Goal: Information Seeking & Learning: Learn about a topic

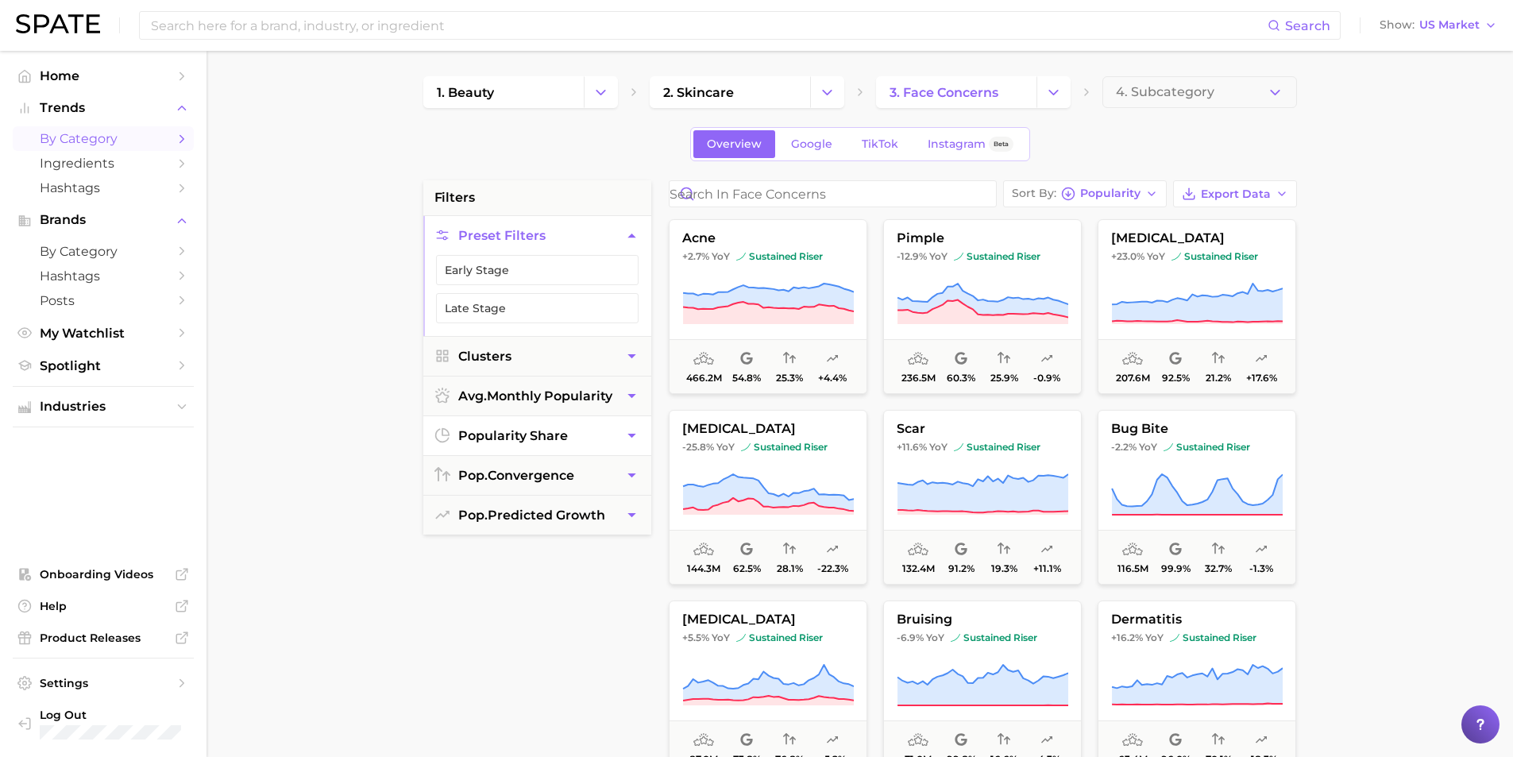
click at [634, 438] on icon "button" at bounding box center [631, 435] width 17 height 17
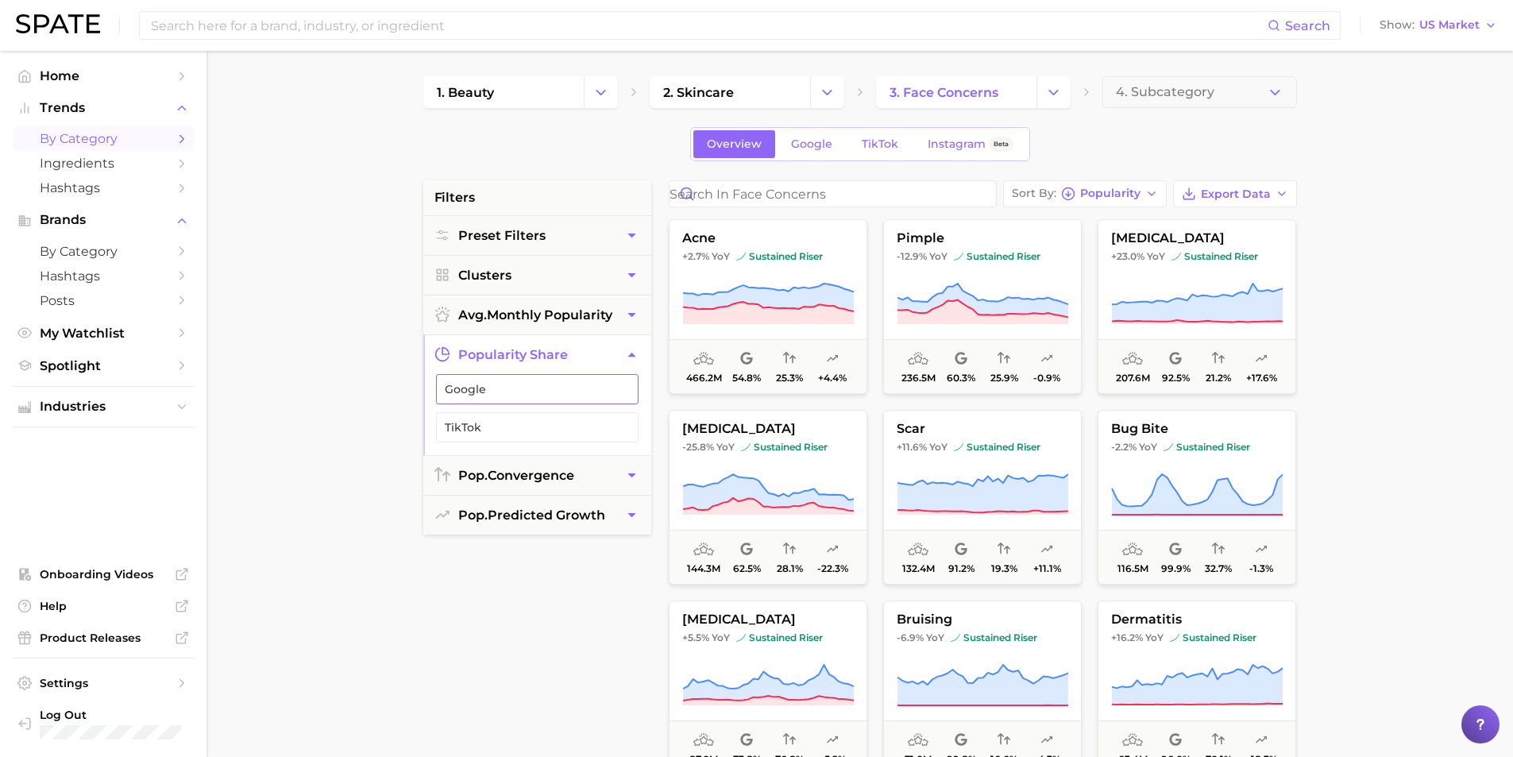
click at [555, 389] on span "Google" at bounding box center [525, 389] width 160 height 13
click at [533, 198] on icon "button" at bounding box center [527, 197] width 11 height 11
click at [621, 511] on button "pop. predicted growth" at bounding box center [537, 515] width 228 height 39
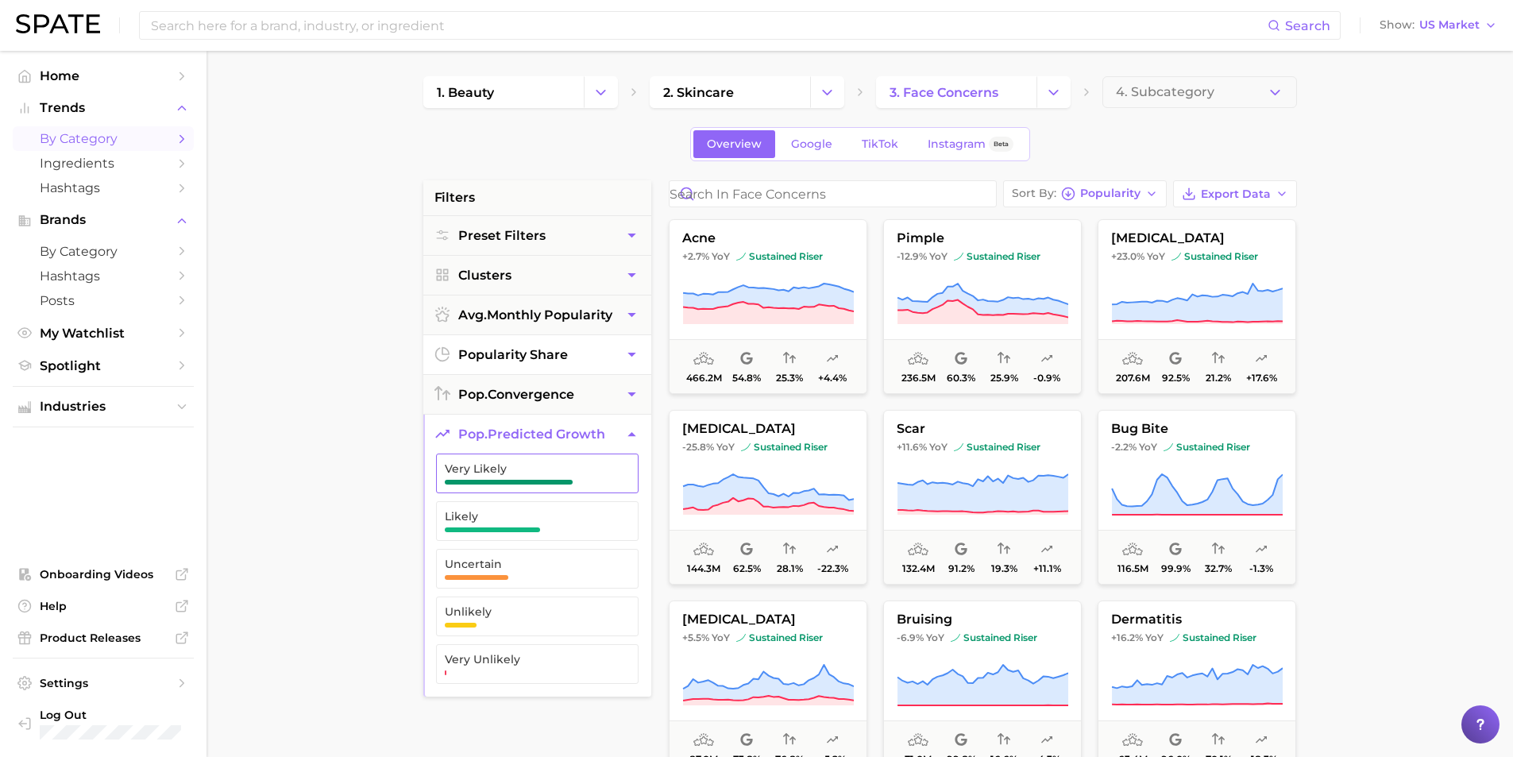
click at [561, 477] on span "Very Likely" at bounding box center [525, 473] width 160 height 22
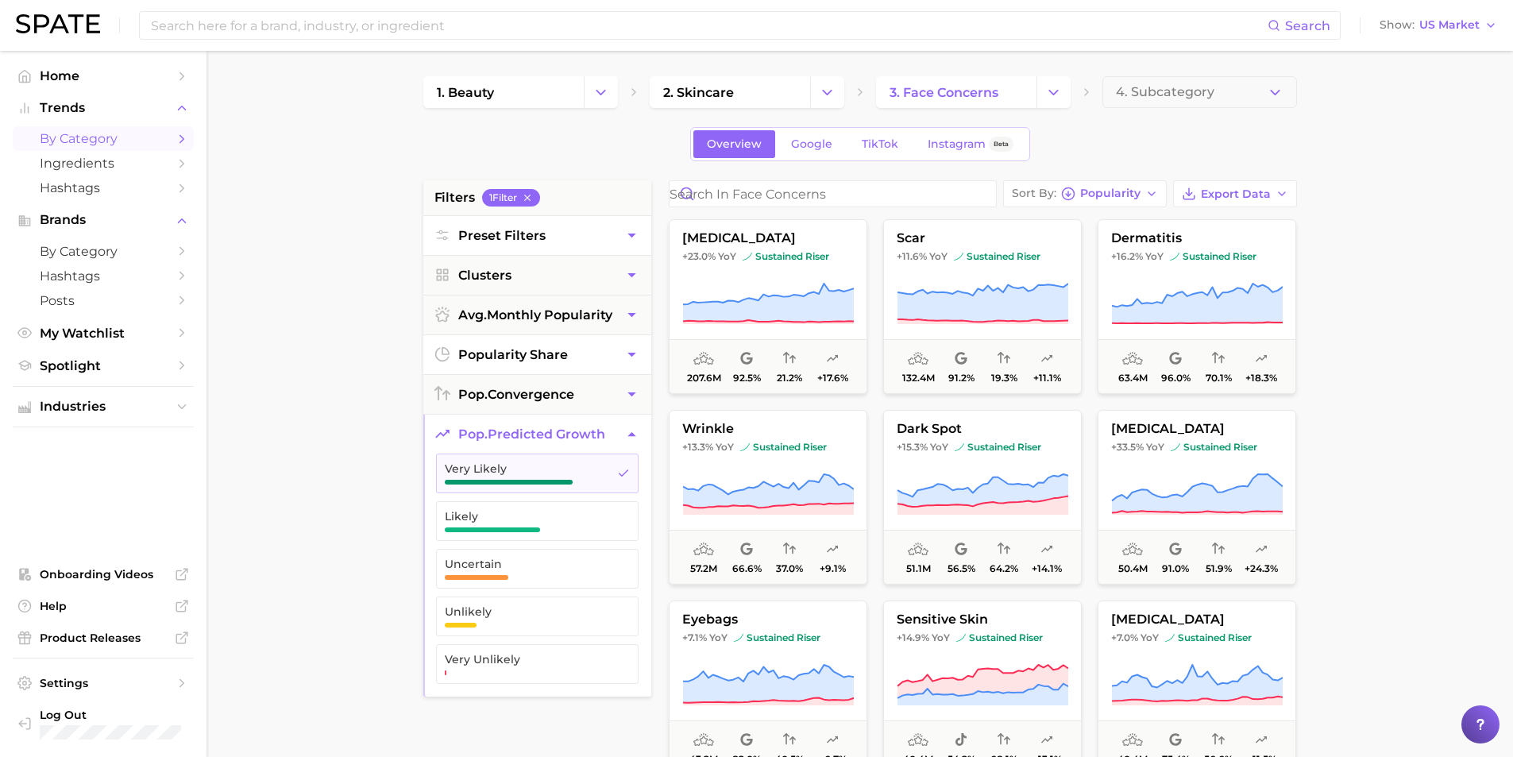
click at [618, 239] on button "Preset Filters" at bounding box center [537, 235] width 228 height 39
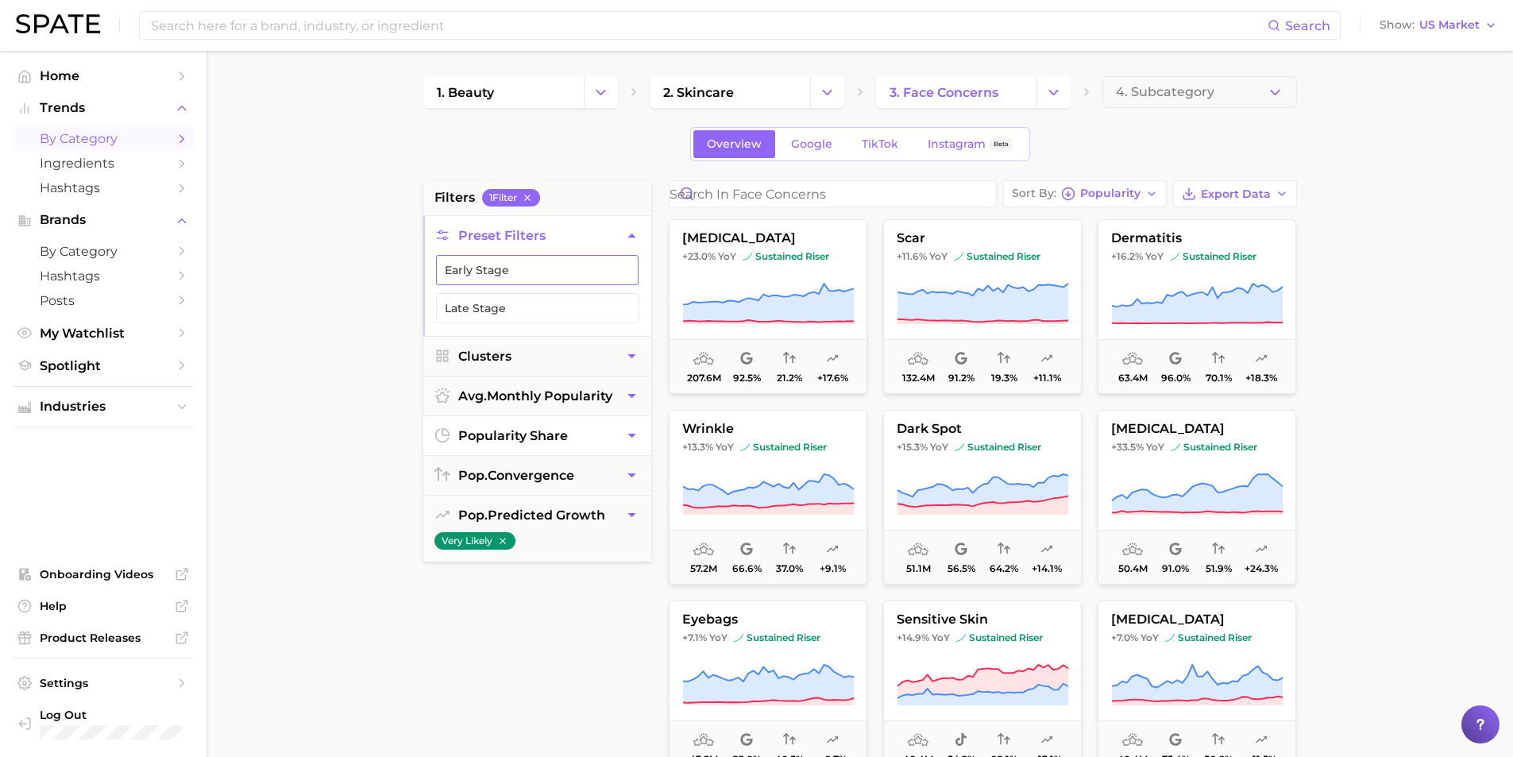
click at [550, 257] on button "Early Stage" at bounding box center [537, 270] width 203 height 30
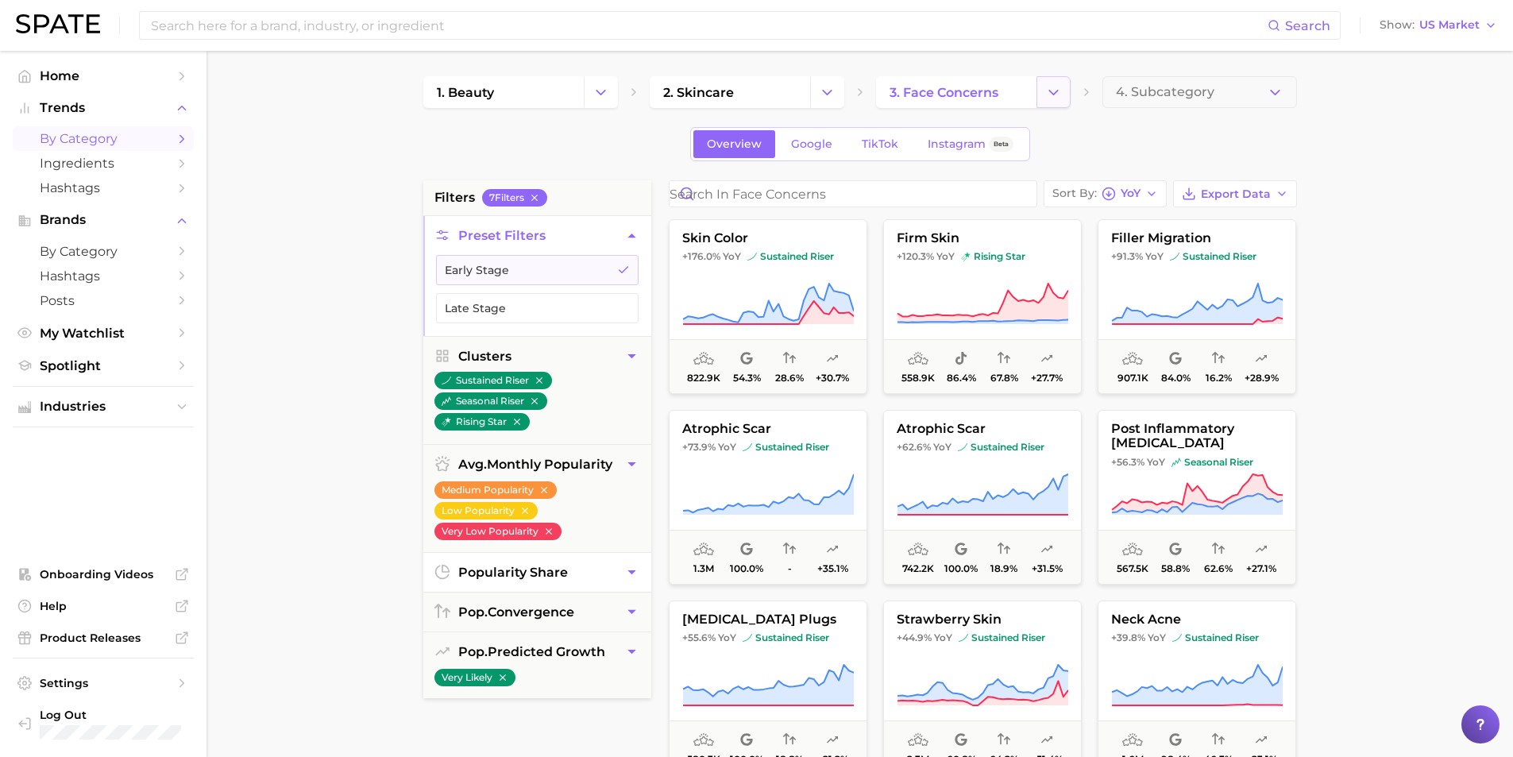
click at [1060, 99] on icon "Change Category" at bounding box center [1053, 92] width 17 height 17
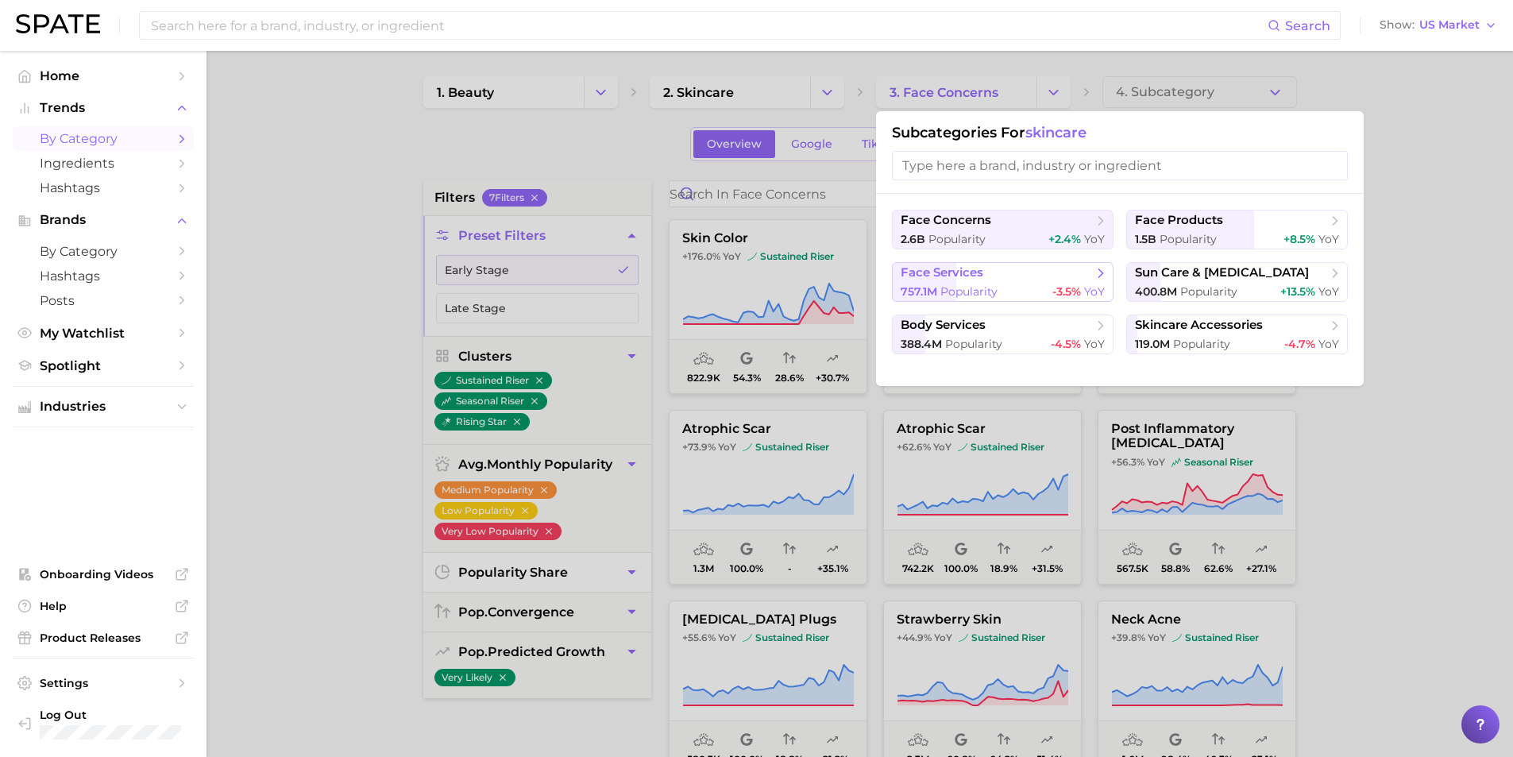
click at [1049, 274] on span "face services" at bounding box center [997, 273] width 193 height 16
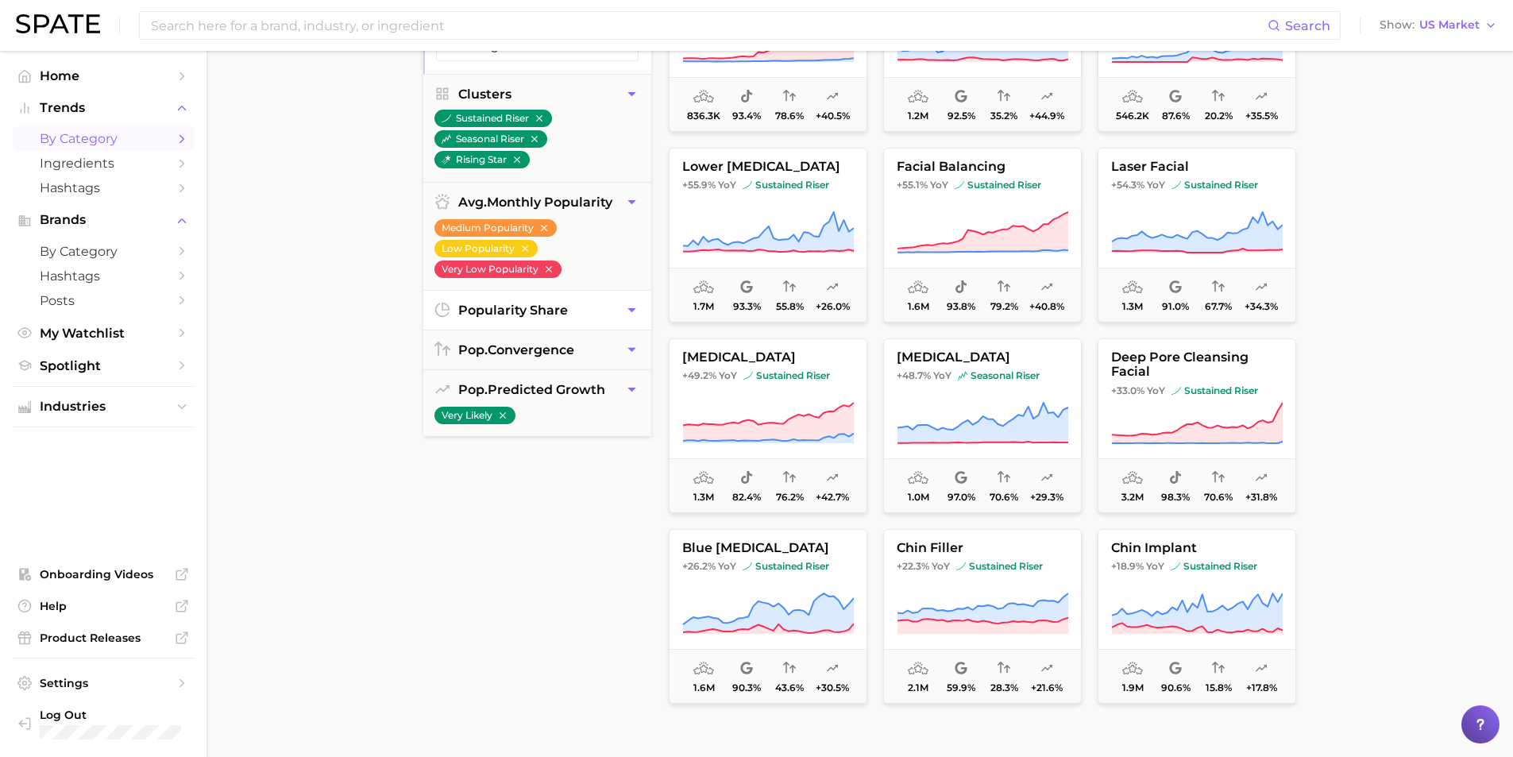
scroll to position [261, 0]
click at [510, 412] on button "Very Likely" at bounding box center [474, 416] width 81 height 17
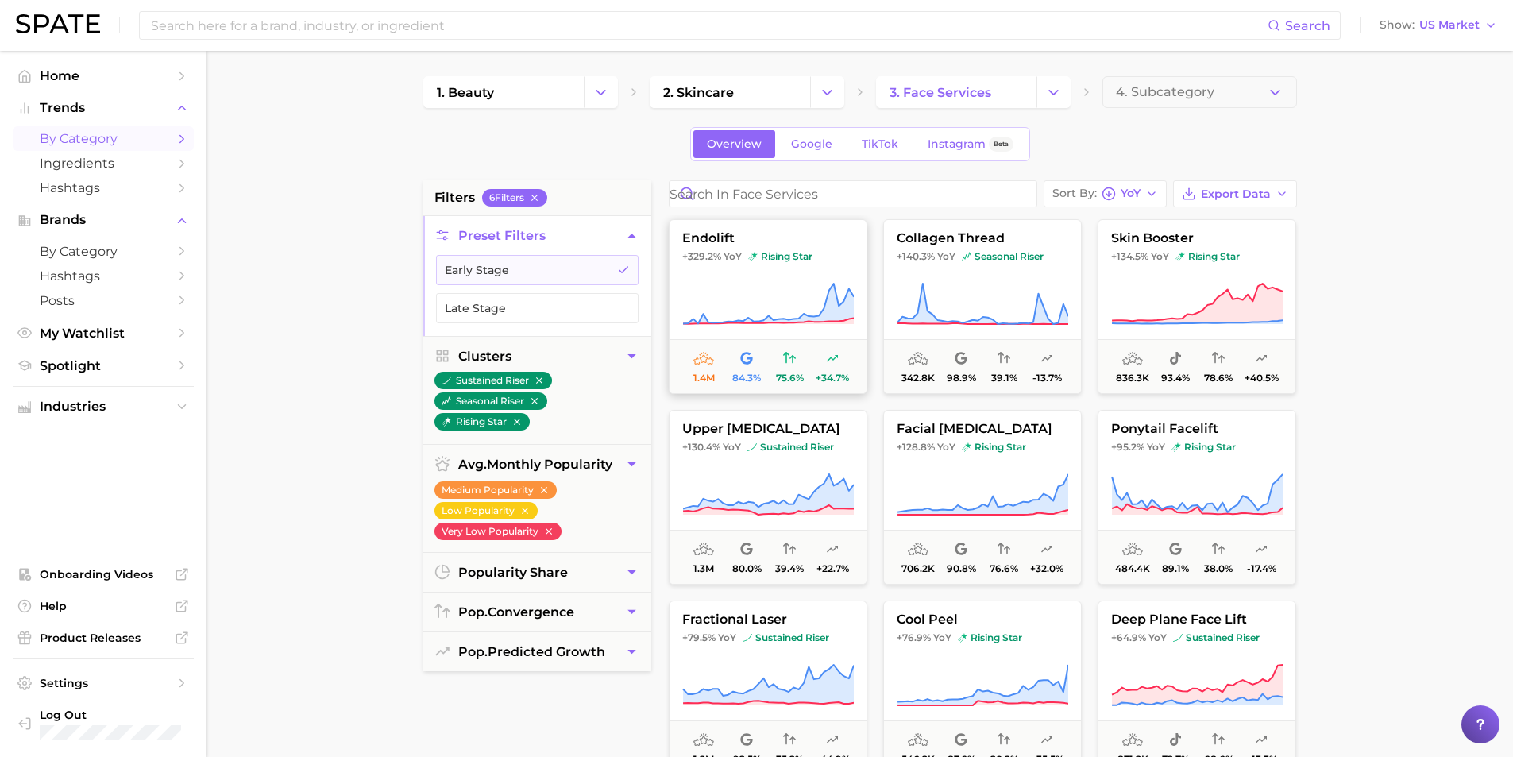
click at [704, 237] on span "endolift" at bounding box center [768, 238] width 197 height 14
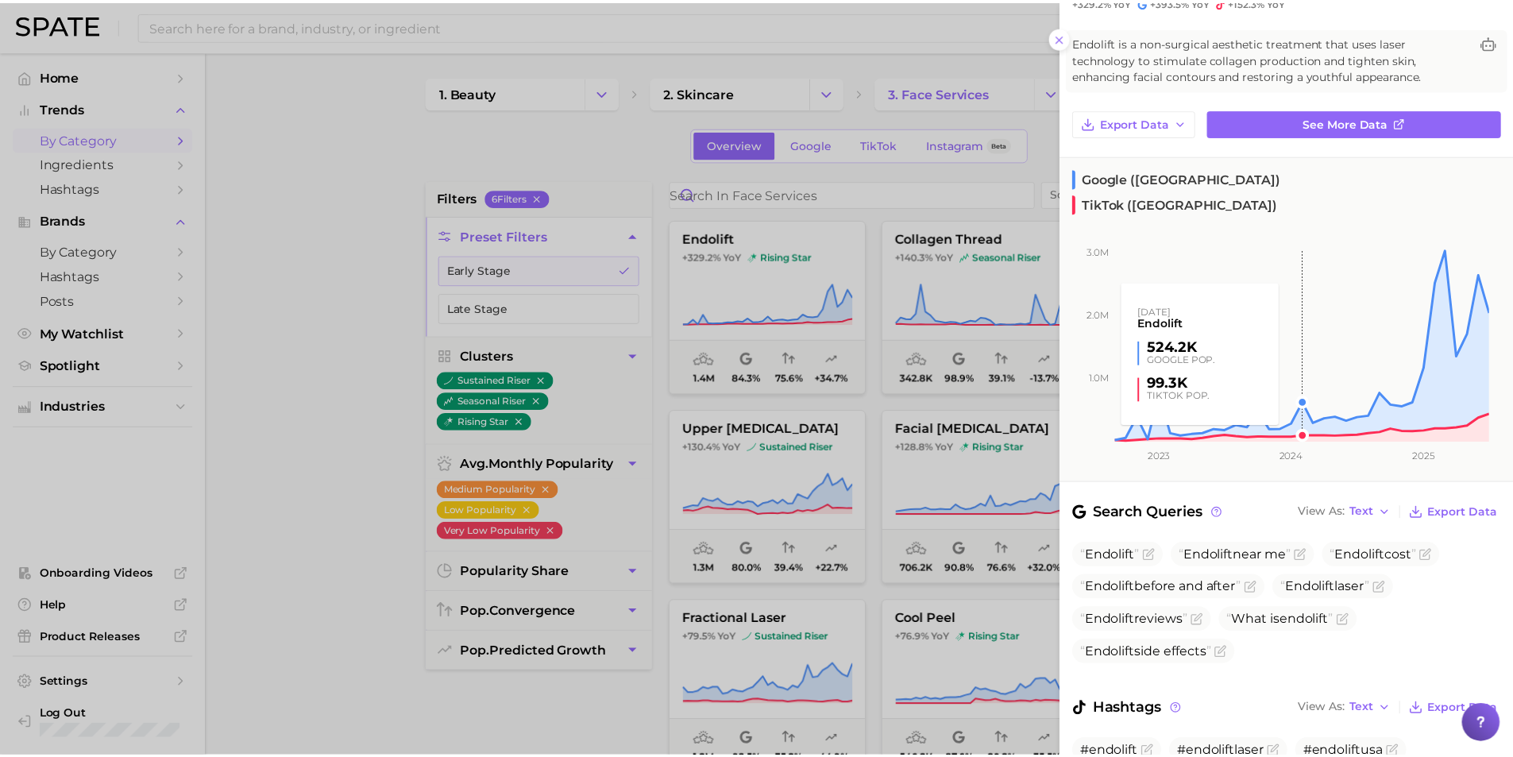
scroll to position [83, 0]
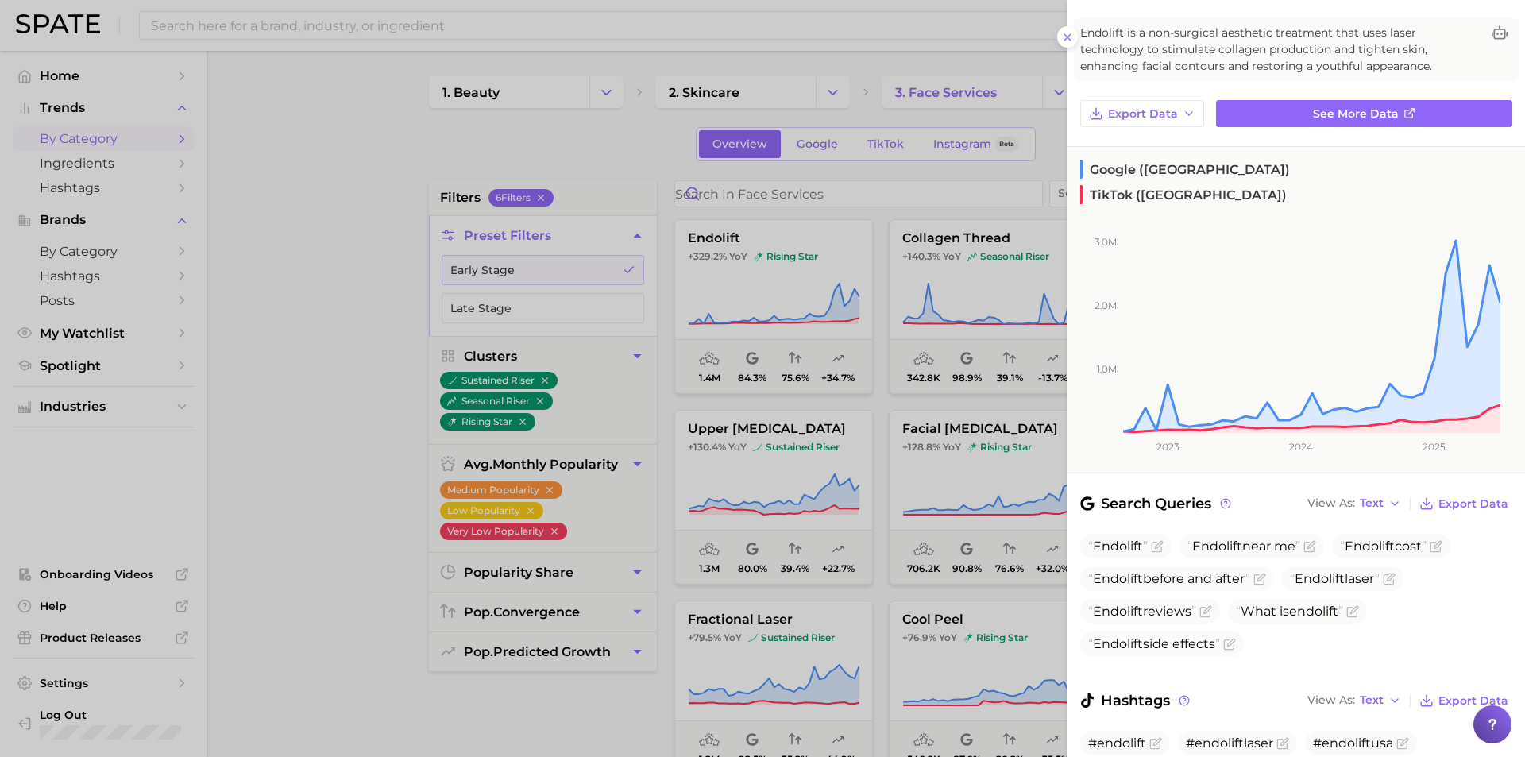
click at [963, 98] on div at bounding box center [762, 378] width 1525 height 757
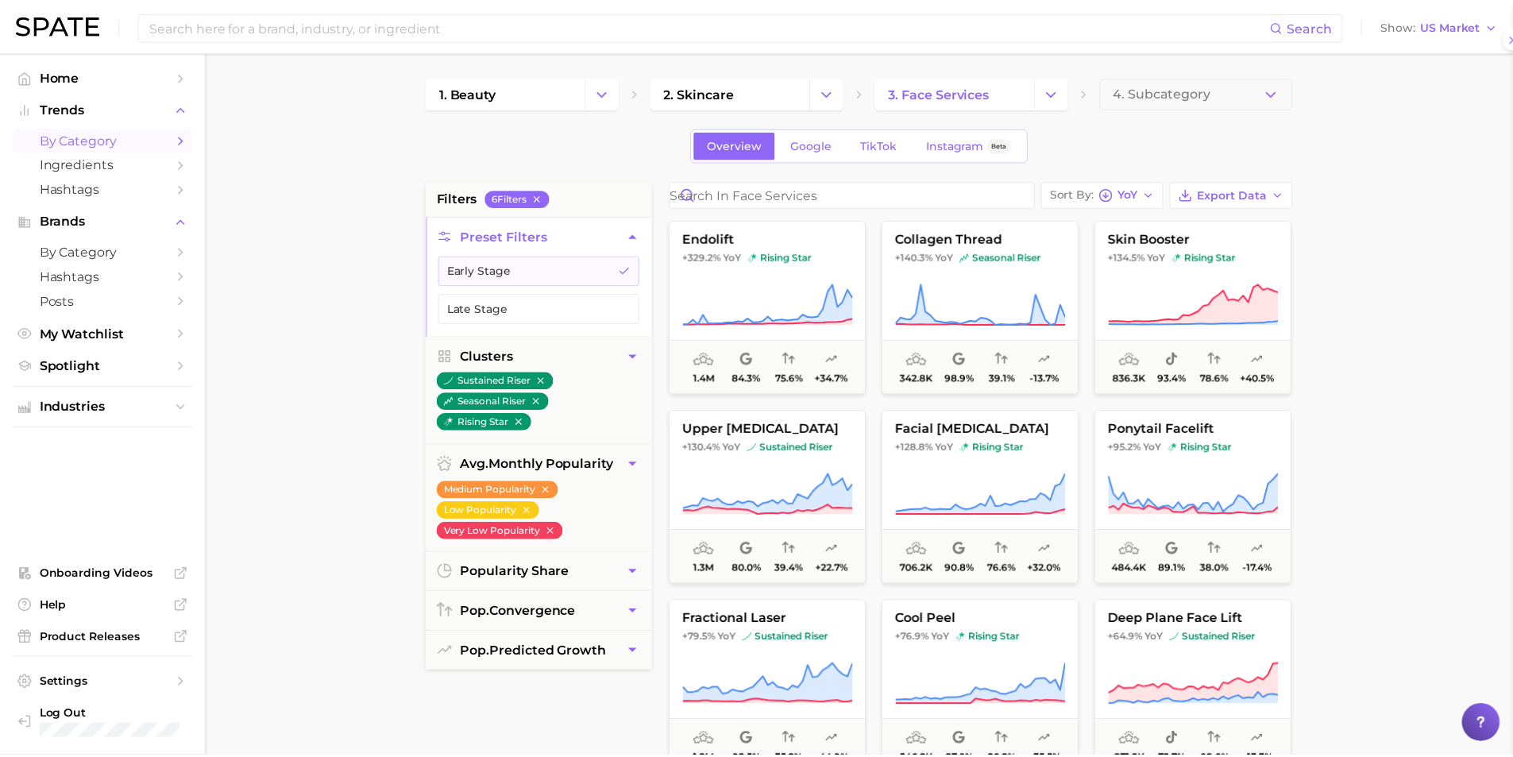
scroll to position [0, 0]
click at [1047, 95] on icon "Change Category" at bounding box center [1053, 92] width 17 height 17
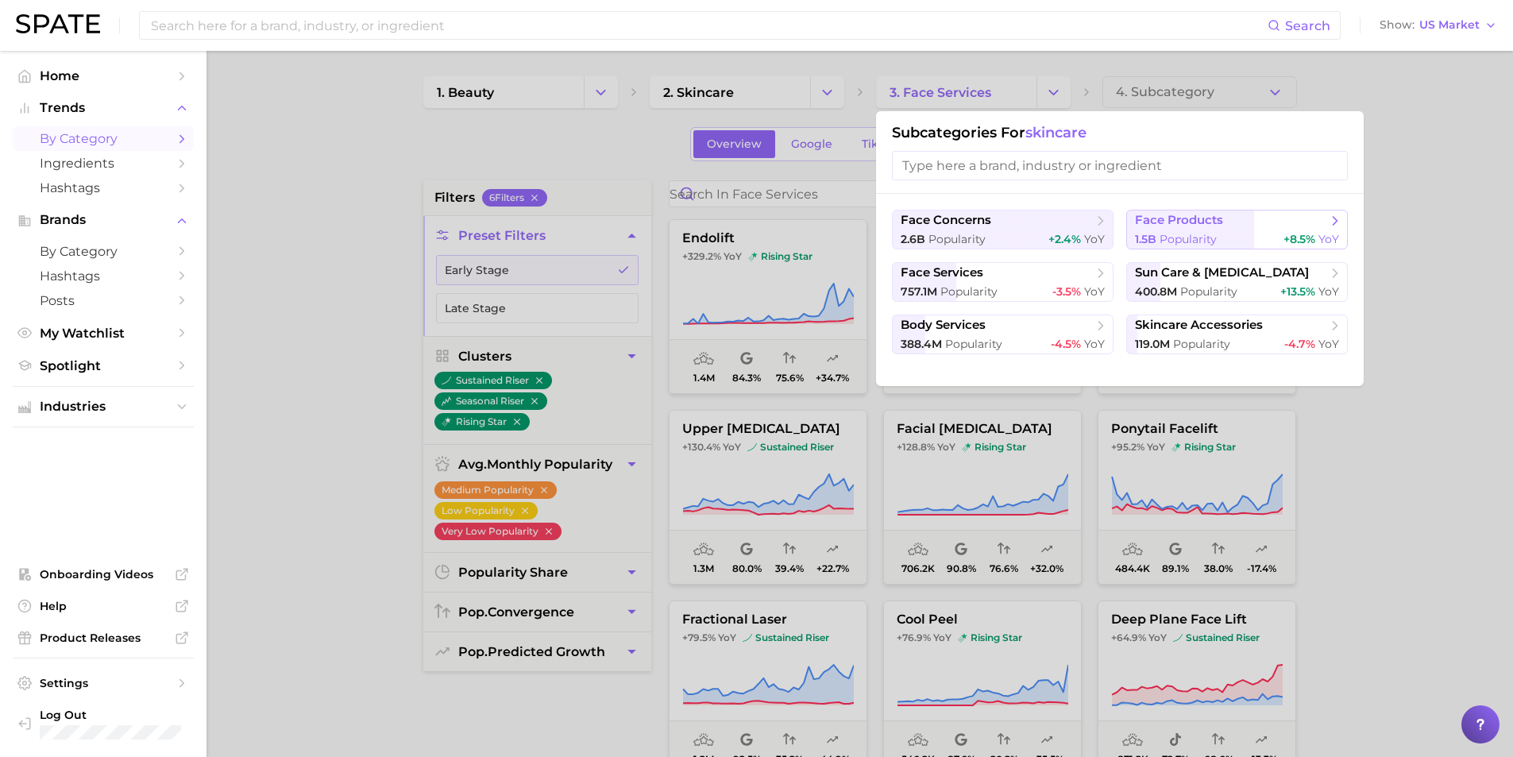
click at [1199, 245] on span "Popularity" at bounding box center [1188, 239] width 57 height 14
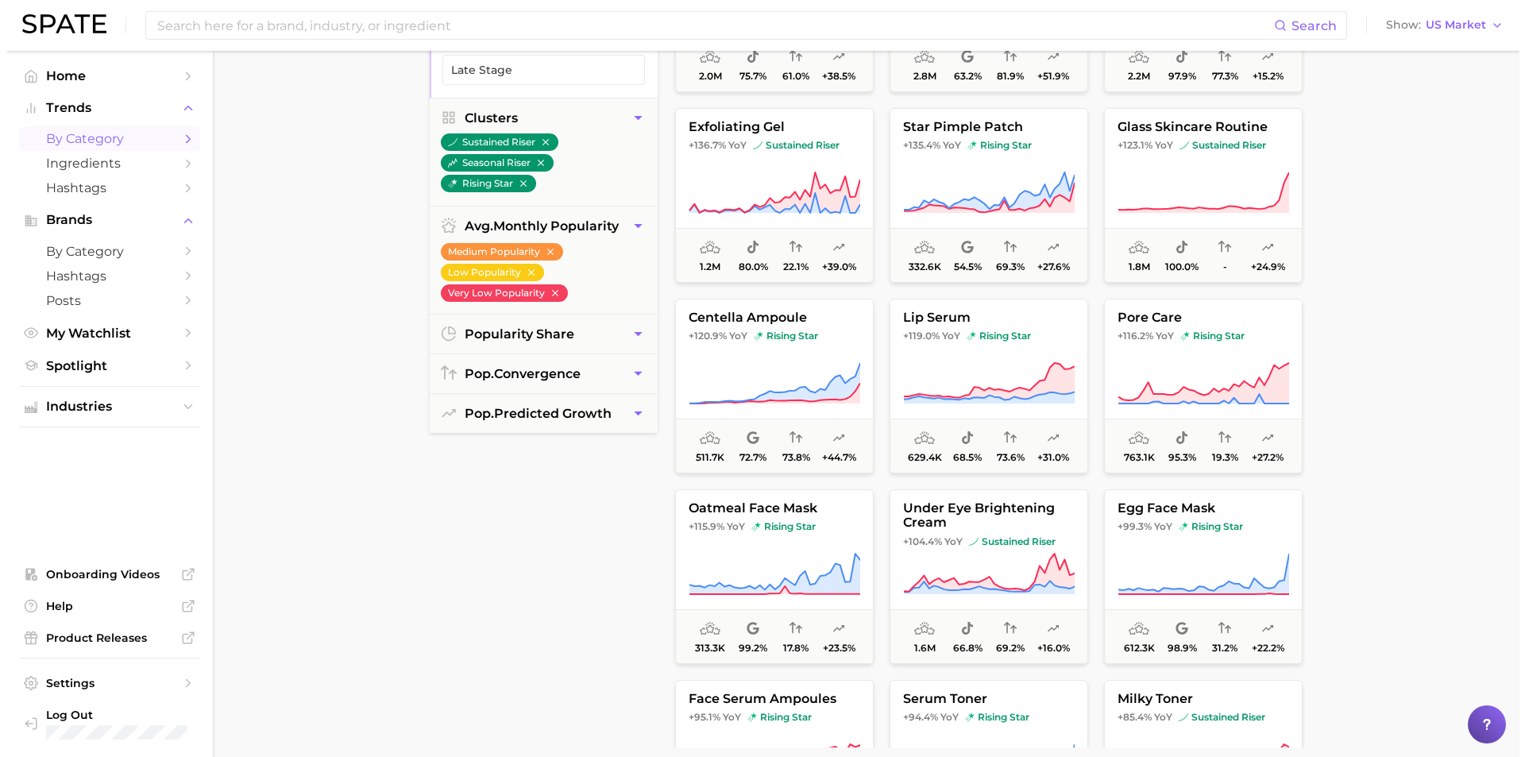
scroll to position [715, 0]
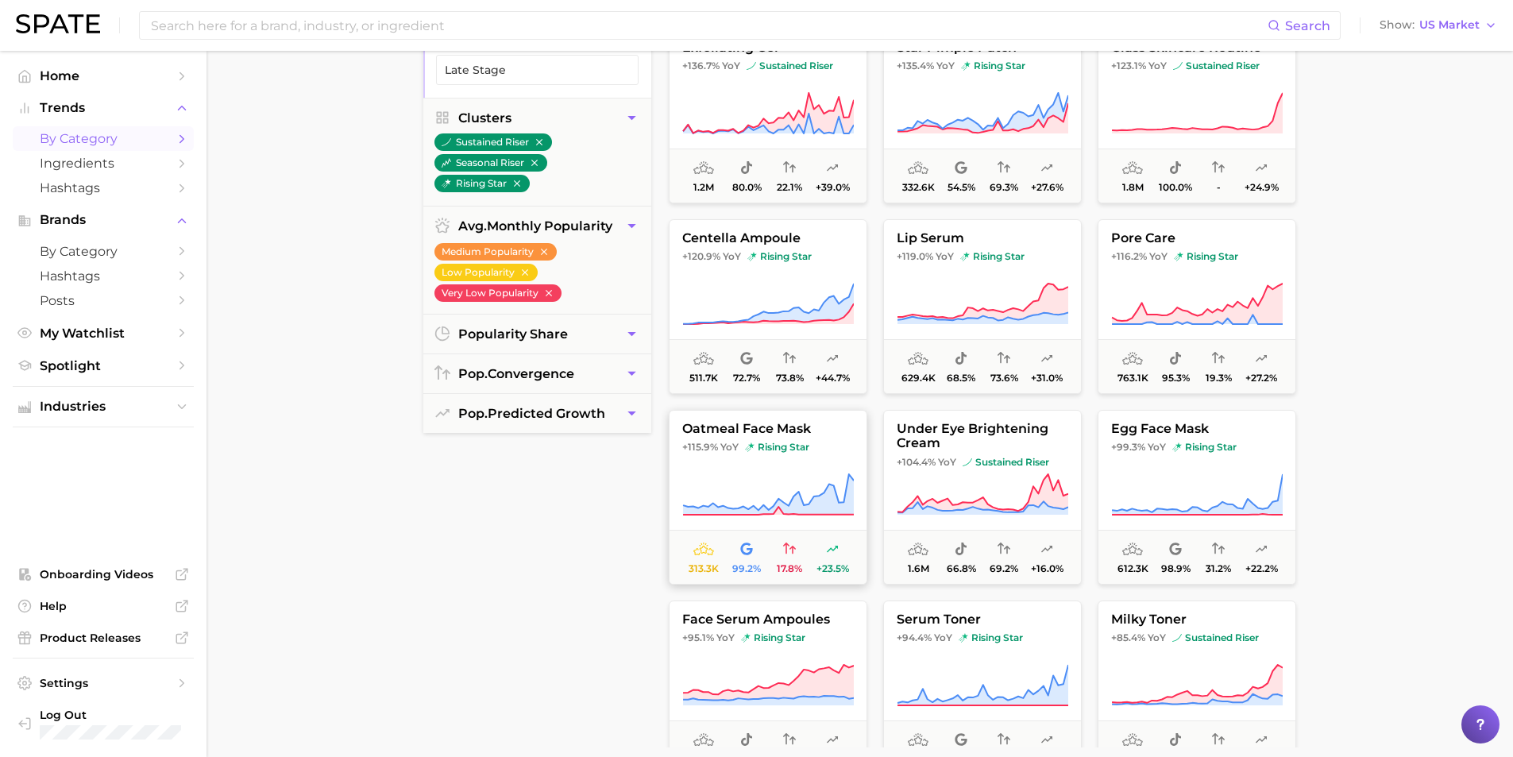
click at [786, 434] on span "oatmeal face mask" at bounding box center [768, 429] width 197 height 14
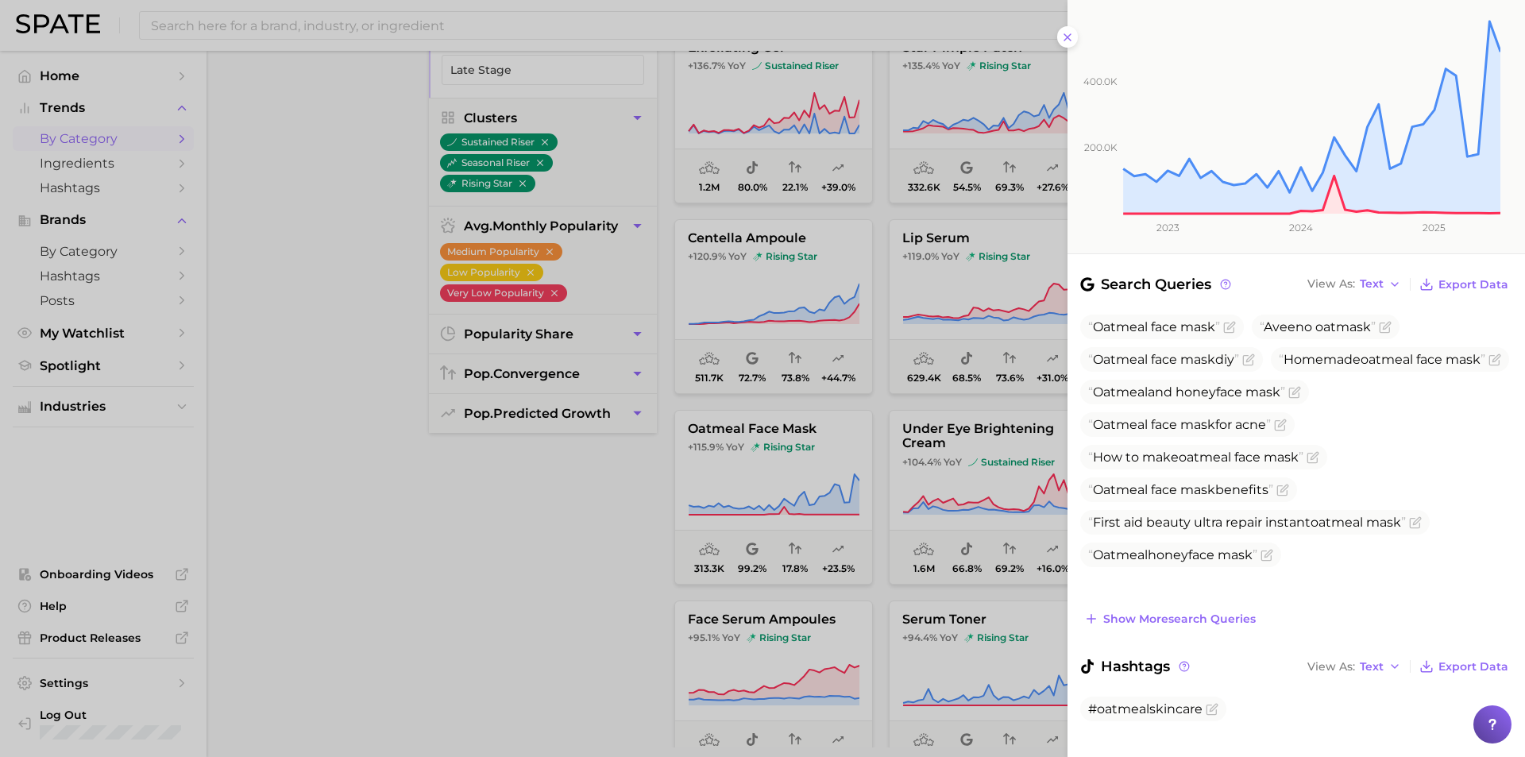
scroll to position [287, 0]
click at [1209, 702] on icon "Flag as miscategorized or irrelevant" at bounding box center [1212, 708] width 13 height 13
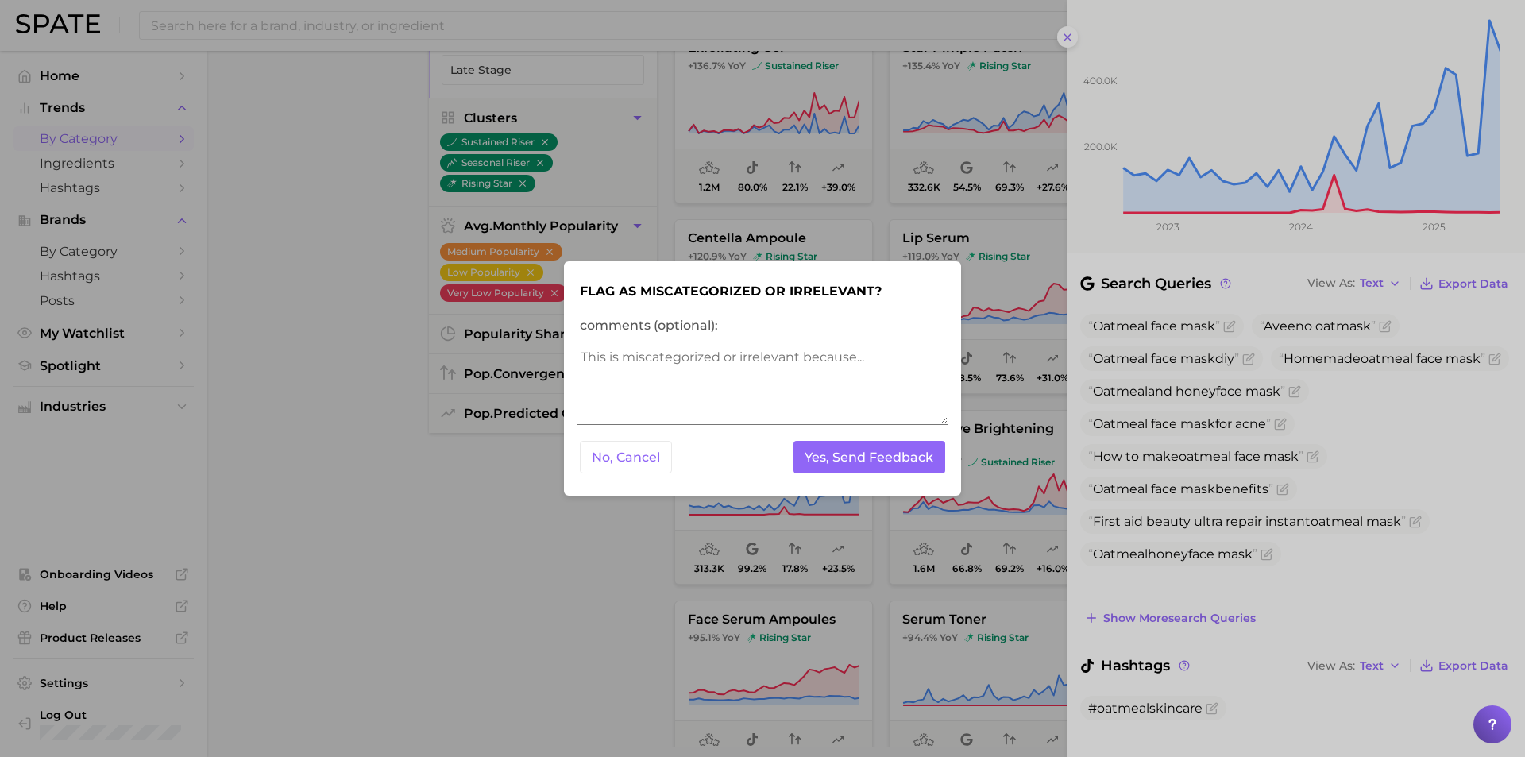
click at [1032, 260] on div at bounding box center [762, 378] width 1525 height 757
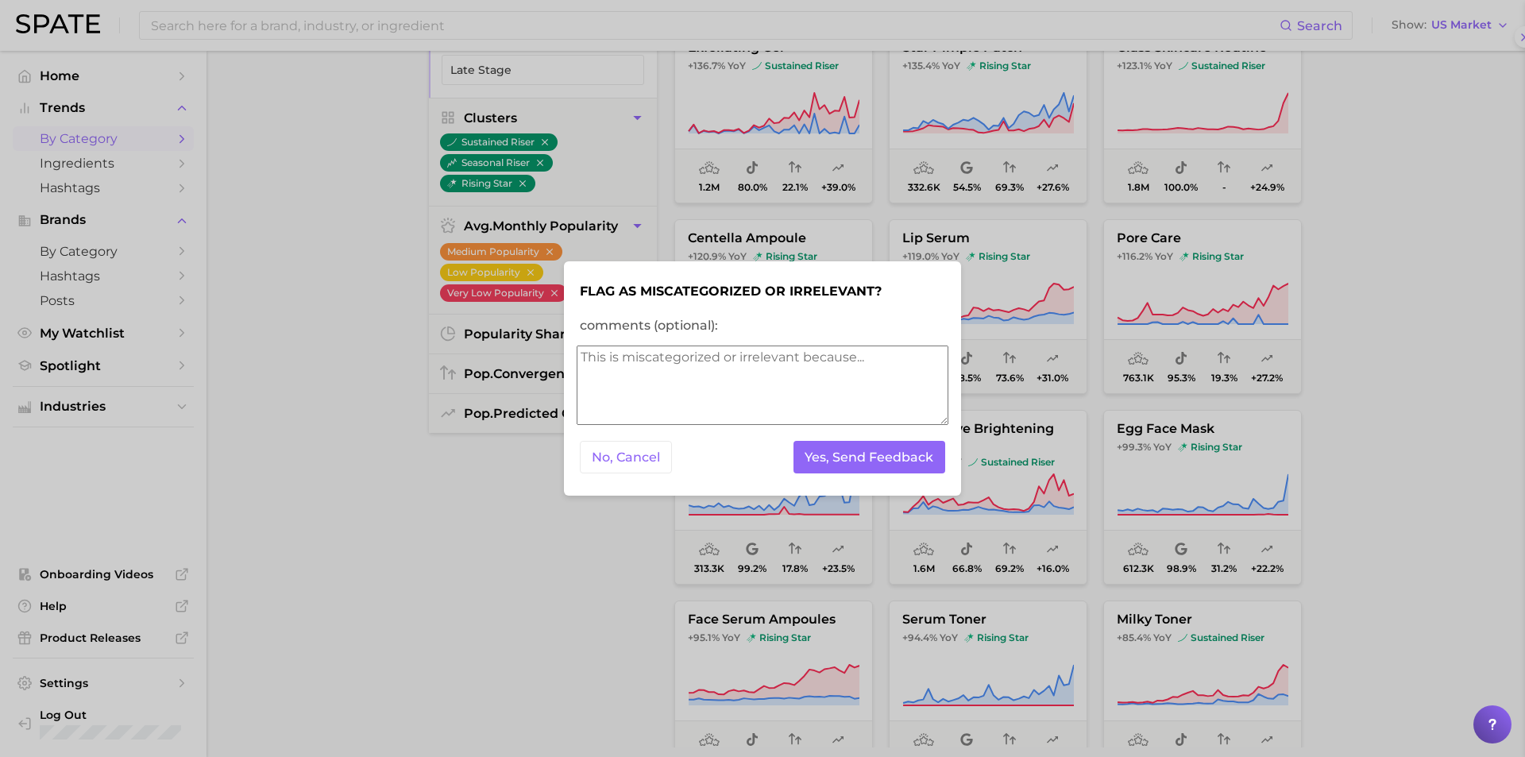
scroll to position [0, 0]
click at [1439, 228] on div at bounding box center [762, 378] width 1525 height 757
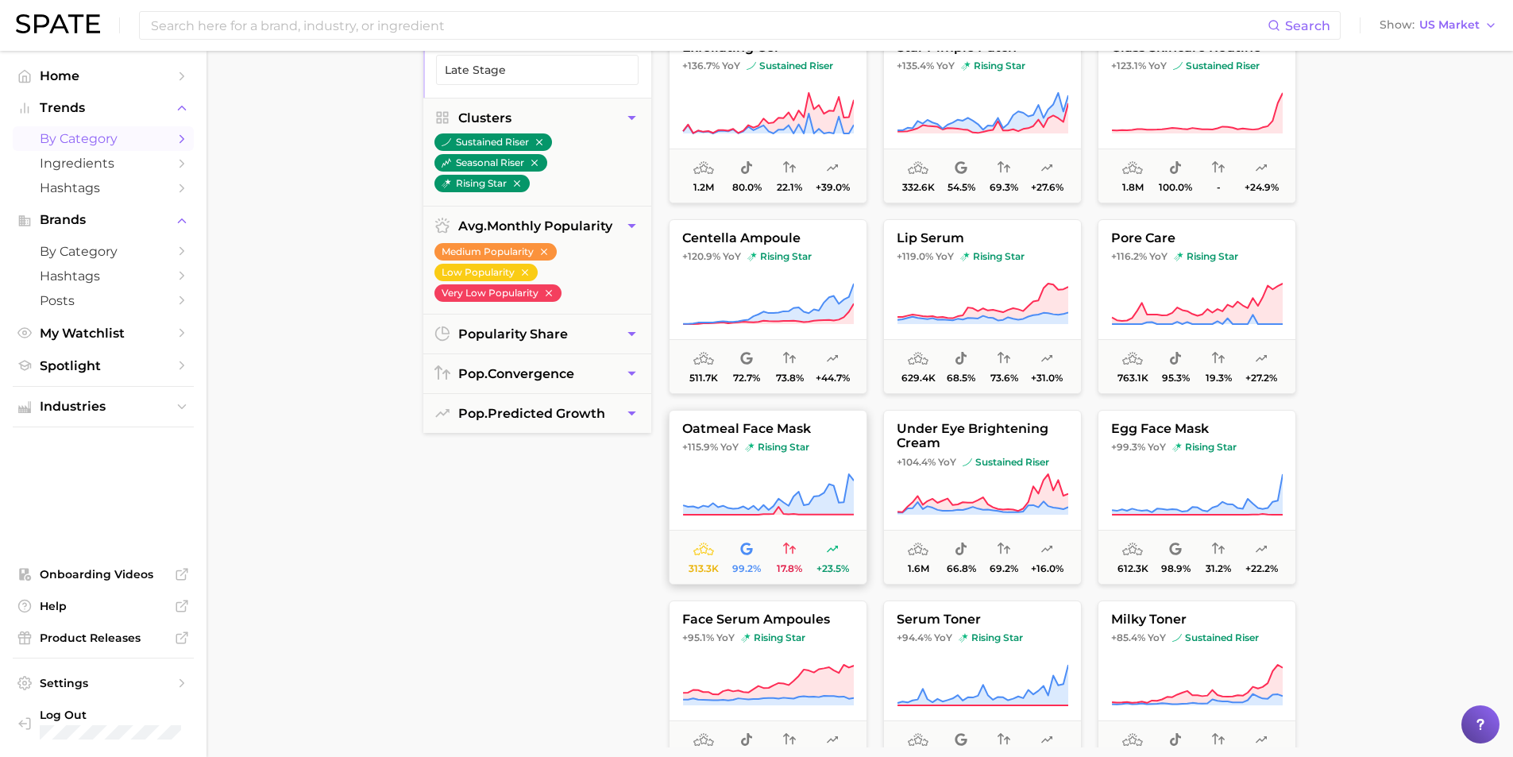
click at [762, 439] on button "oatmeal face mask +115.9% YoY rising star 313.3k 99.2% 17.8% +23.5%" at bounding box center [768, 497] width 199 height 175
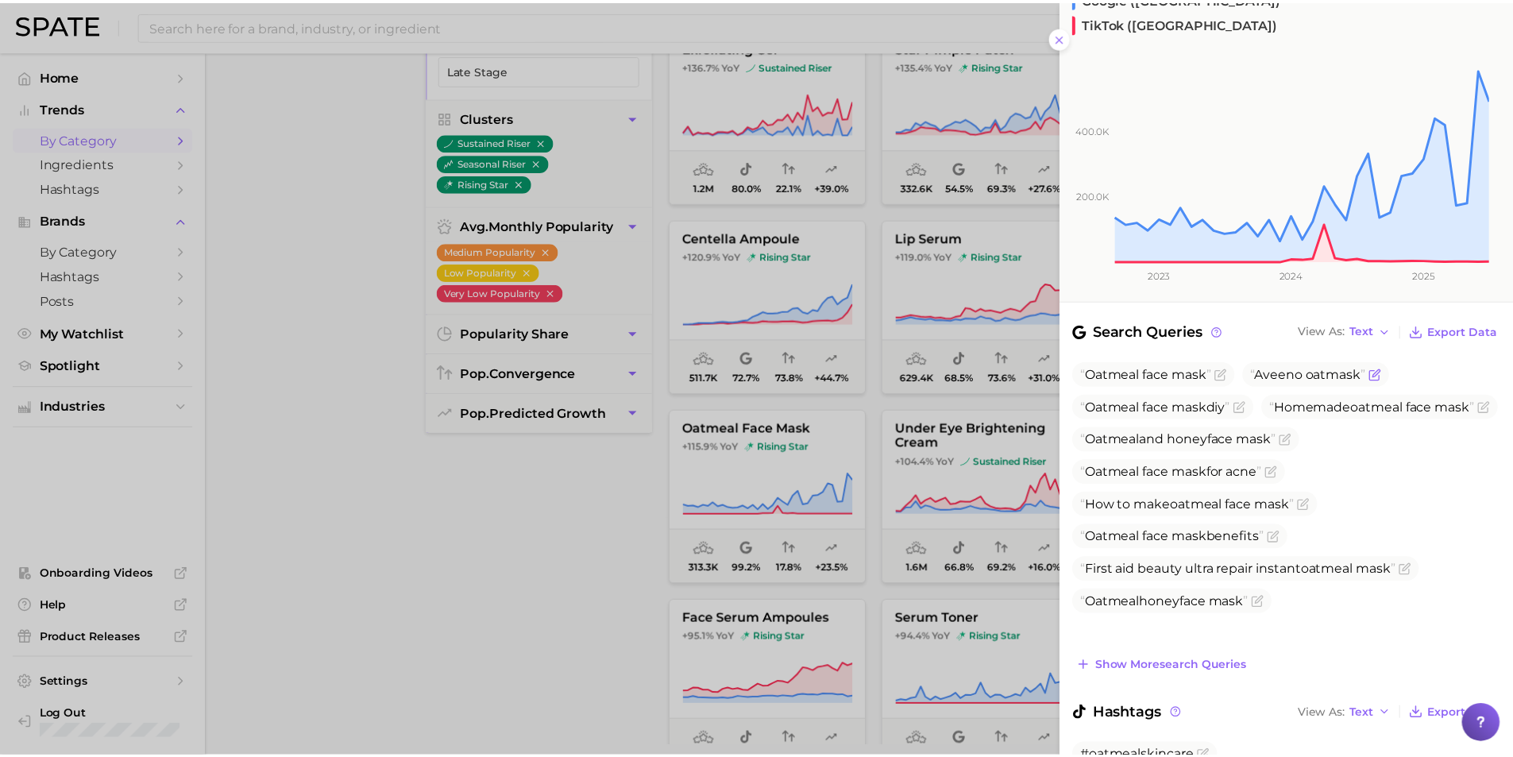
scroll to position [287, 0]
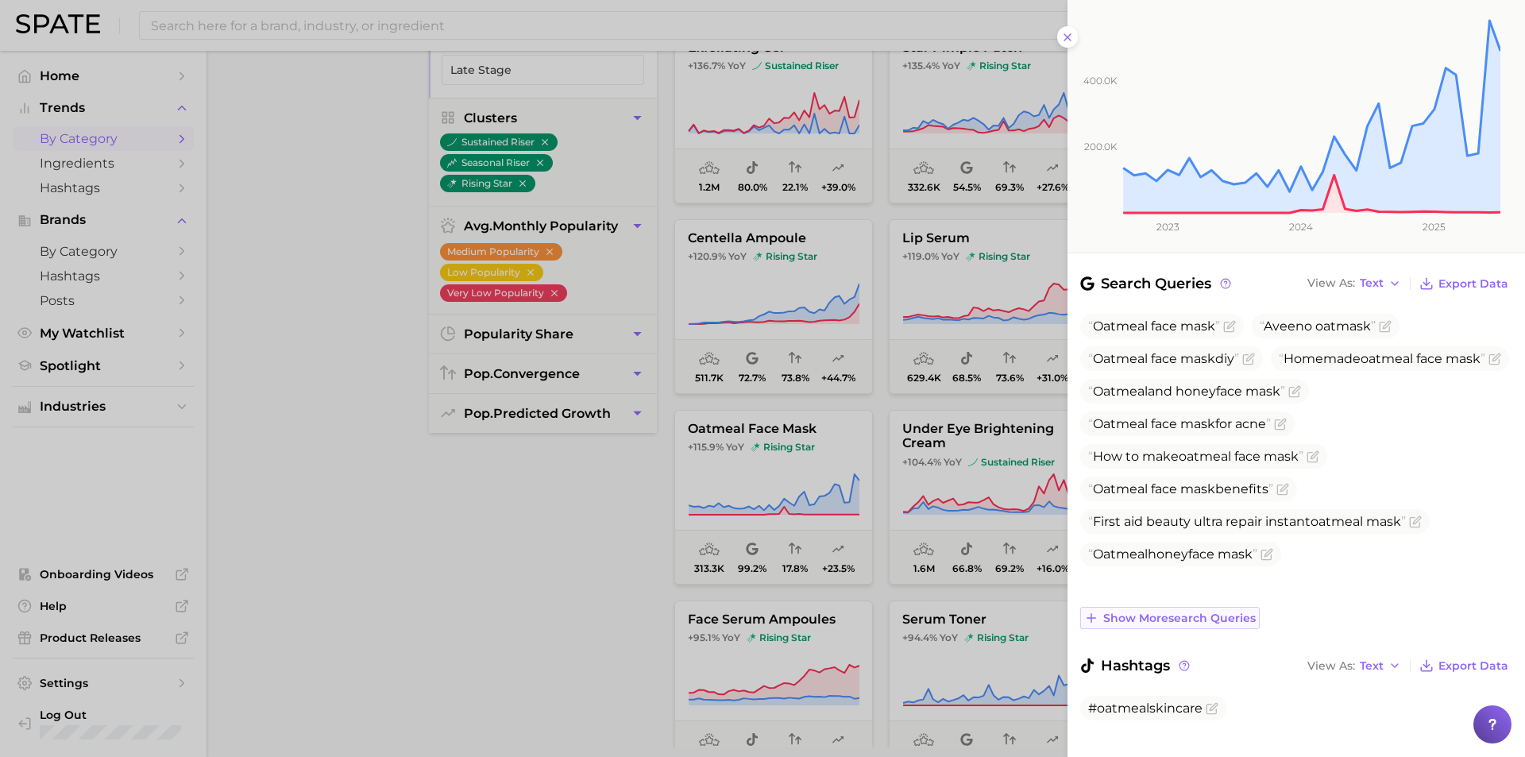
click at [1128, 612] on span "Show more search queries" at bounding box center [1179, 619] width 152 height 14
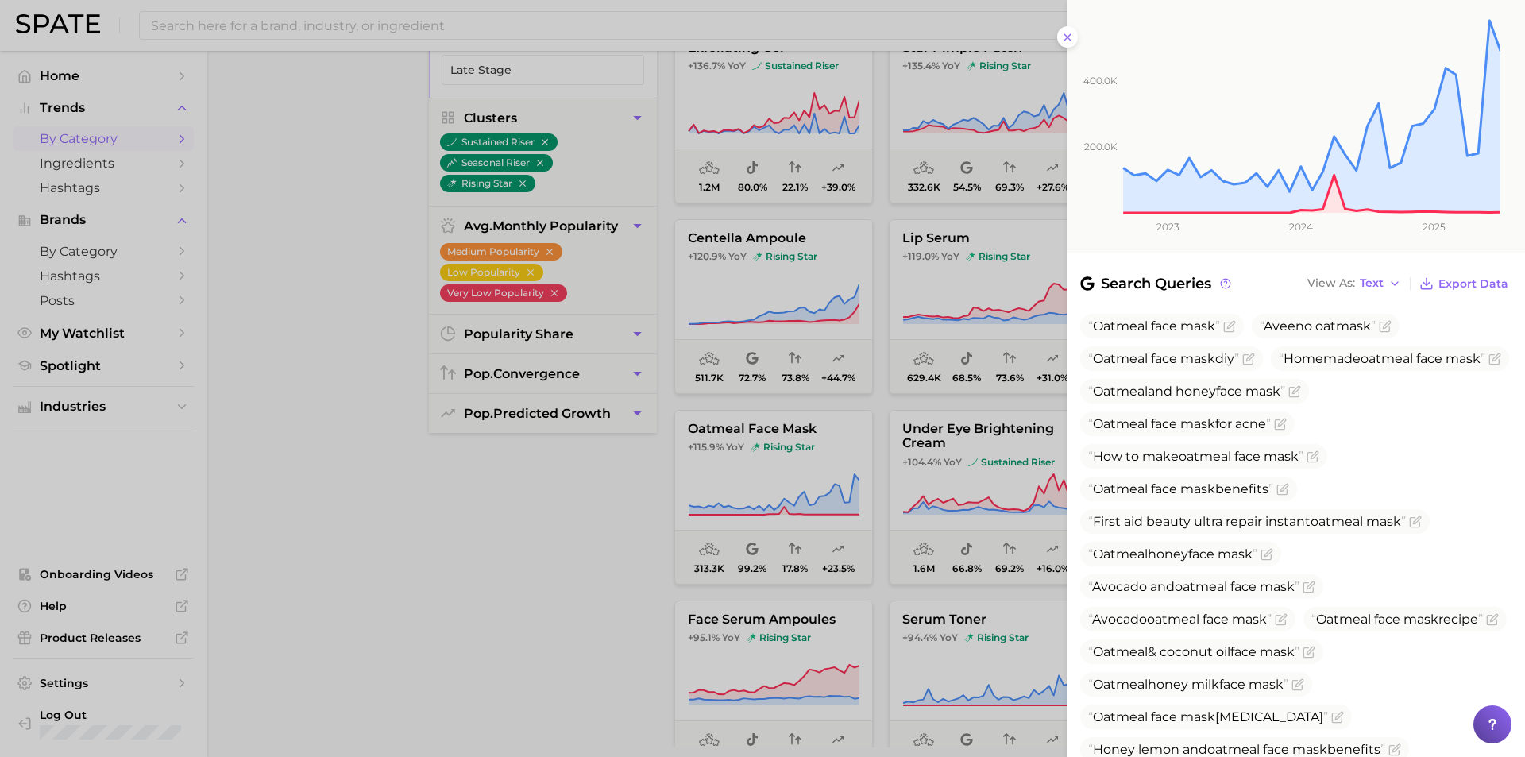
click at [759, 430] on div at bounding box center [762, 378] width 1525 height 757
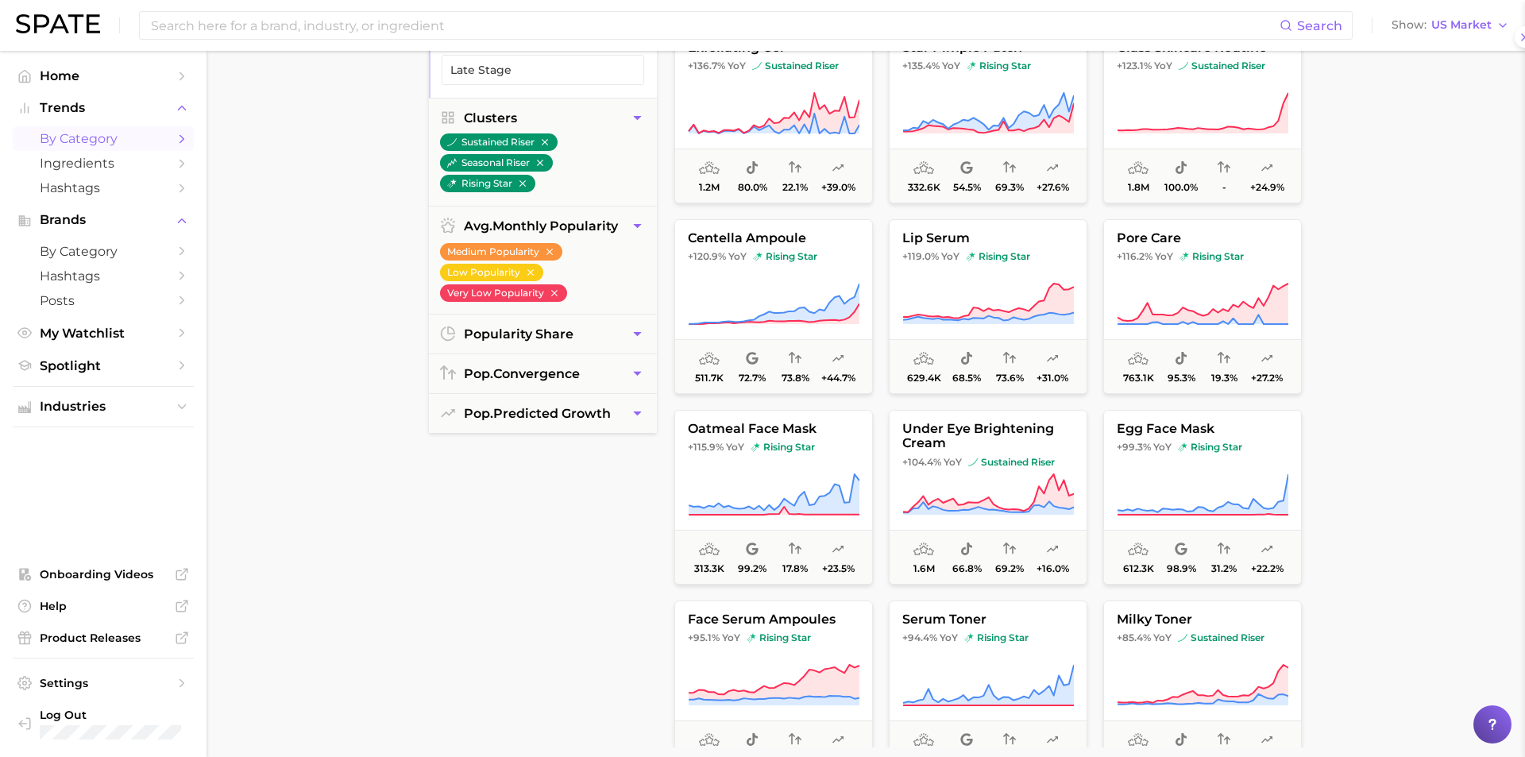
scroll to position [0, 0]
click at [778, 430] on span "oatmeal face mask" at bounding box center [768, 429] width 197 height 14
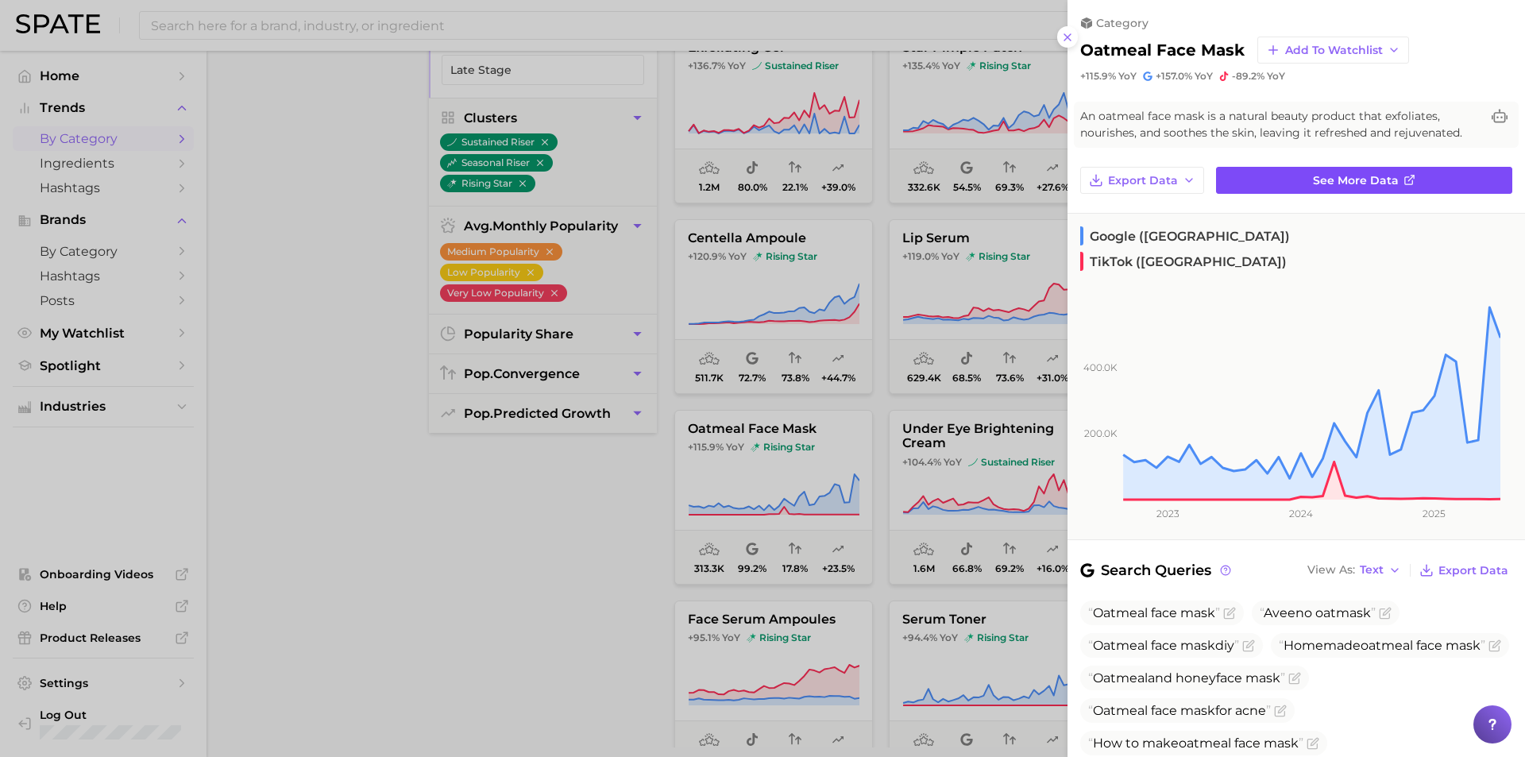
click at [1352, 187] on link "See more data" at bounding box center [1364, 180] width 296 height 27
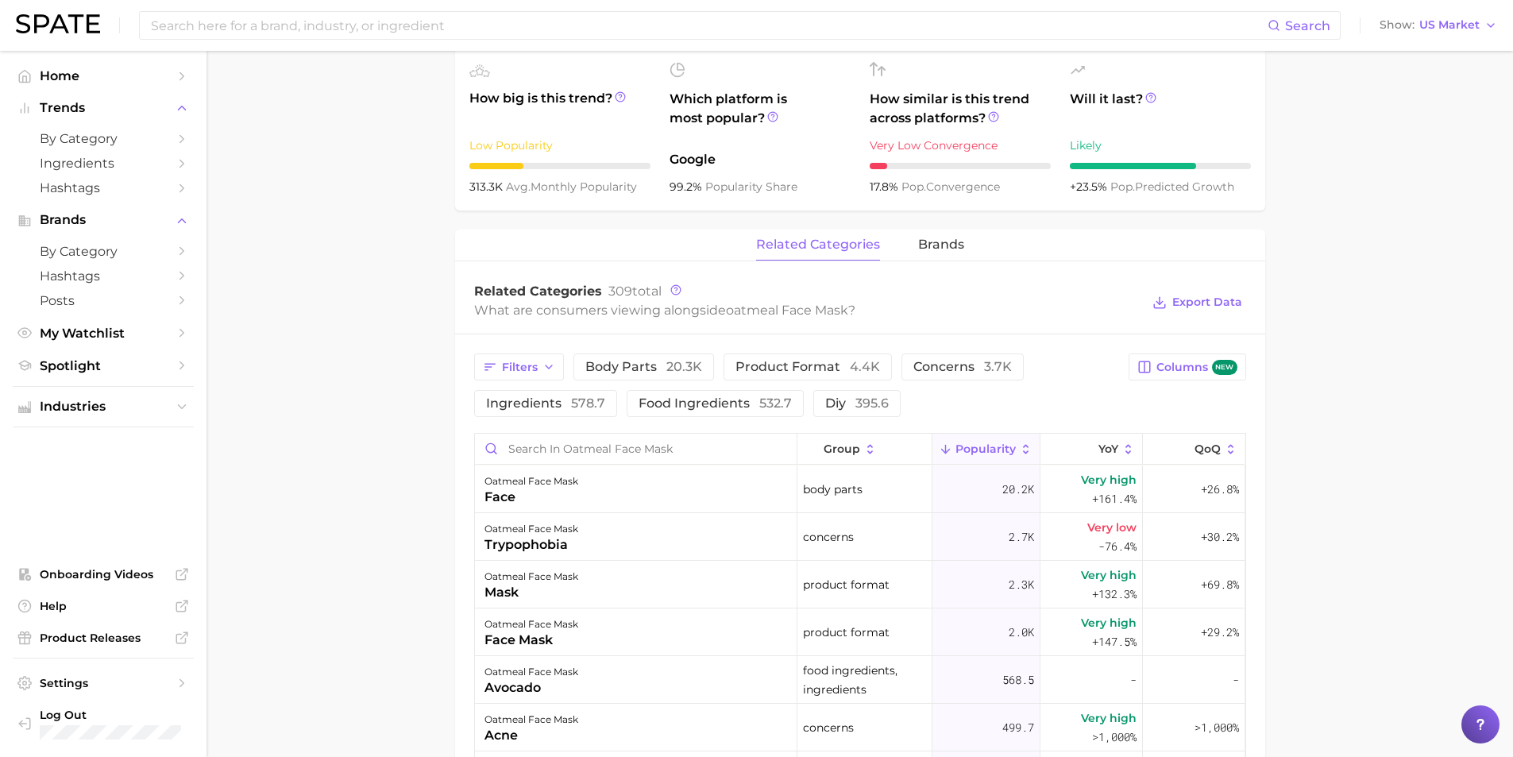
scroll to position [535, 0]
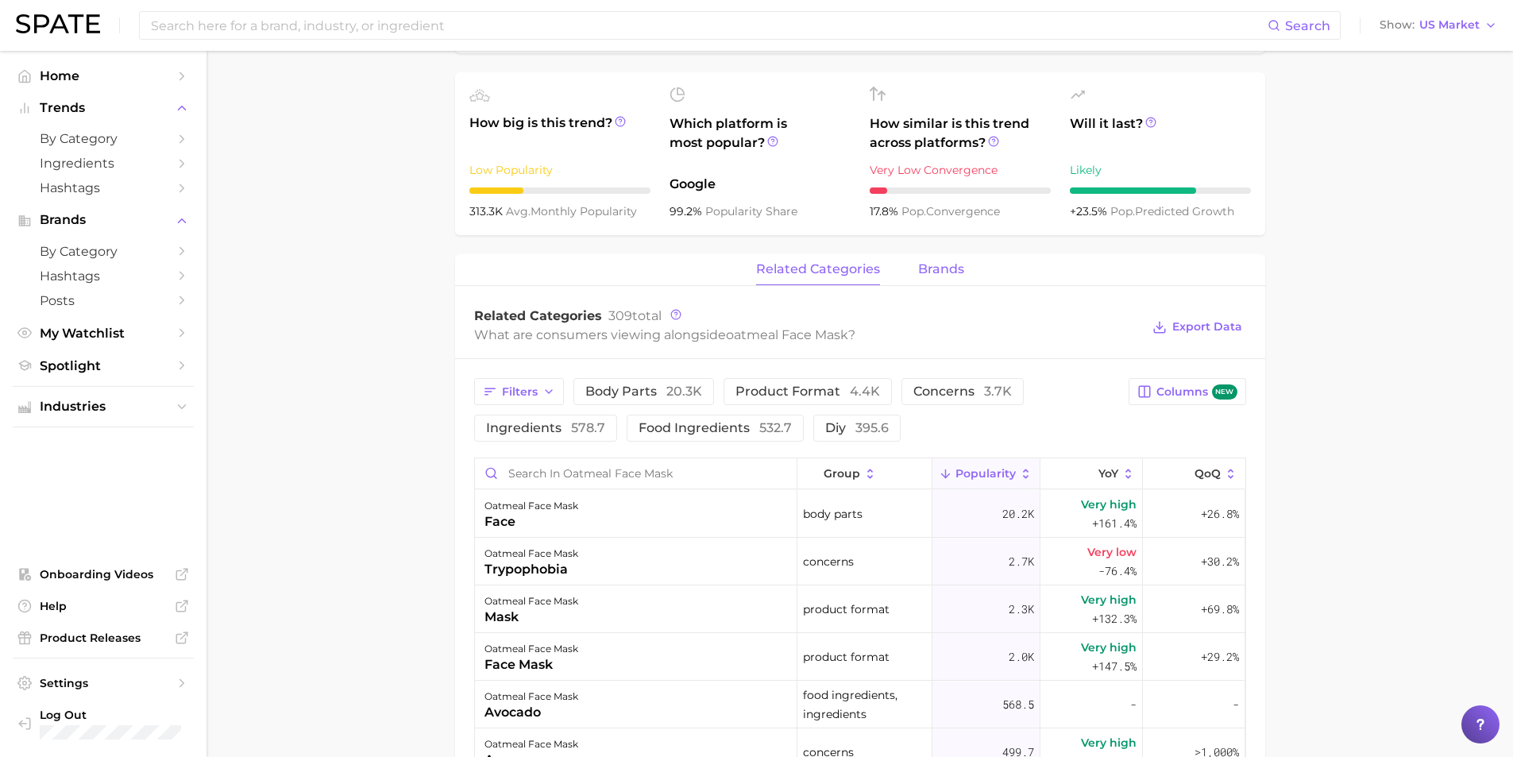
click at [936, 257] on button "brands" at bounding box center [941, 269] width 46 height 31
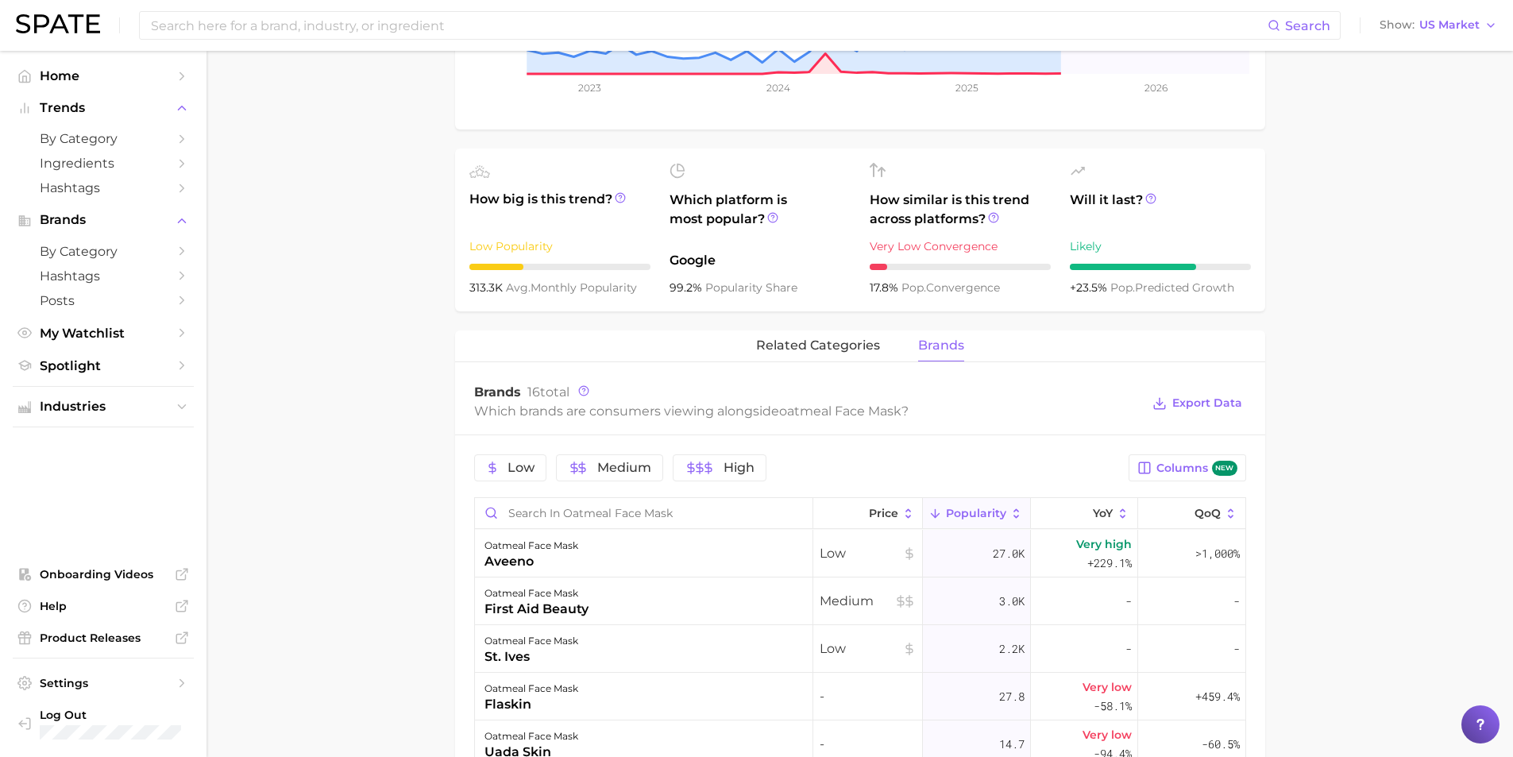
scroll to position [455, 0]
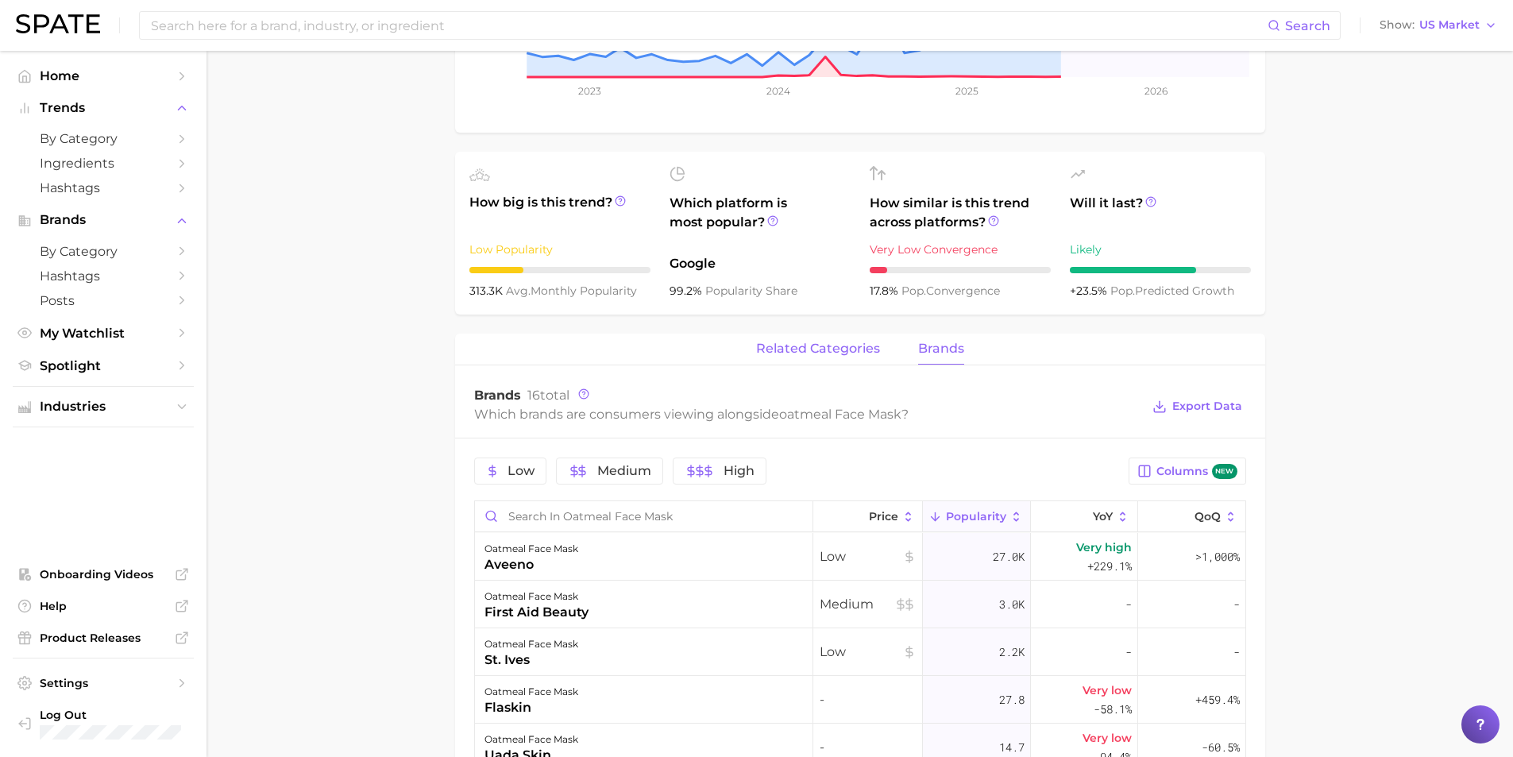
click at [816, 343] on span "related categories" at bounding box center [818, 349] width 124 height 14
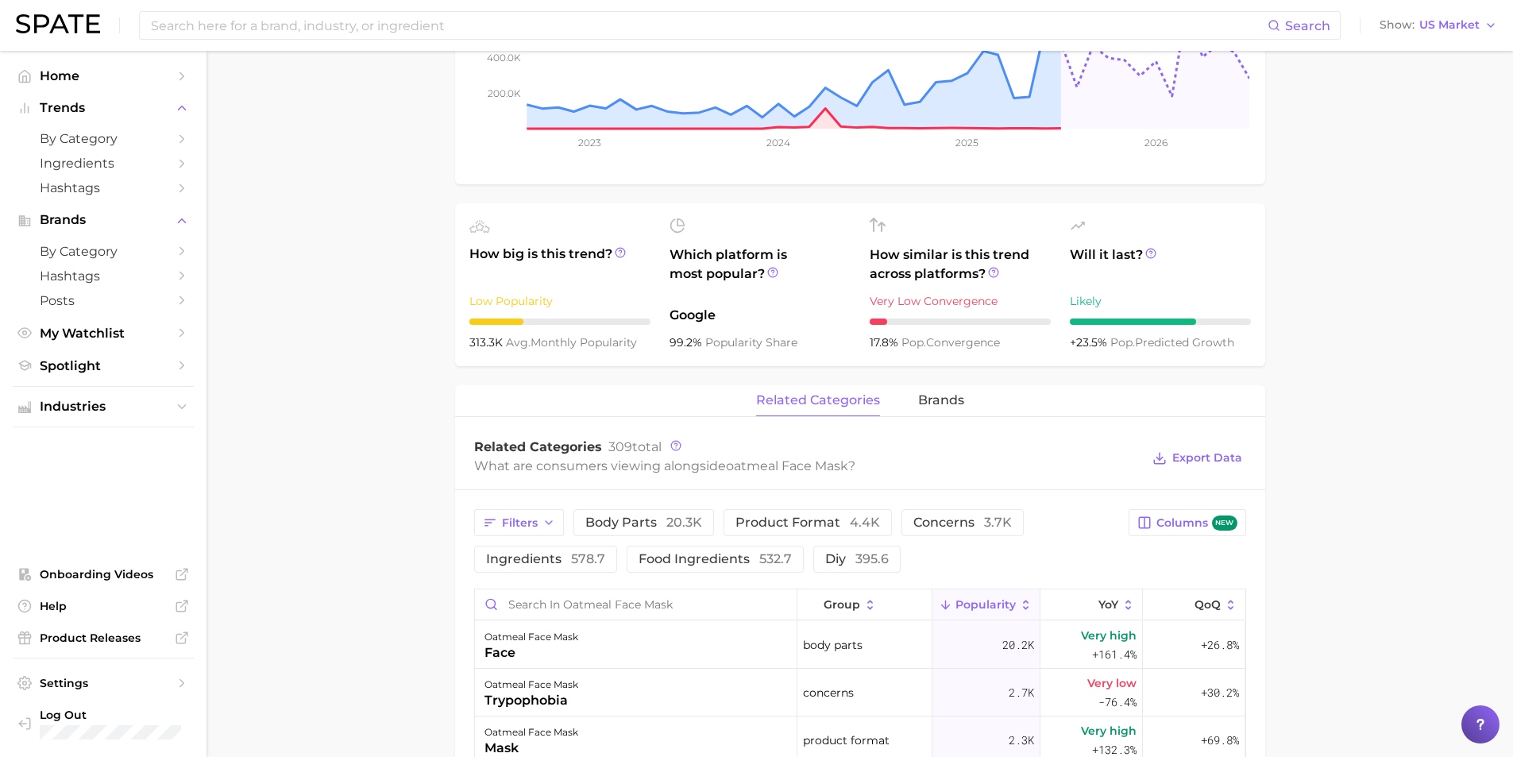
scroll to position [376, 0]
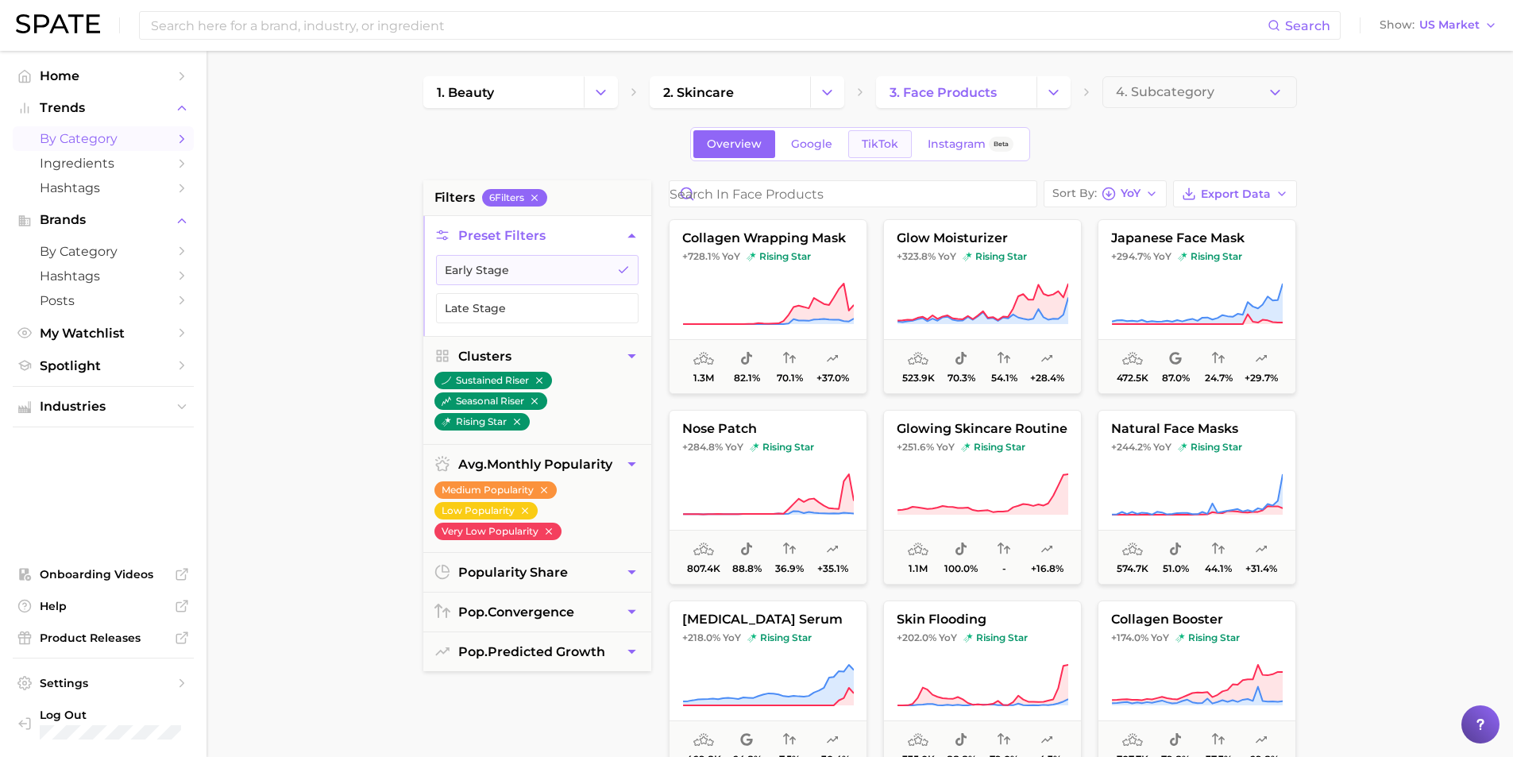
click at [890, 149] on span "TikTok" at bounding box center [880, 144] width 37 height 14
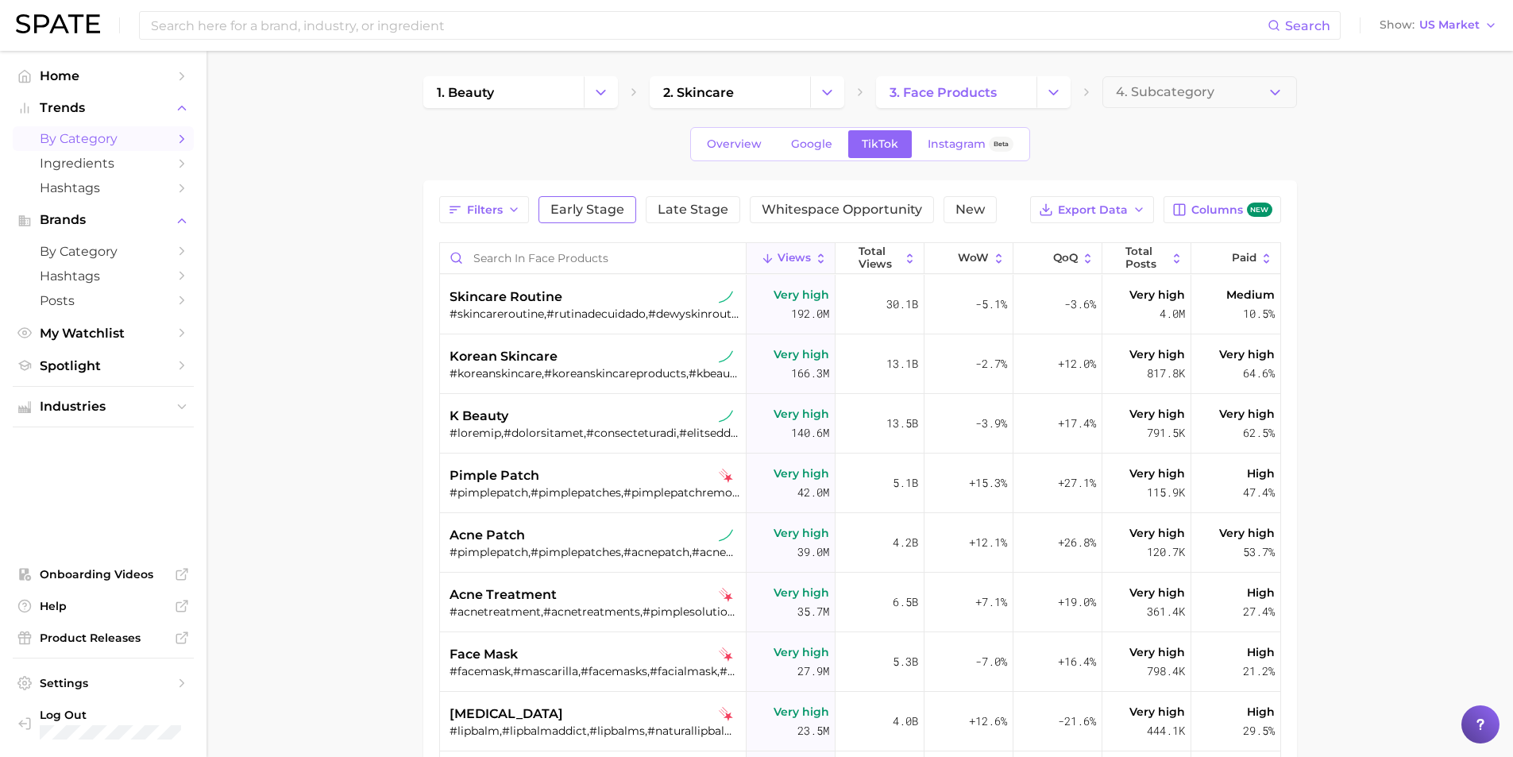
click at [585, 211] on span "Early Stage" at bounding box center [587, 209] width 74 height 13
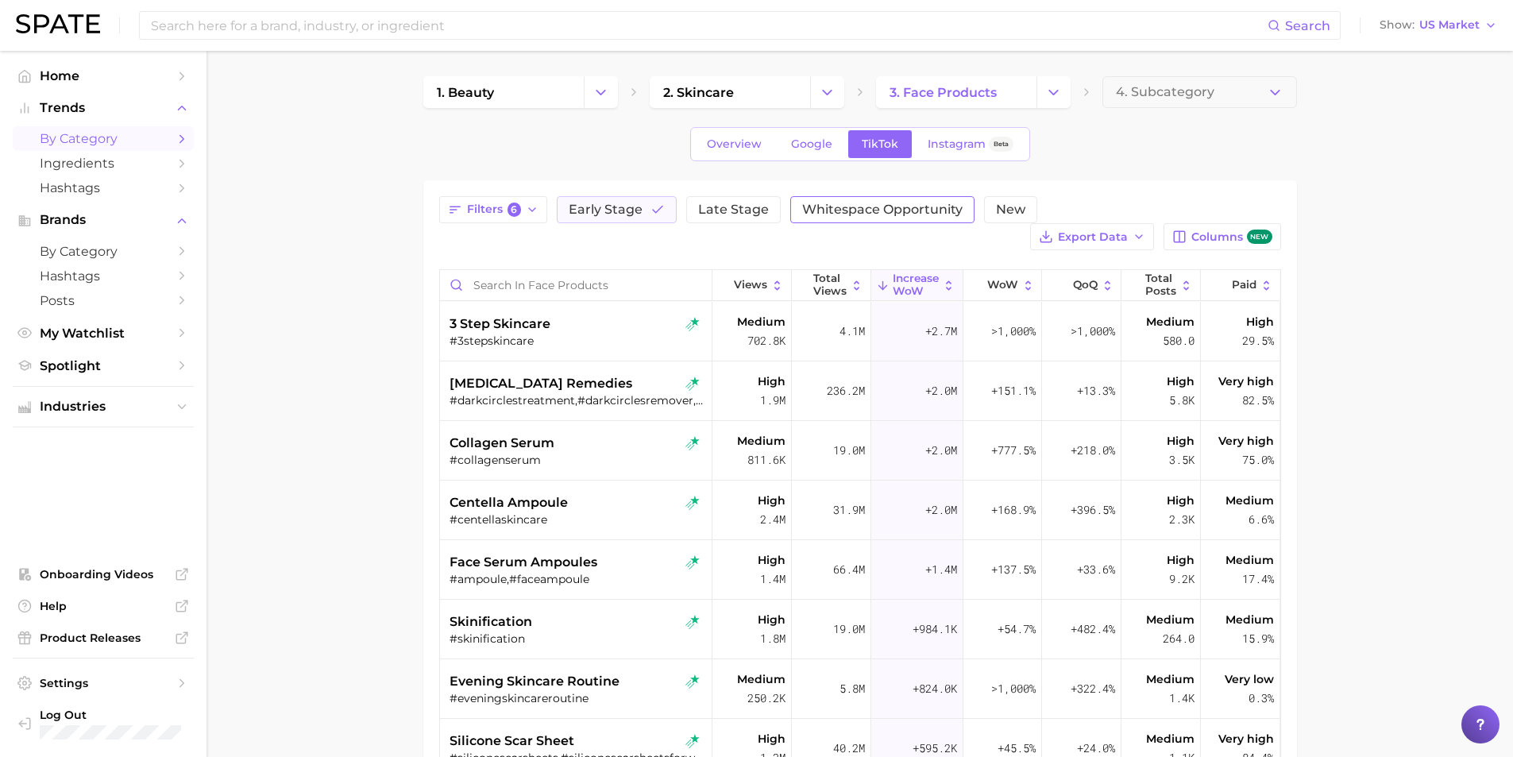
click at [882, 213] on span "Whitespace Opportunity" at bounding box center [882, 209] width 160 height 13
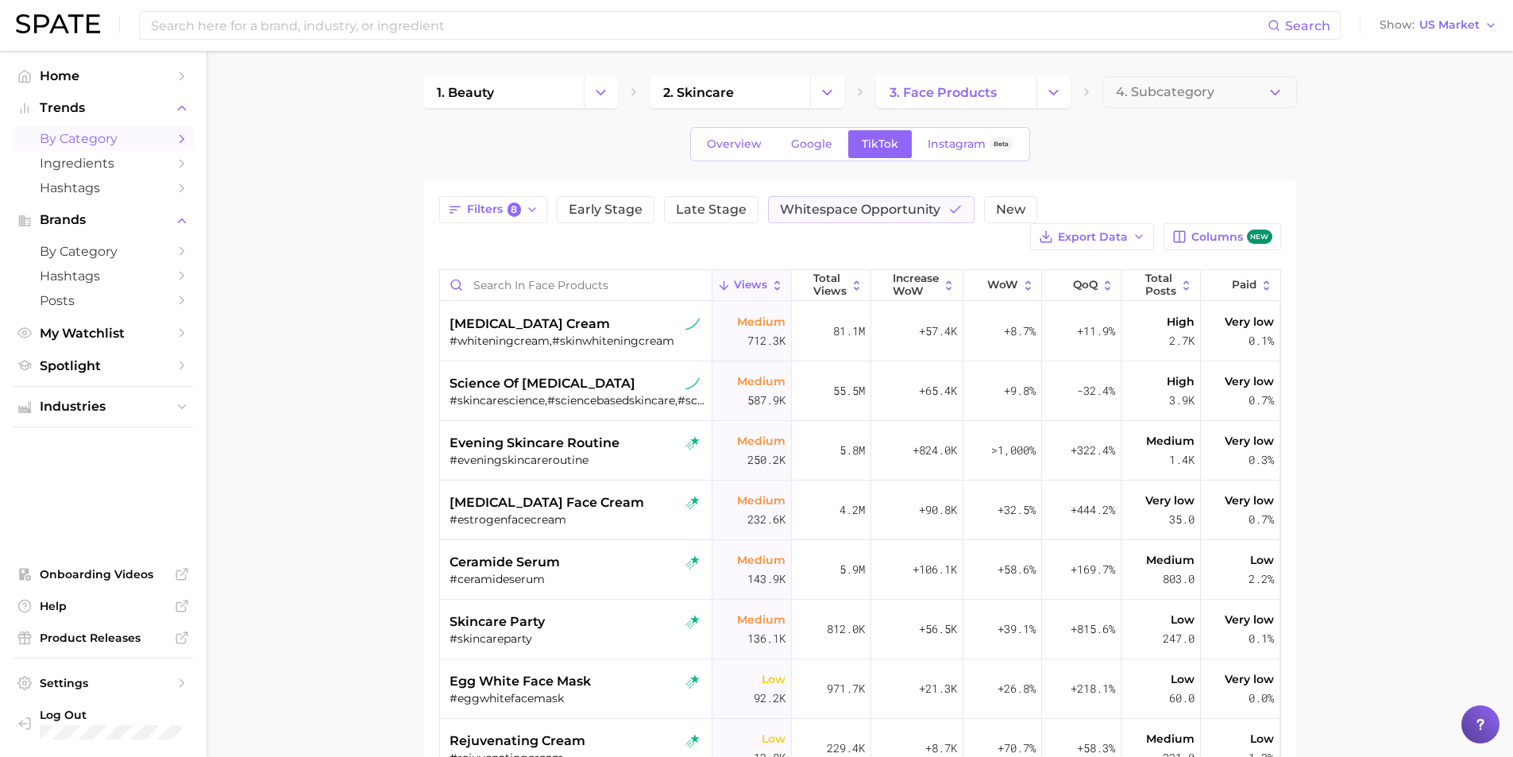
click at [238, 292] on main "1. beauty 2. skincare 3. face products 4. Subcategory Overview Google TikTok In…" at bounding box center [860, 582] width 1307 height 1062
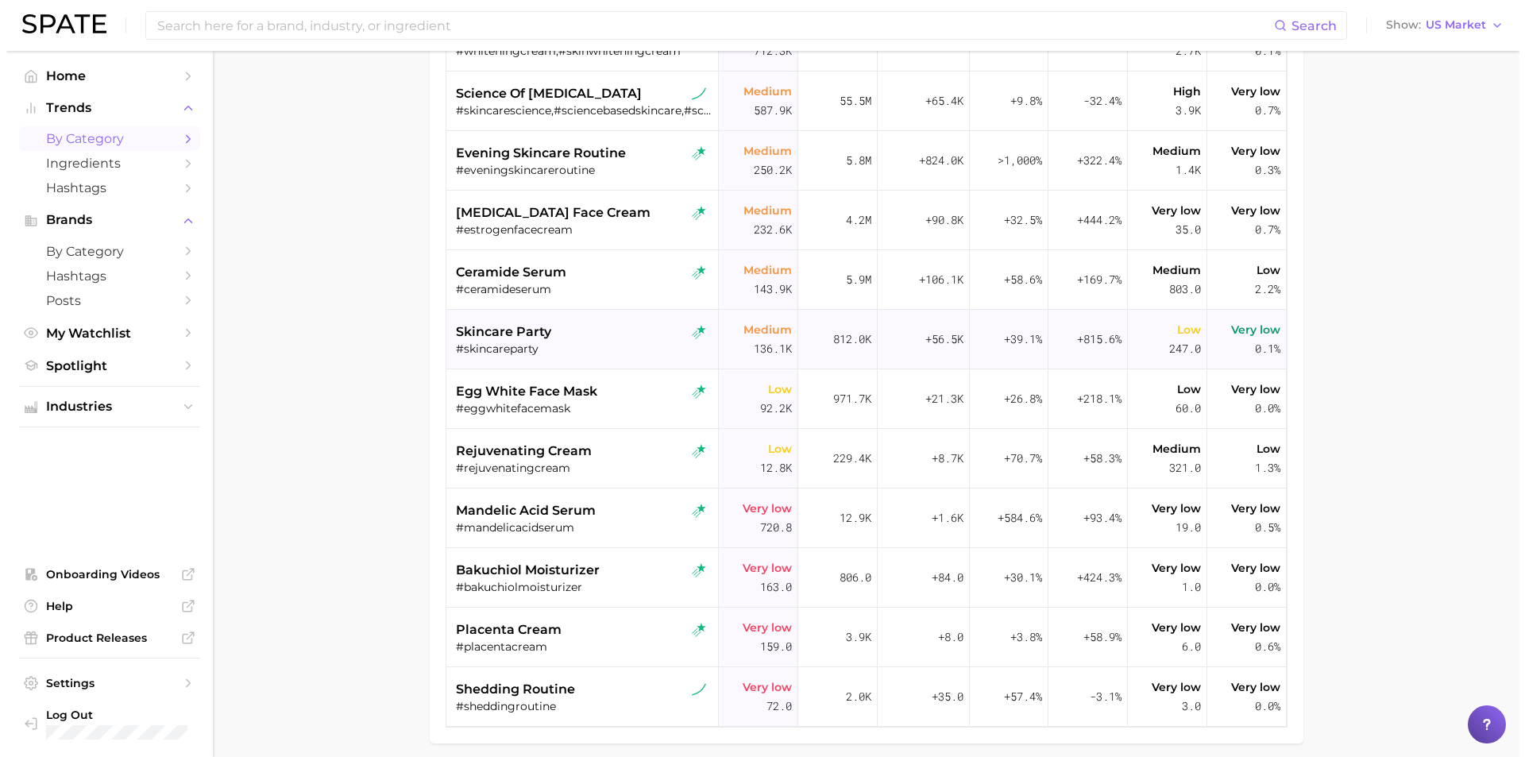
scroll to position [318, 0]
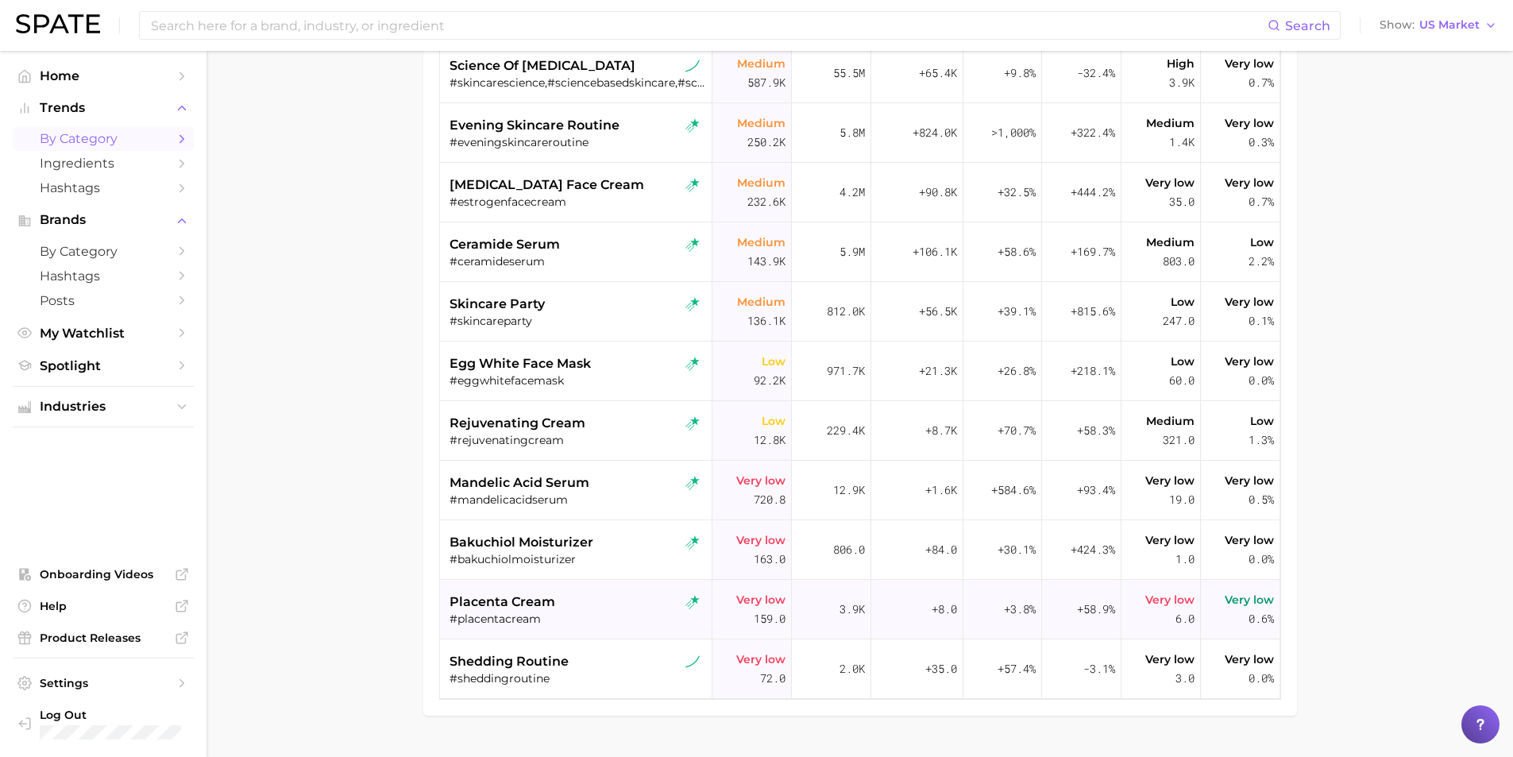
click at [506, 603] on span "placenta cream" at bounding box center [503, 602] width 106 height 19
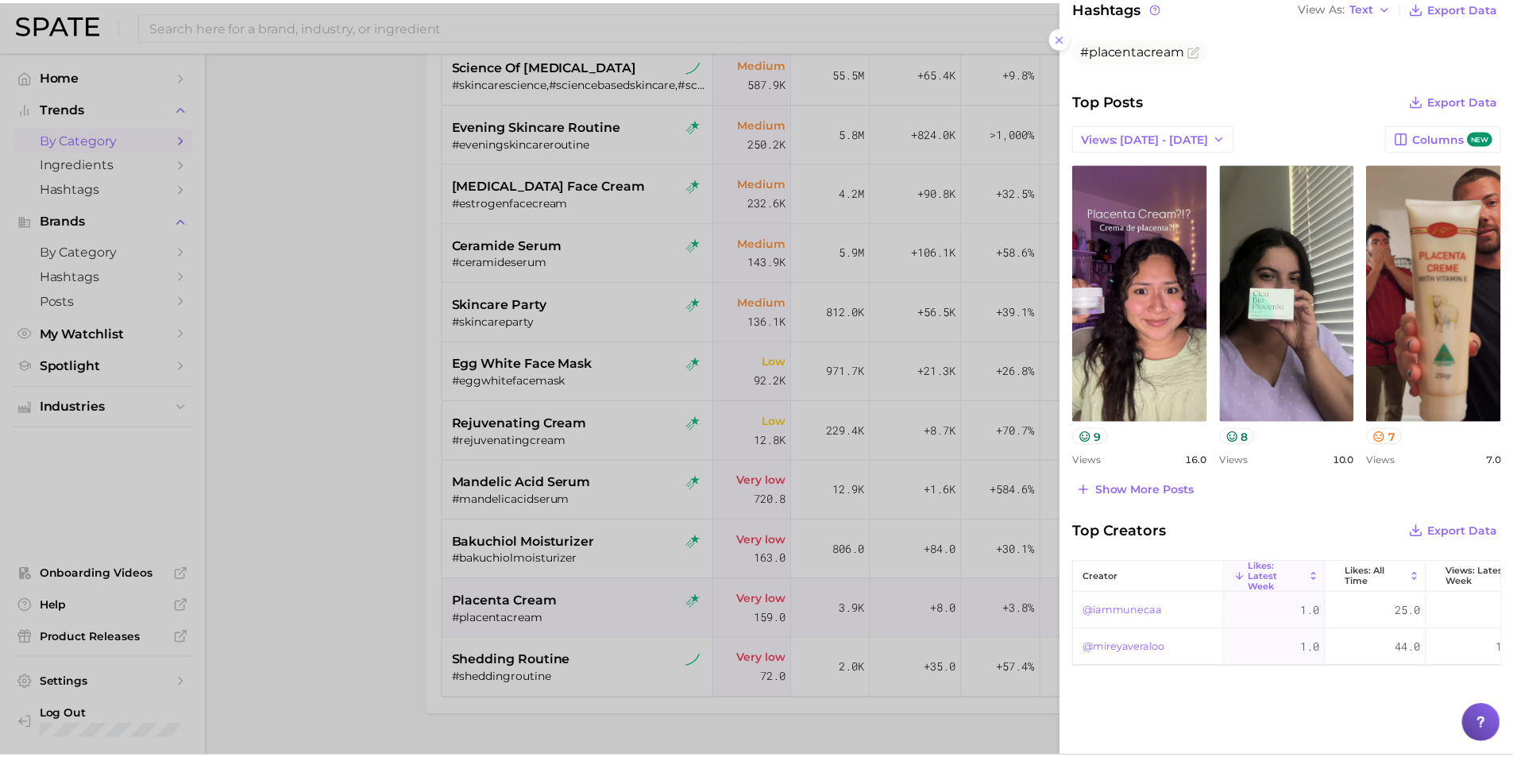
scroll to position [531, 0]
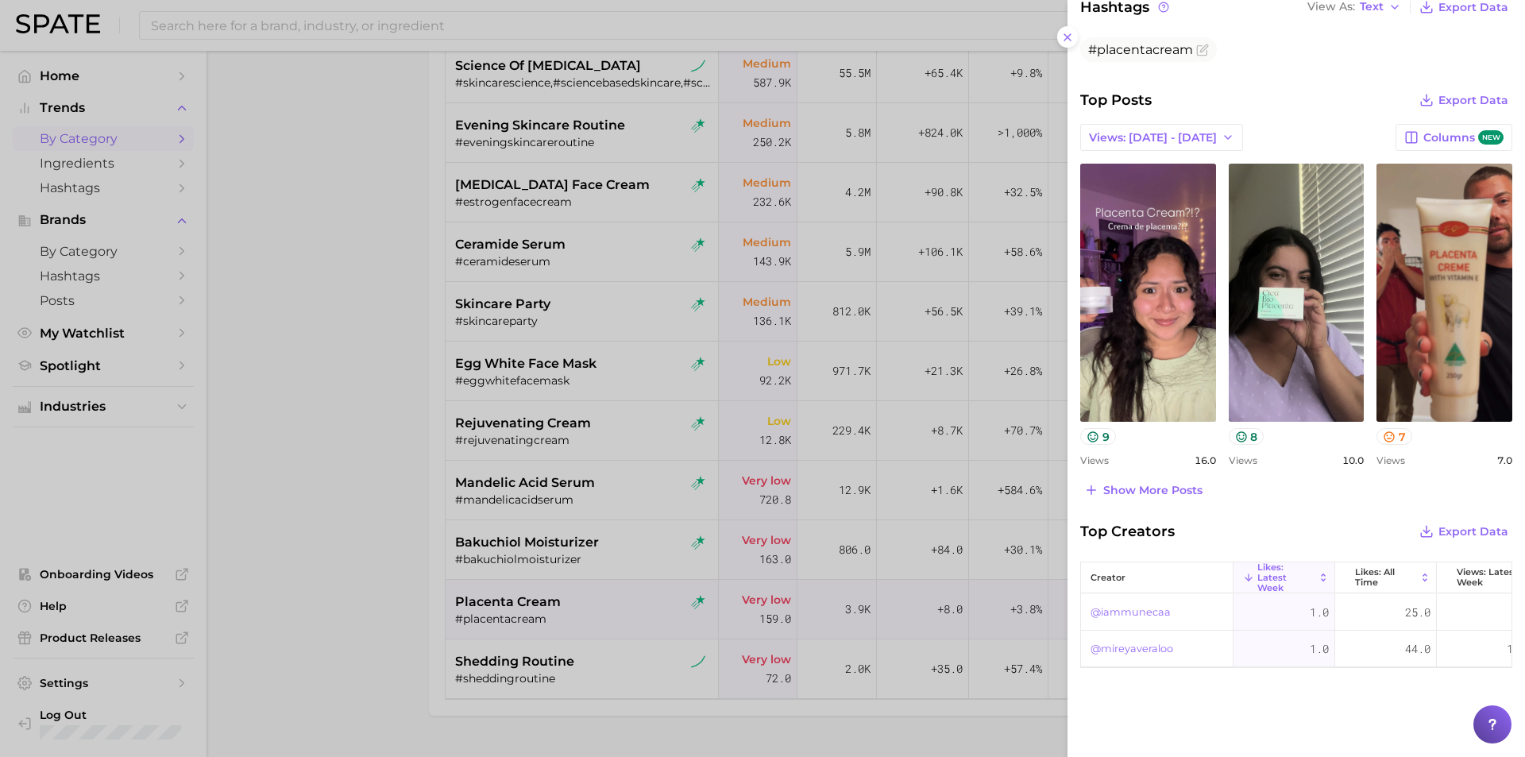
click at [427, 596] on div at bounding box center [762, 378] width 1525 height 757
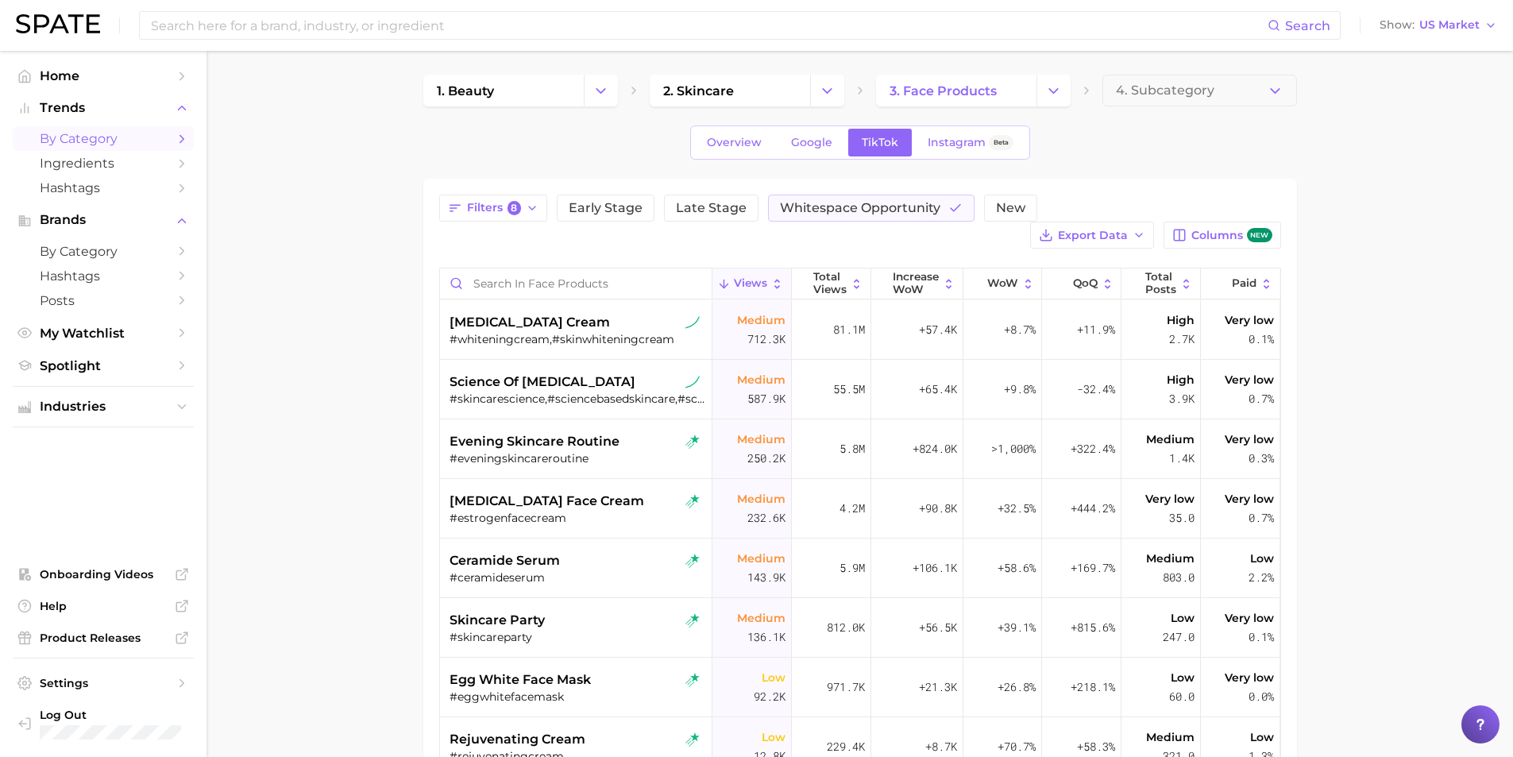
scroll to position [0, 0]
click at [751, 279] on span "Views" at bounding box center [750, 285] width 33 height 13
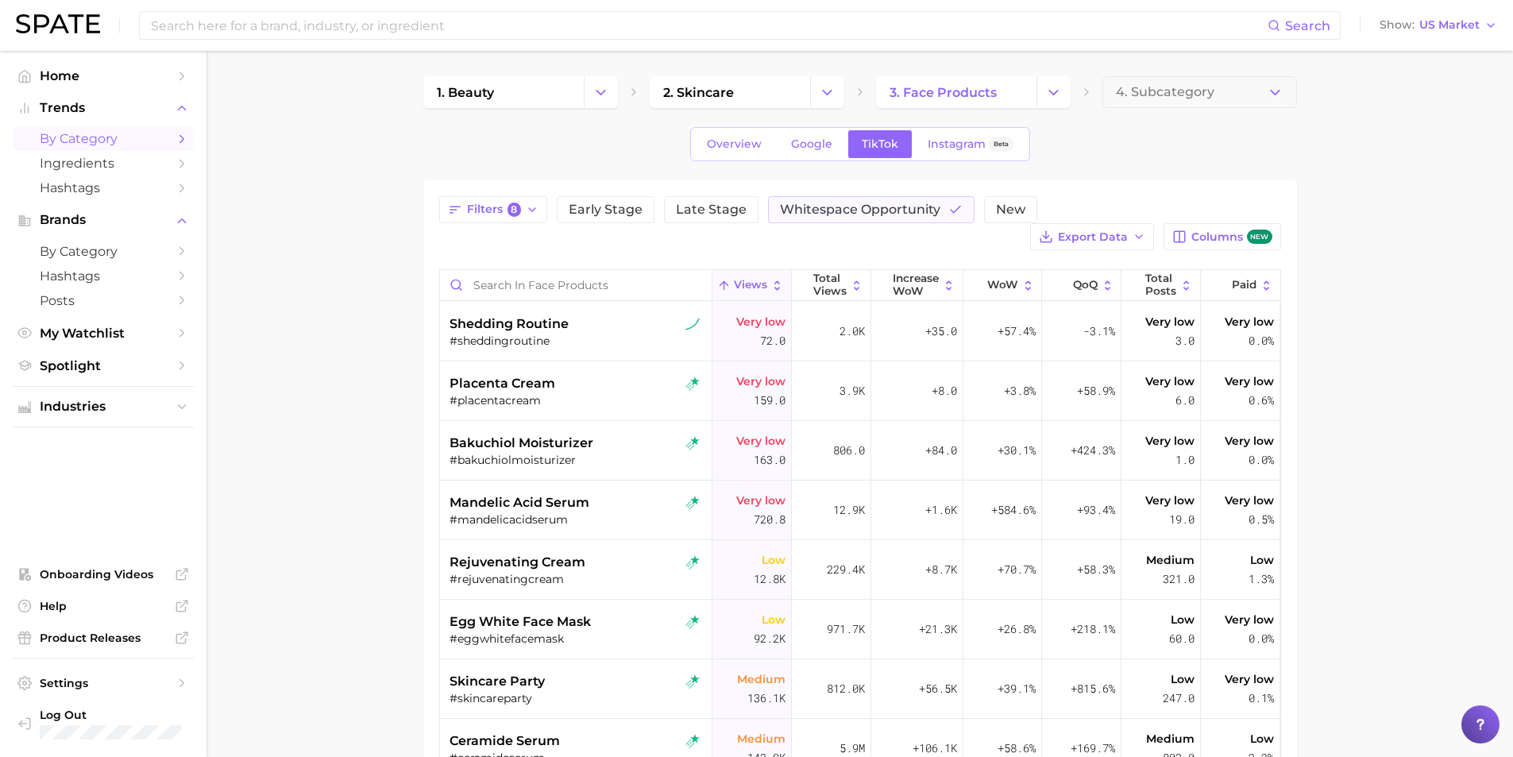
click at [751, 279] on span "Views" at bounding box center [750, 285] width 33 height 13
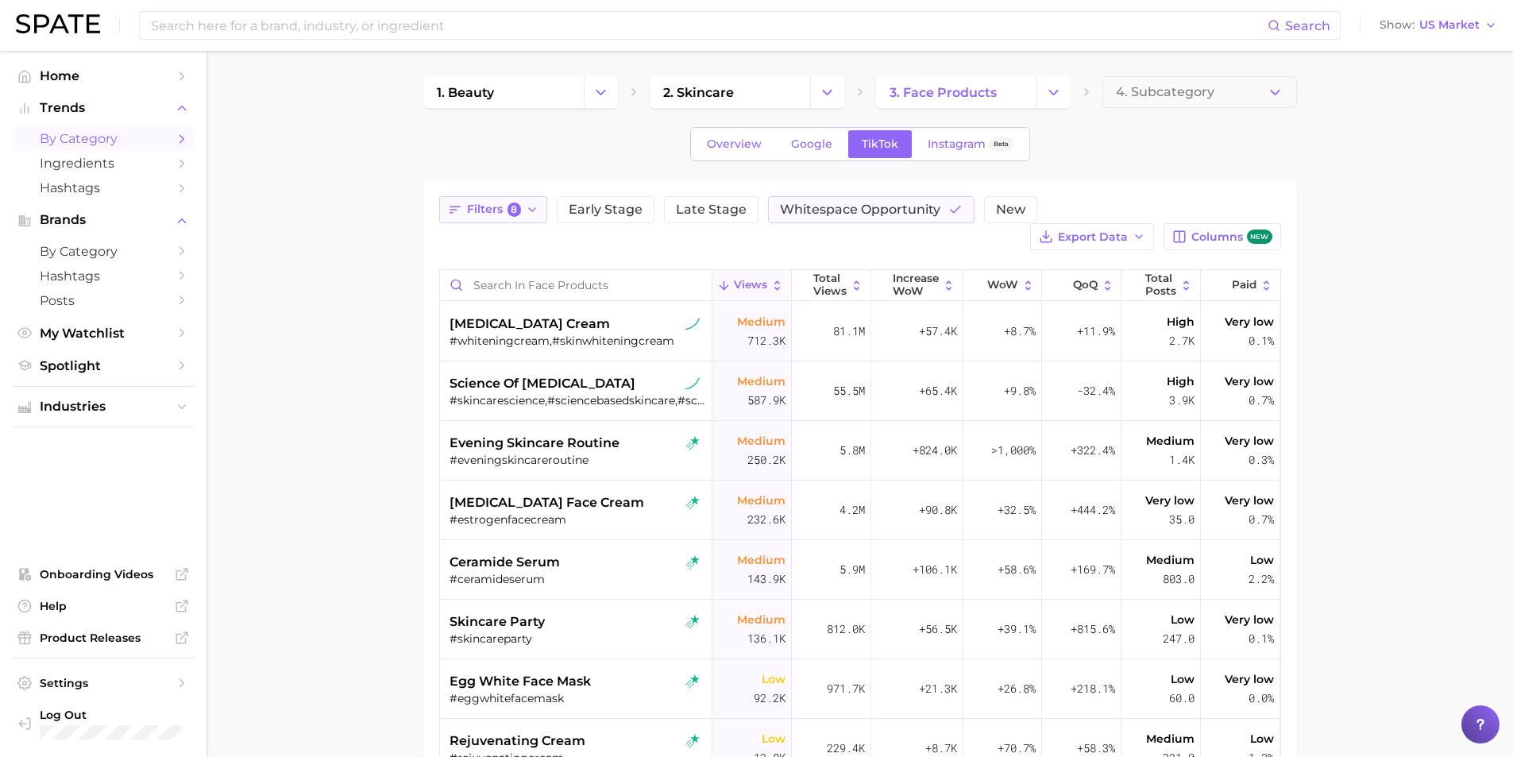
click at [524, 198] on button "Filters 8" at bounding box center [493, 209] width 109 height 27
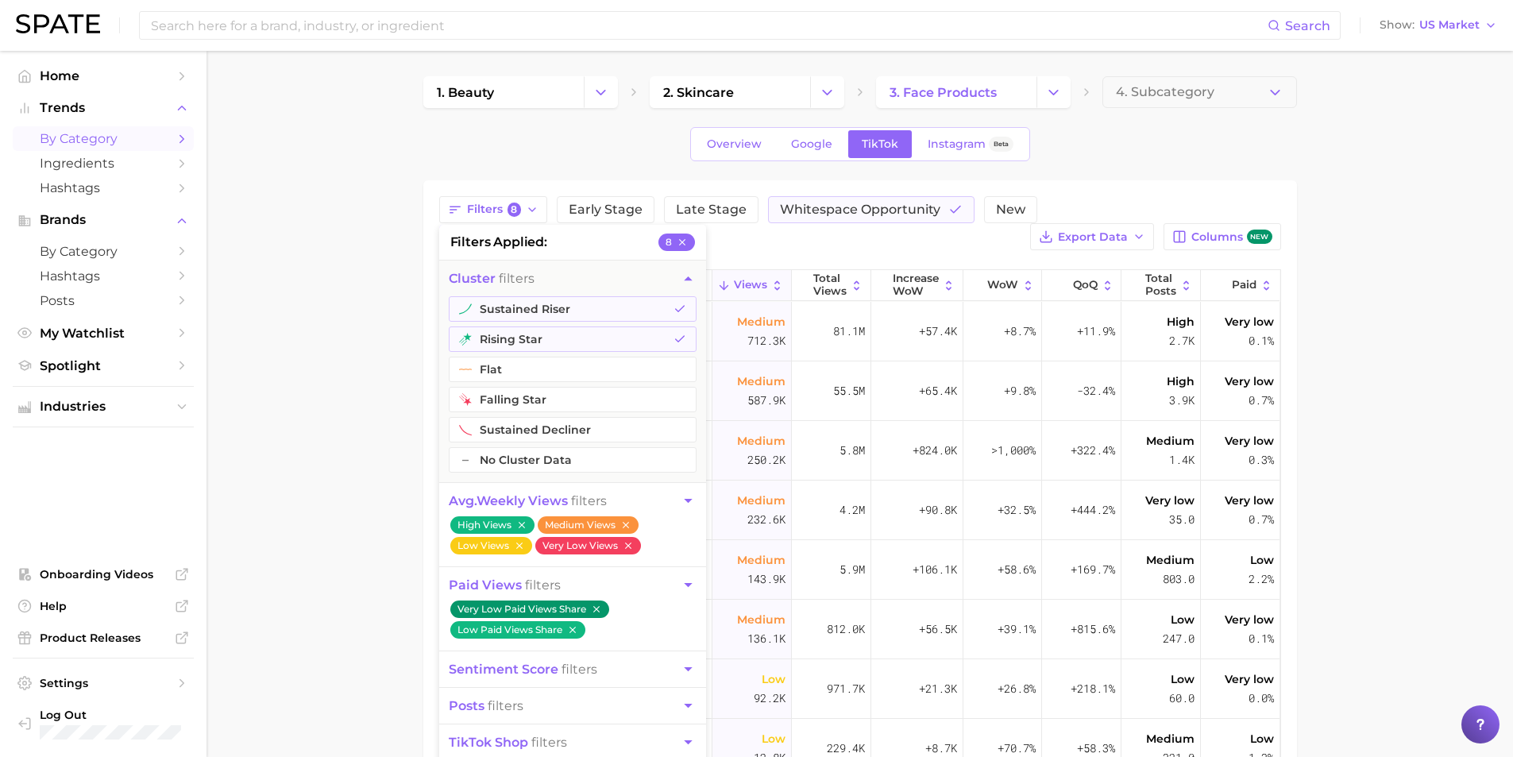
click at [348, 303] on main "1. beauty 2. skincare 3. face products 4. Subcategory Overview Google TikTok In…" at bounding box center [860, 582] width 1307 height 1062
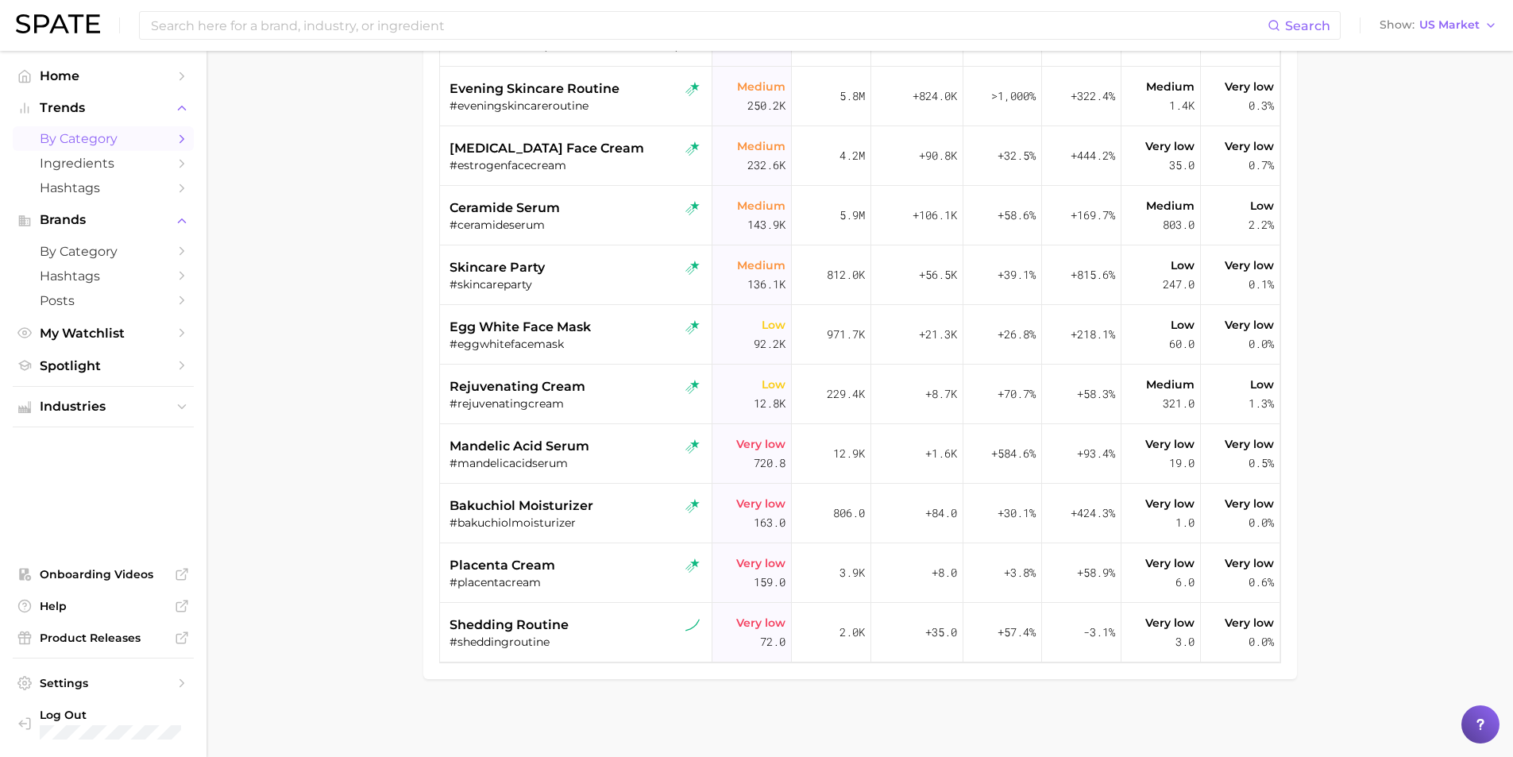
scroll to position [356, 0]
drag, startPoint x: 580, startPoint y: 564, endPoint x: 416, endPoint y: 552, distance: 164.1
click at [416, 552] on main "1. beauty 2. skincare 3. face products 4. Subcategory Overview Google TikTok In…" at bounding box center [860, 226] width 1307 height 1062
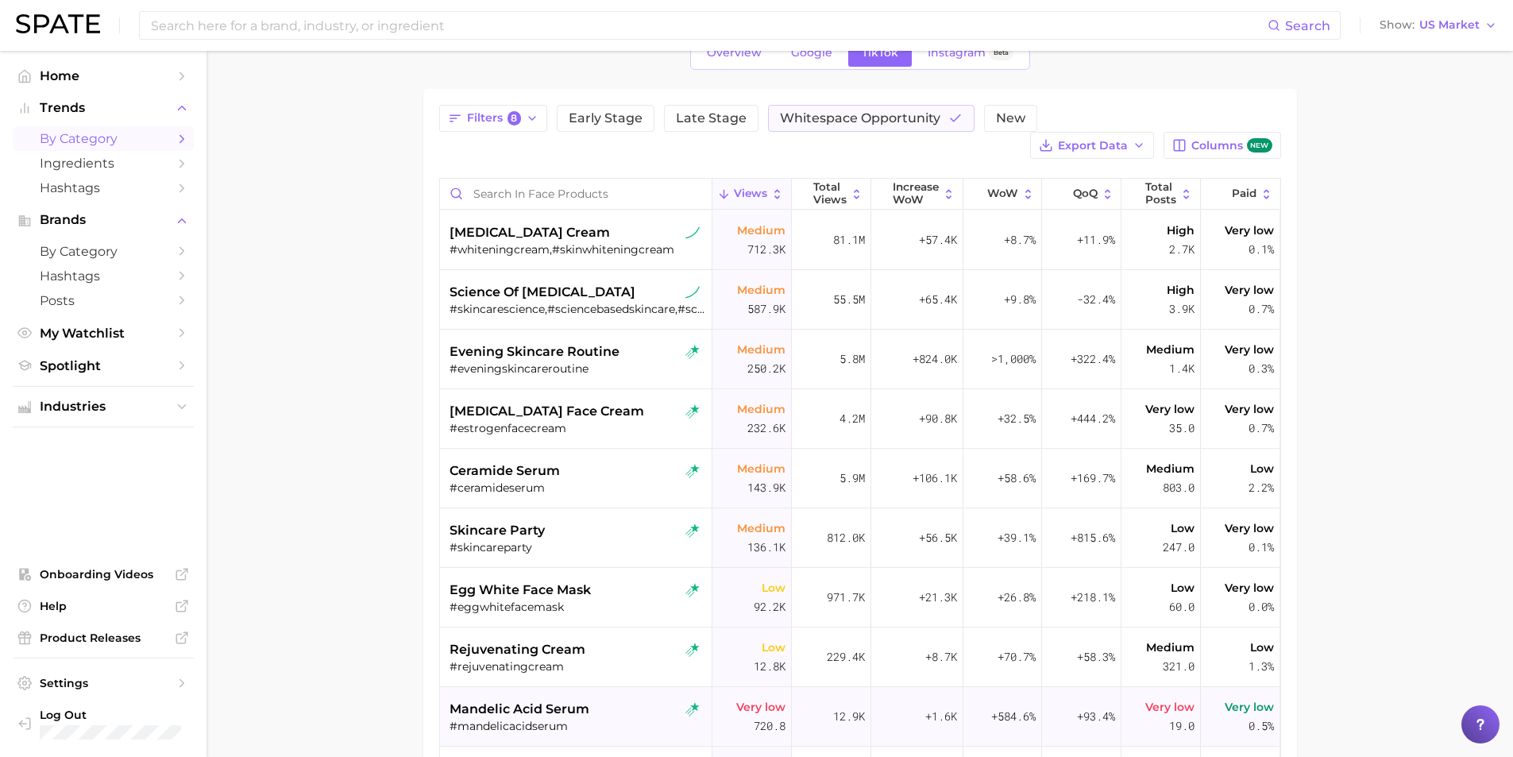
scroll to position [38, 0]
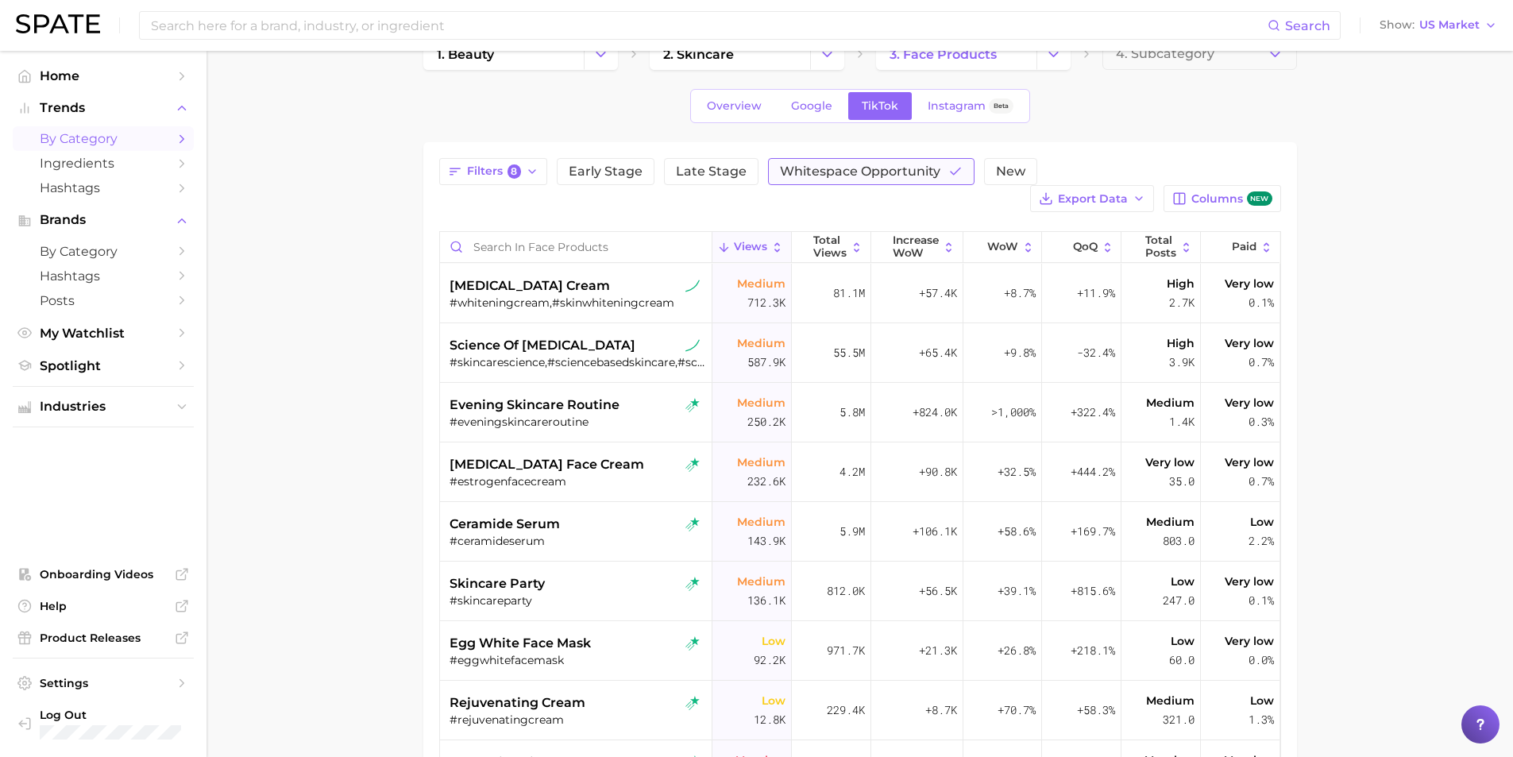
click at [882, 177] on span "Whitespace Opportunity" at bounding box center [860, 171] width 160 height 13
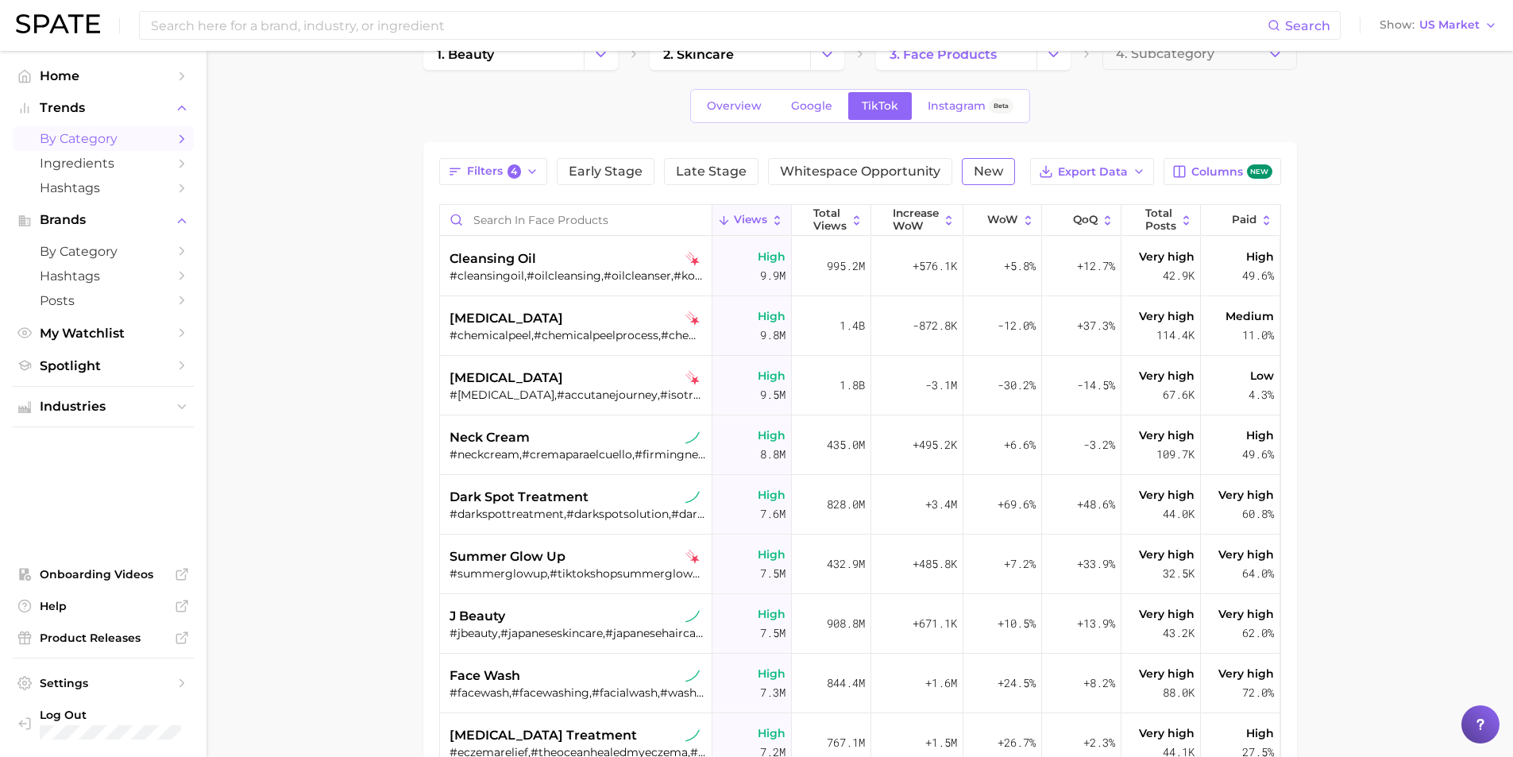
click at [991, 178] on span "New" at bounding box center [988, 171] width 29 height 13
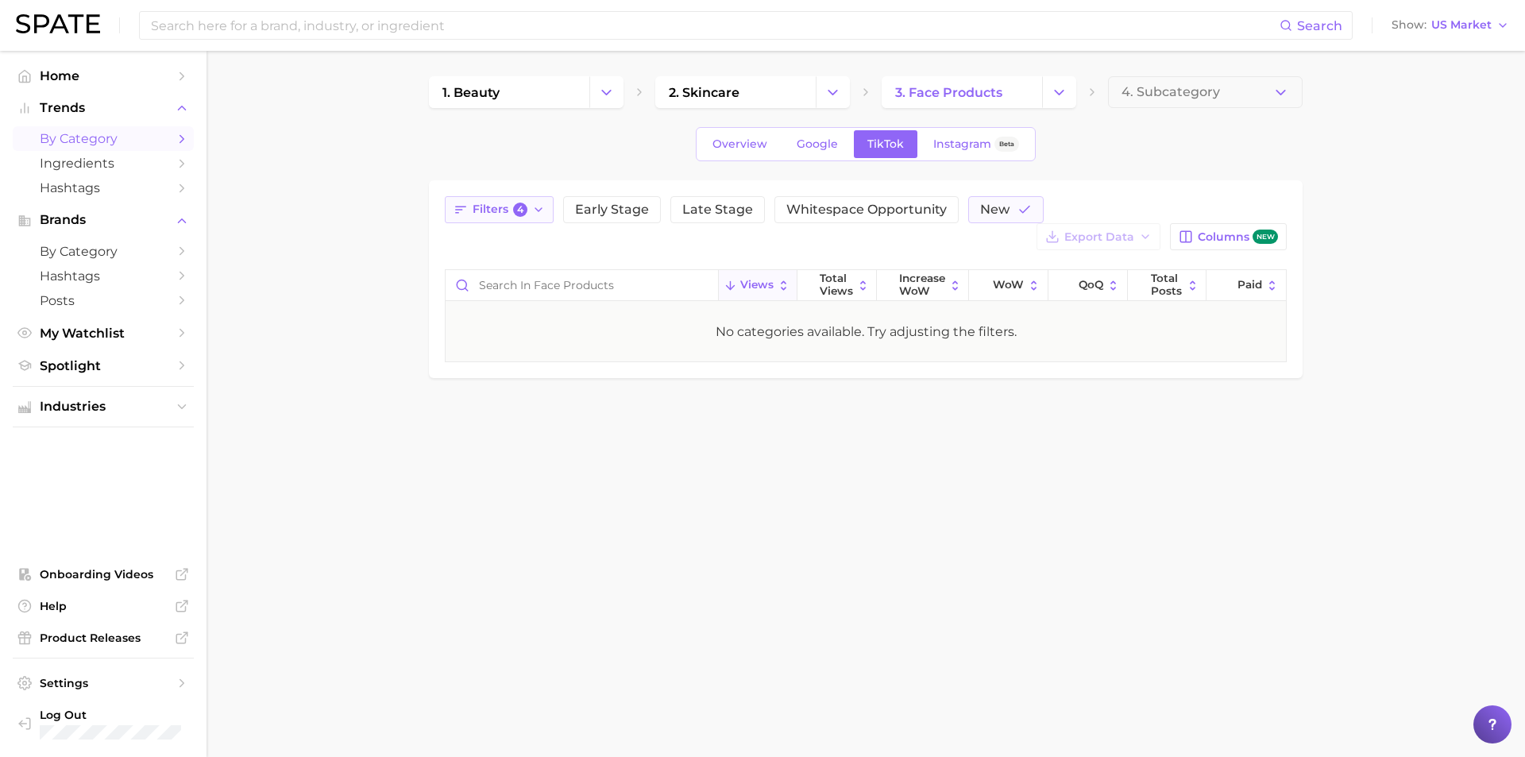
click at [523, 210] on span "4" at bounding box center [520, 210] width 14 height 14
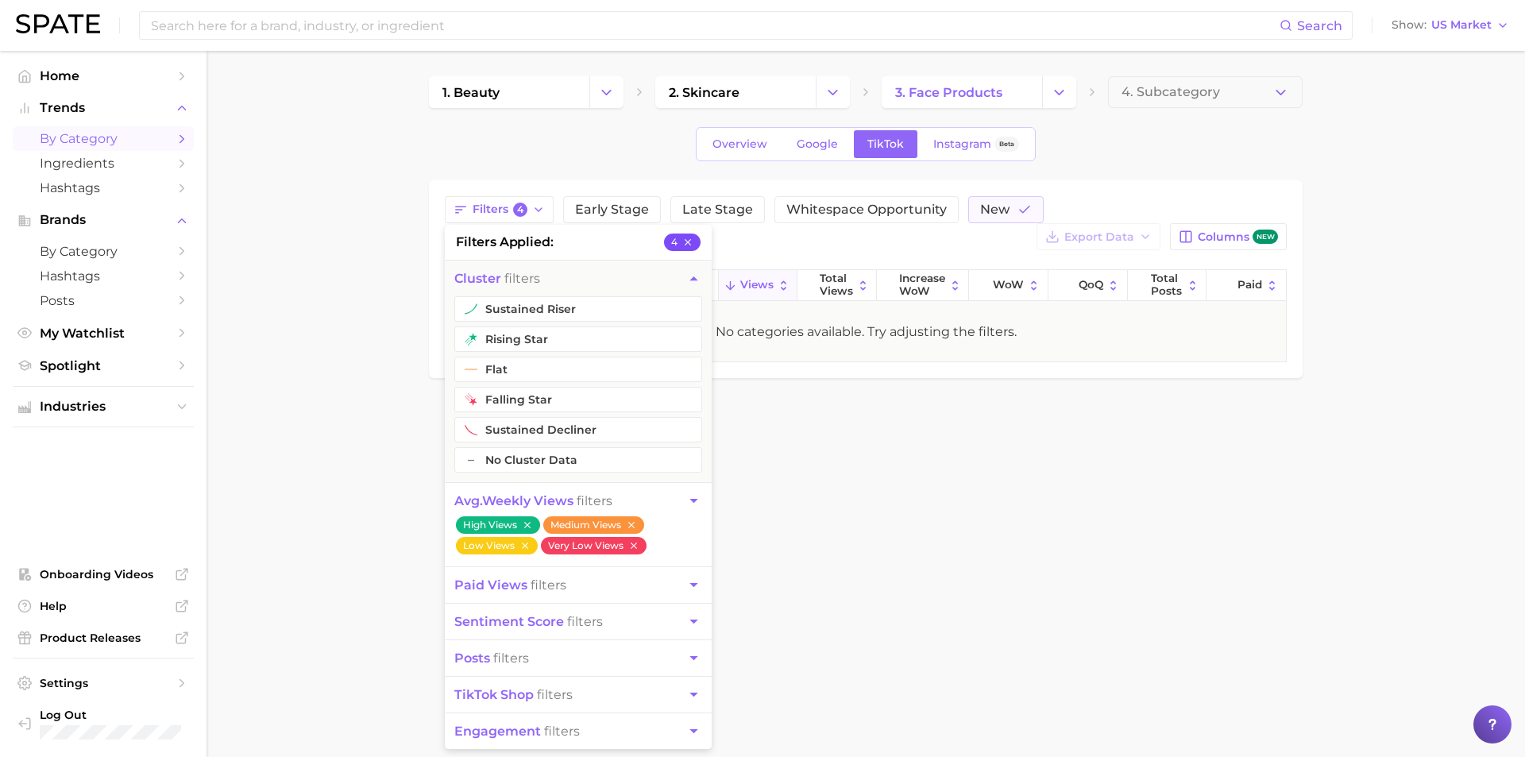
click at [694, 241] on button "4" at bounding box center [682, 242] width 37 height 17
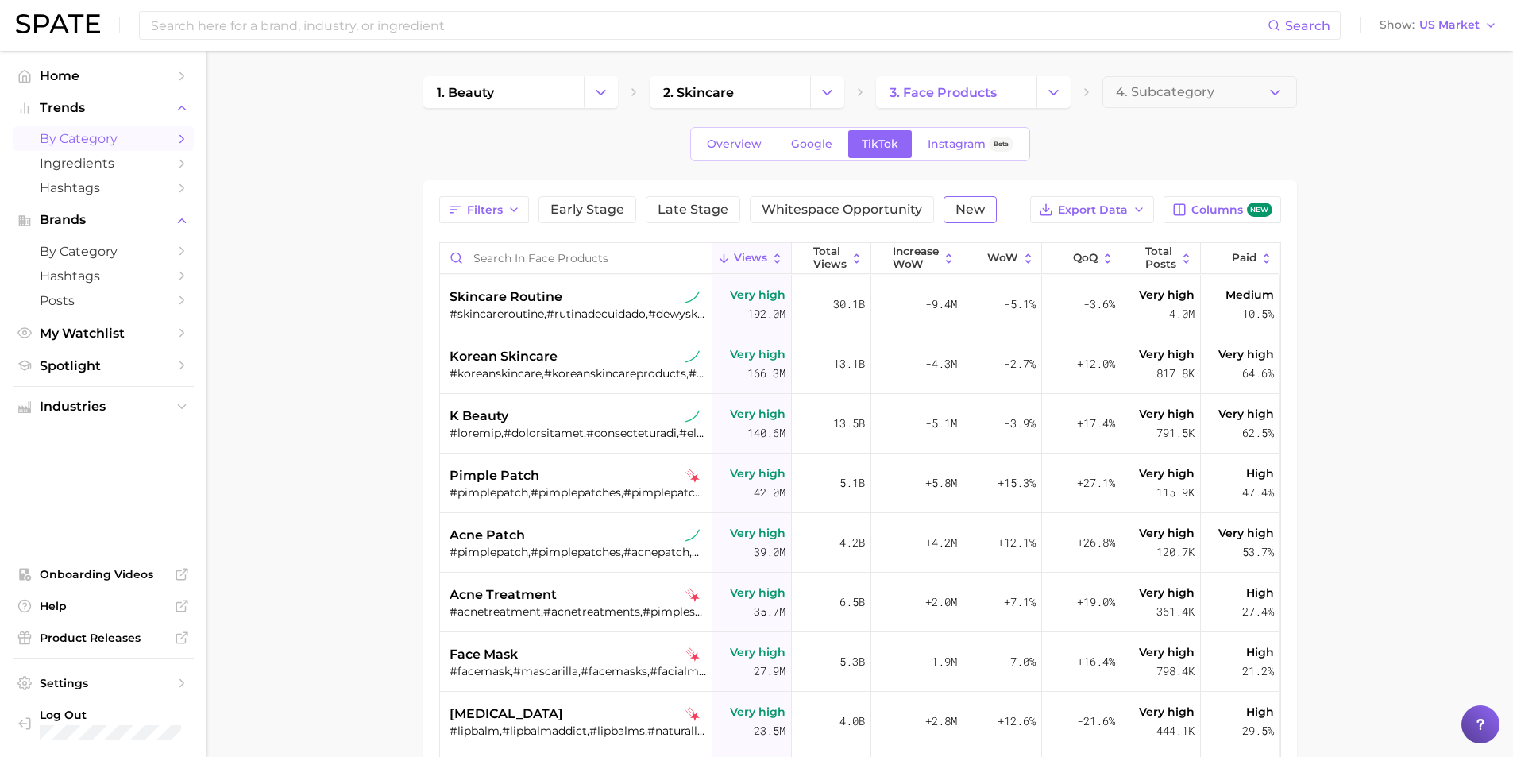
click at [973, 210] on span "New" at bounding box center [969, 209] width 29 height 13
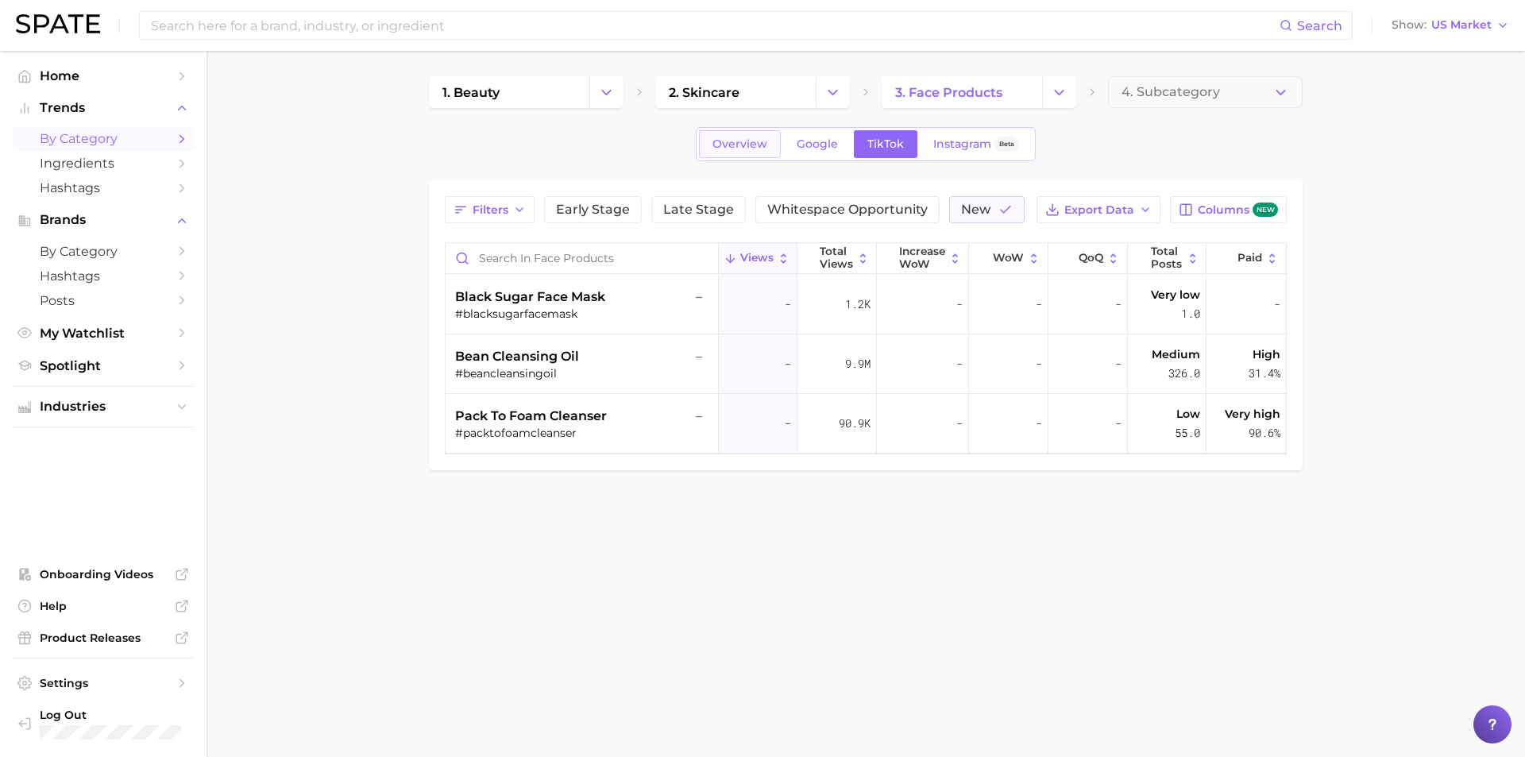
click at [757, 156] on link "Overview" at bounding box center [740, 144] width 82 height 28
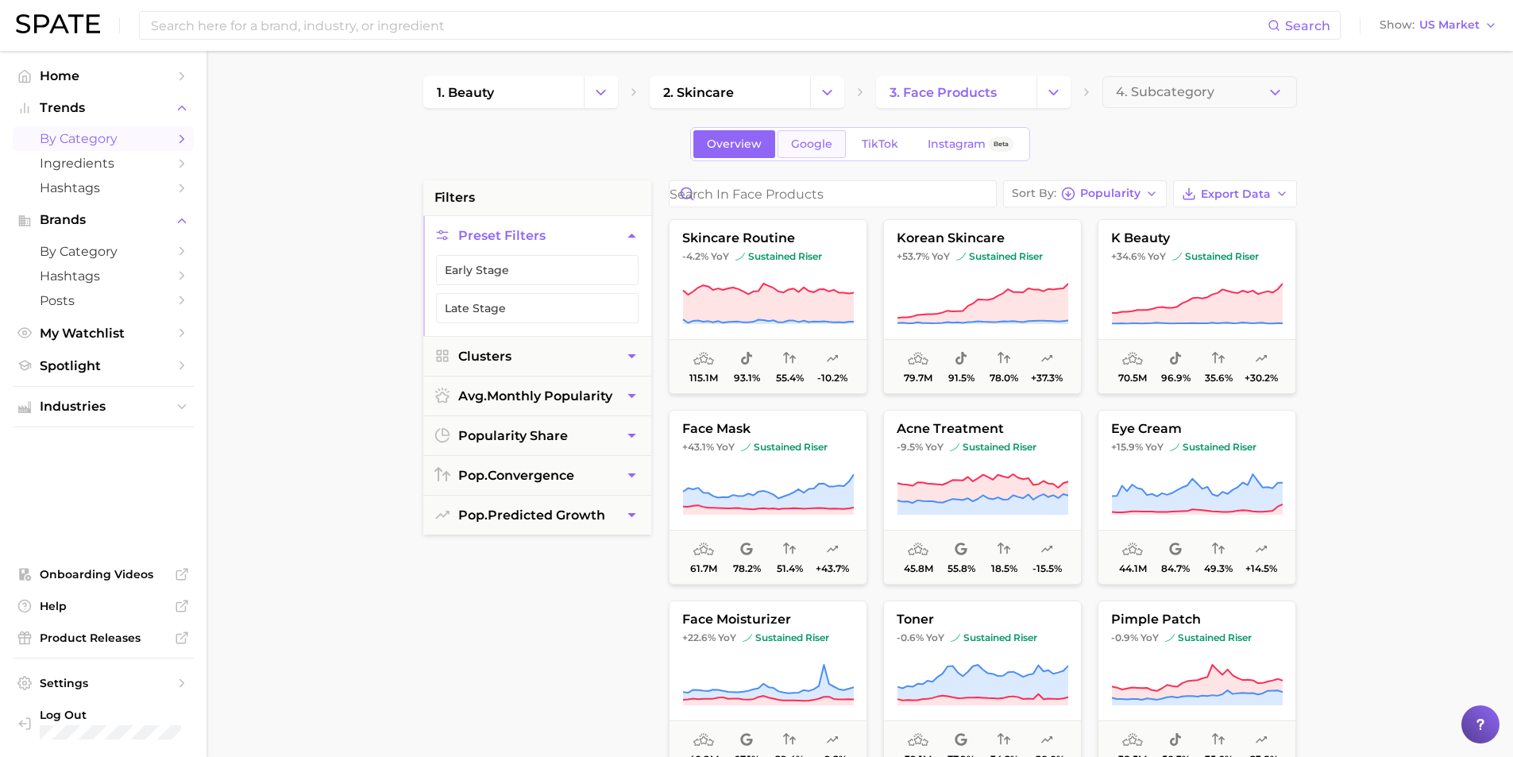
click at [840, 148] on link "Google" at bounding box center [812, 144] width 68 height 28
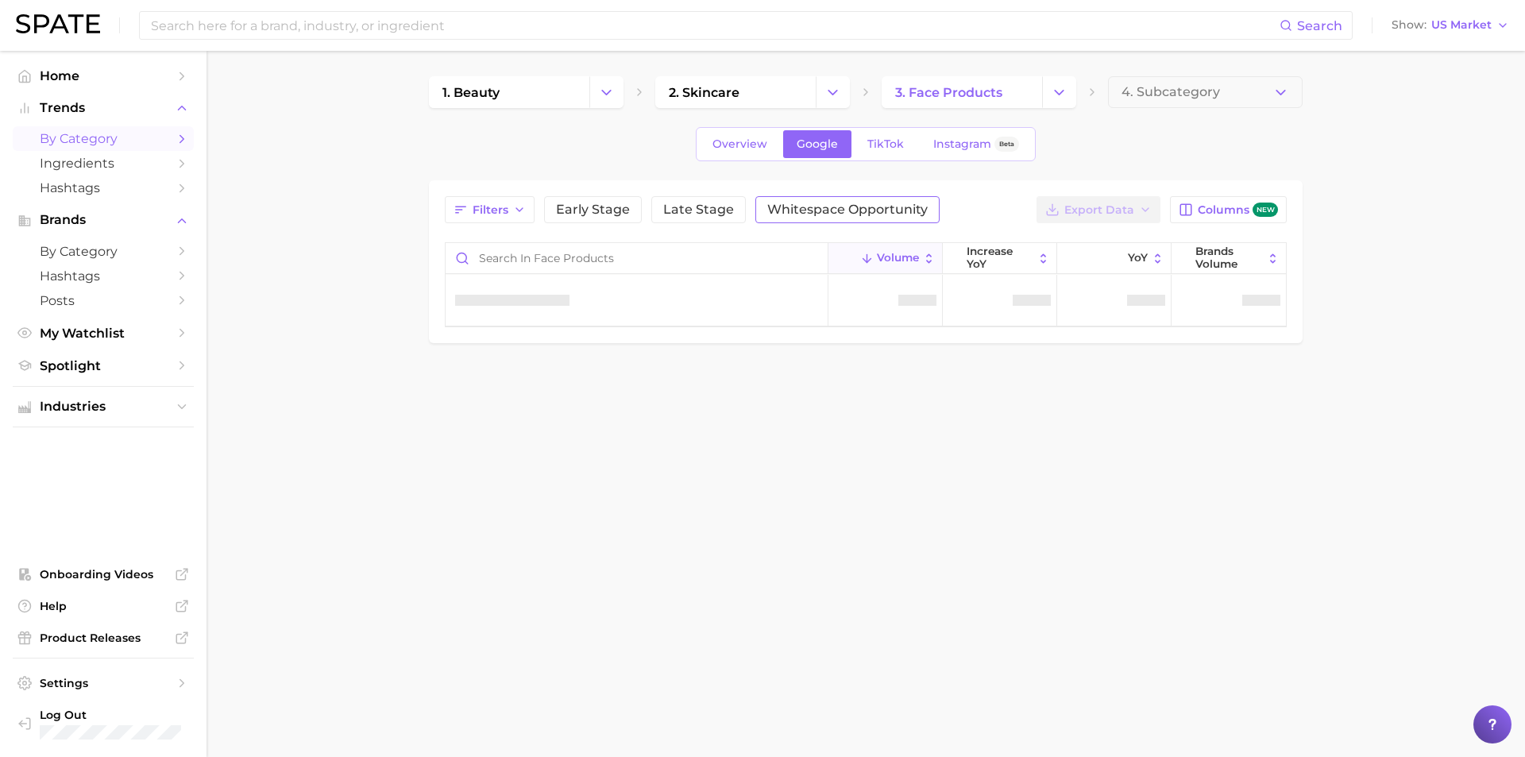
click at [898, 201] on button "Whitespace Opportunity" at bounding box center [847, 209] width 184 height 27
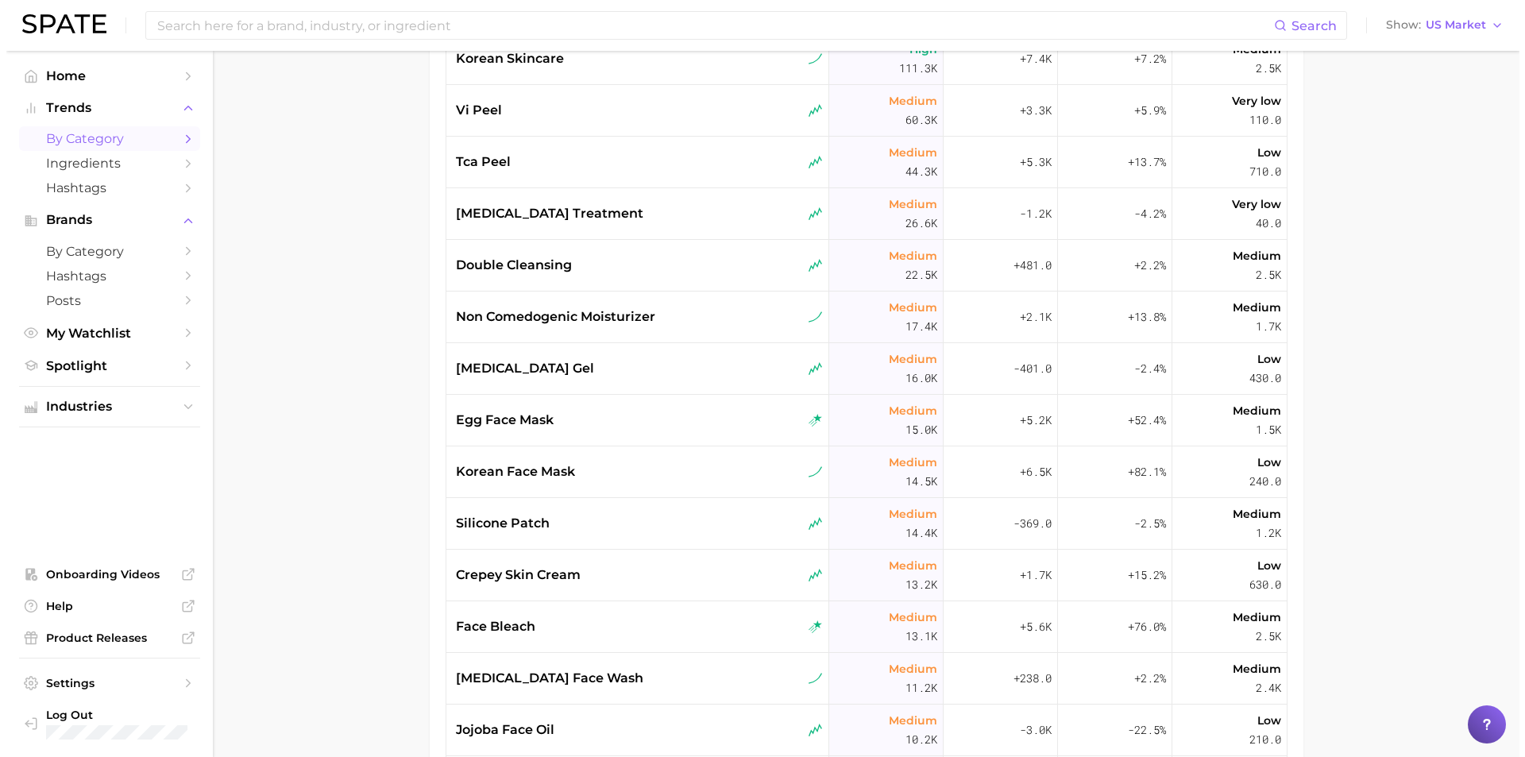
scroll to position [318, 0]
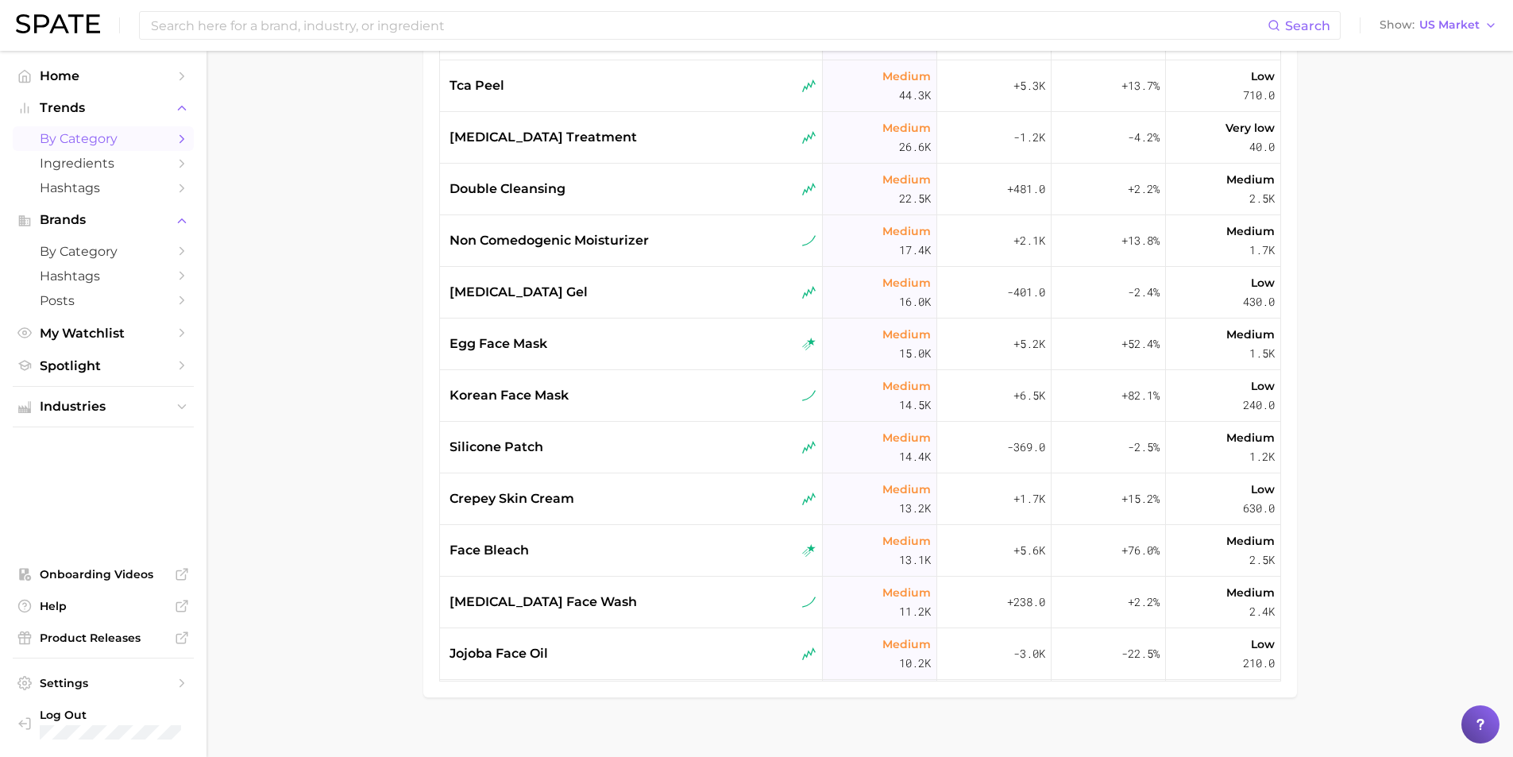
click at [299, 286] on main "1. beauty 2. skincare 3. face products 4. Subcategory Overview Google TikTok In…" at bounding box center [860, 255] width 1307 height 1044
click at [463, 555] on span "face bleach" at bounding box center [489, 550] width 79 height 19
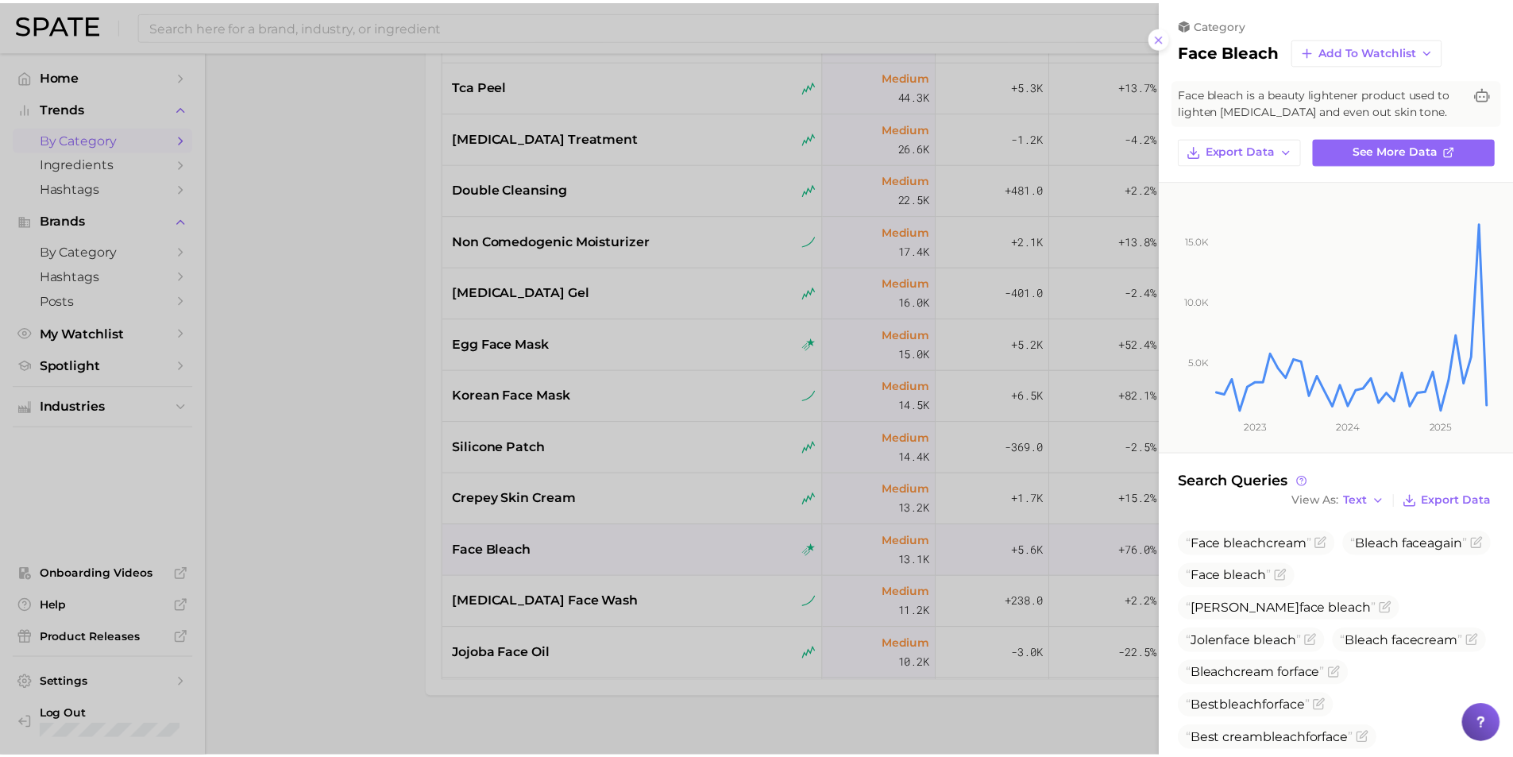
scroll to position [0, 0]
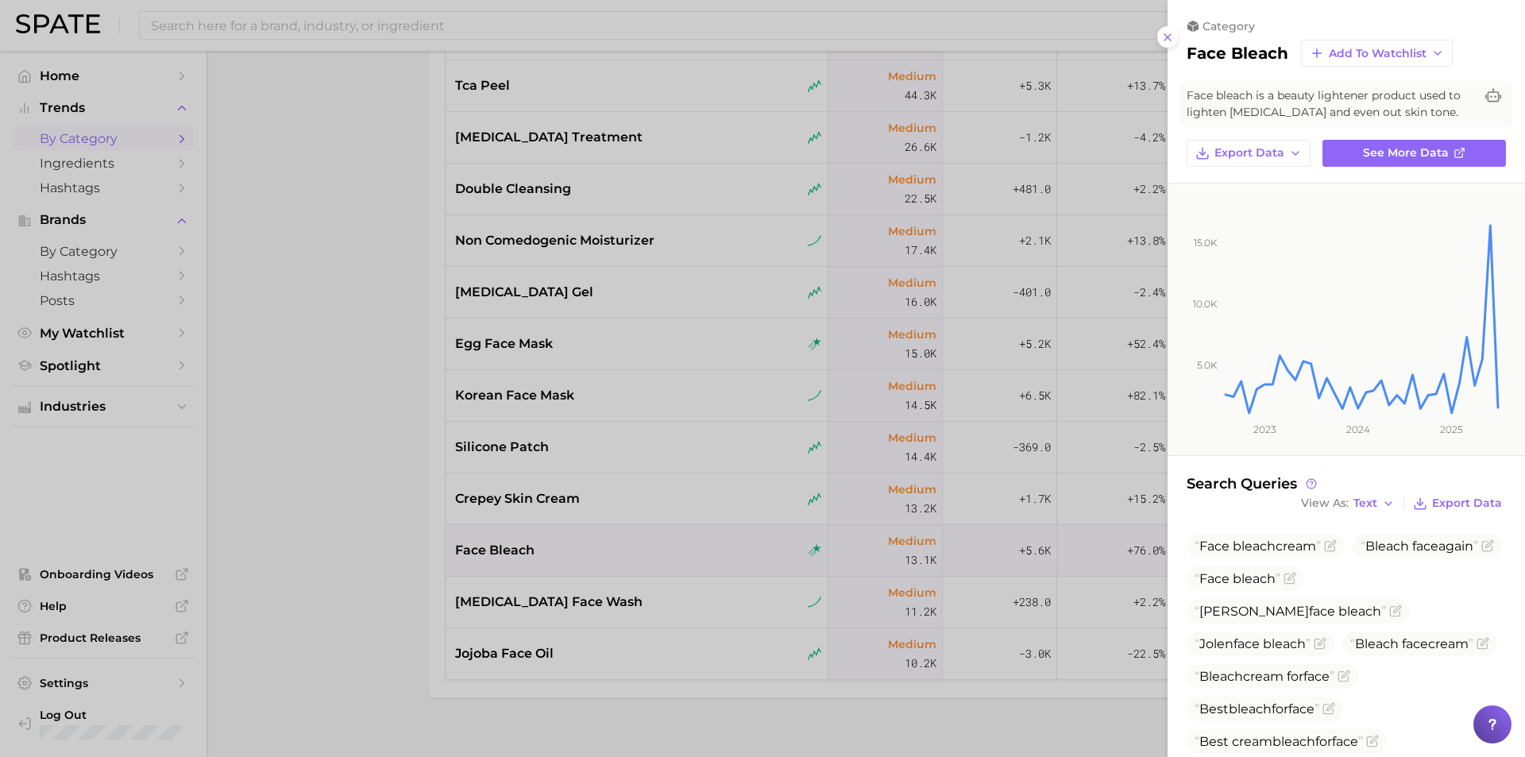
click at [336, 465] on div at bounding box center [762, 378] width 1525 height 757
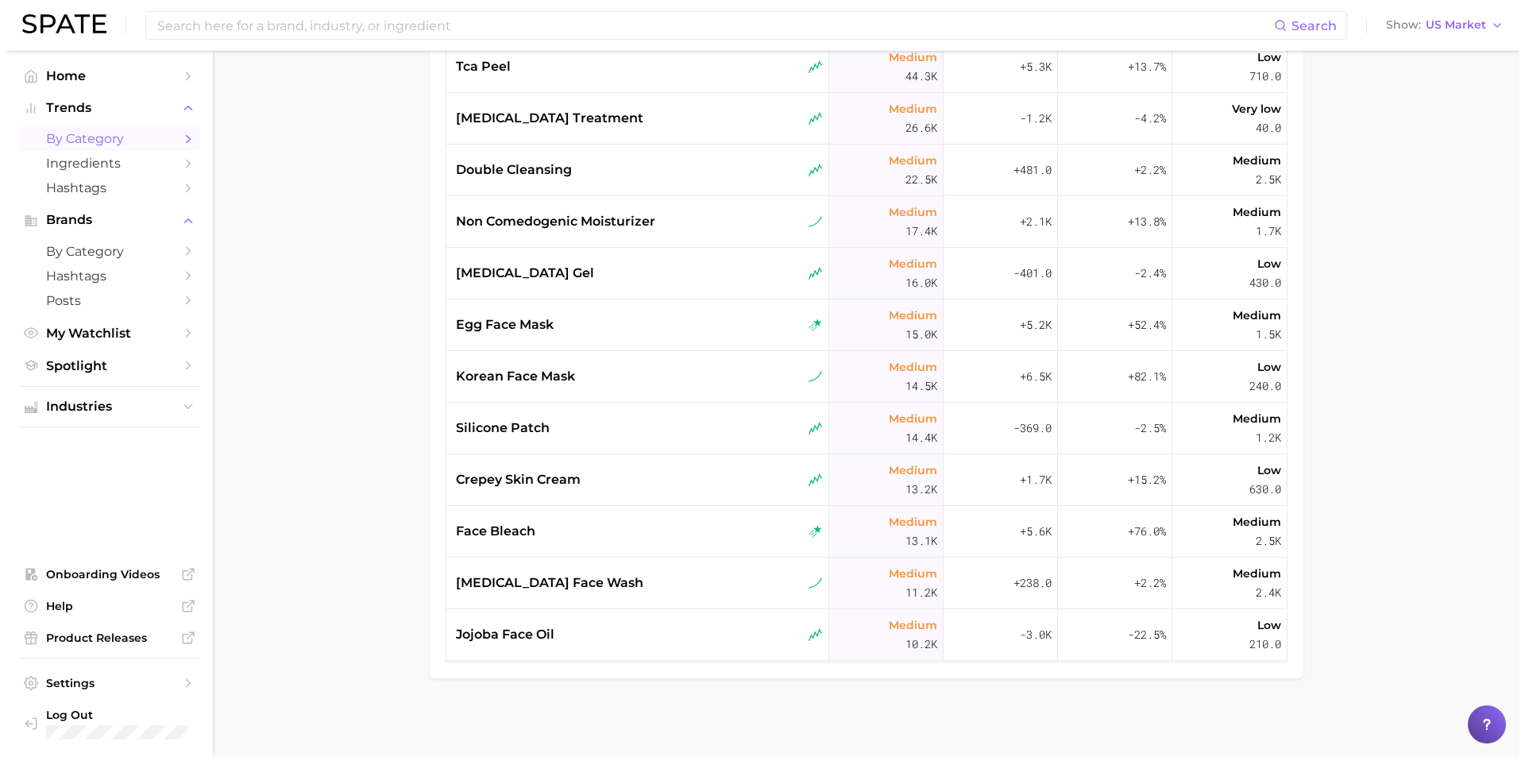
scroll to position [338, 0]
drag, startPoint x: 561, startPoint y: 538, endPoint x: 446, endPoint y: 525, distance: 115.9
click at [446, 525] on div "face bleach" at bounding box center [631, 531] width 383 height 52
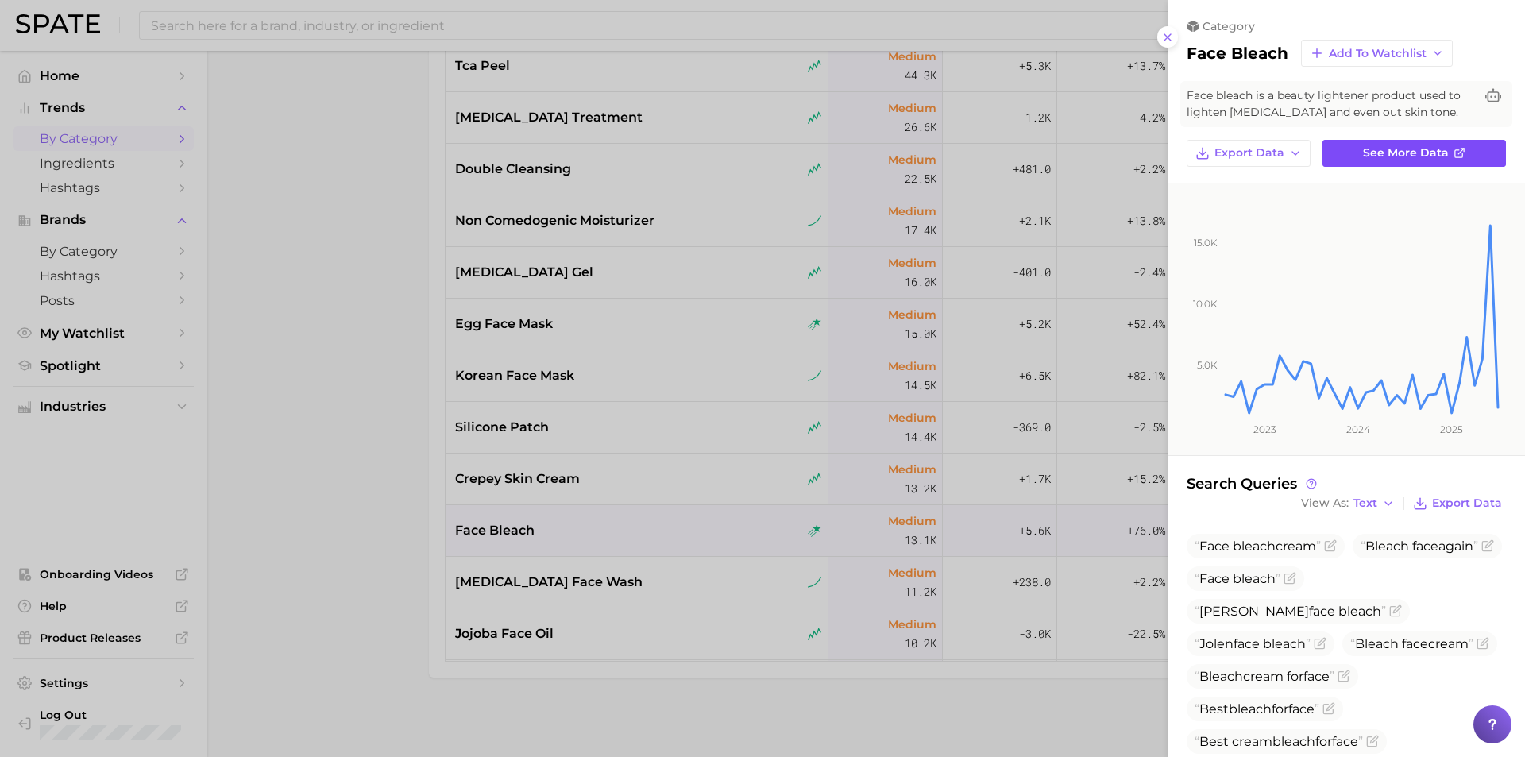
click at [1426, 156] on span "See more data" at bounding box center [1406, 153] width 86 height 14
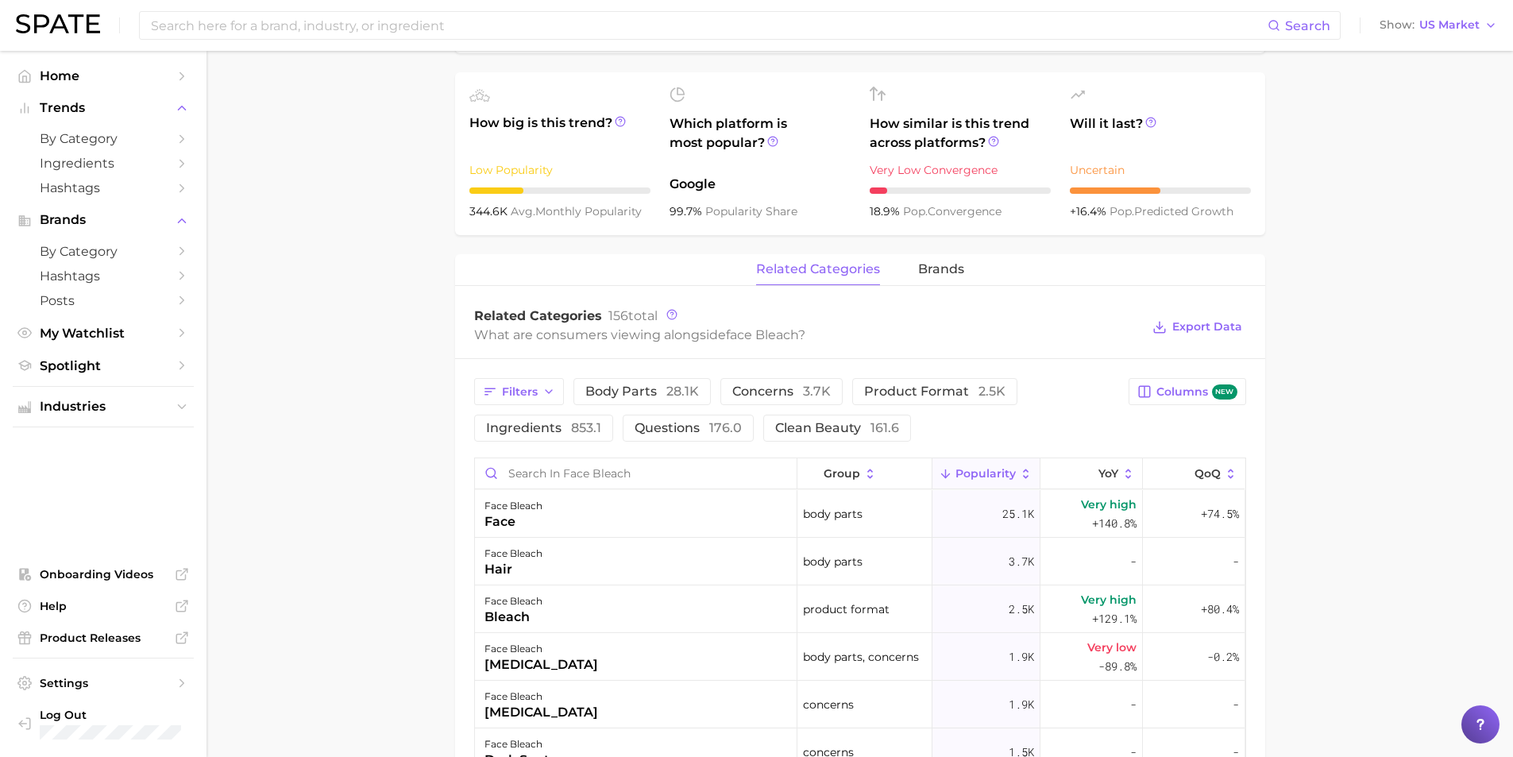
scroll to position [635, 0]
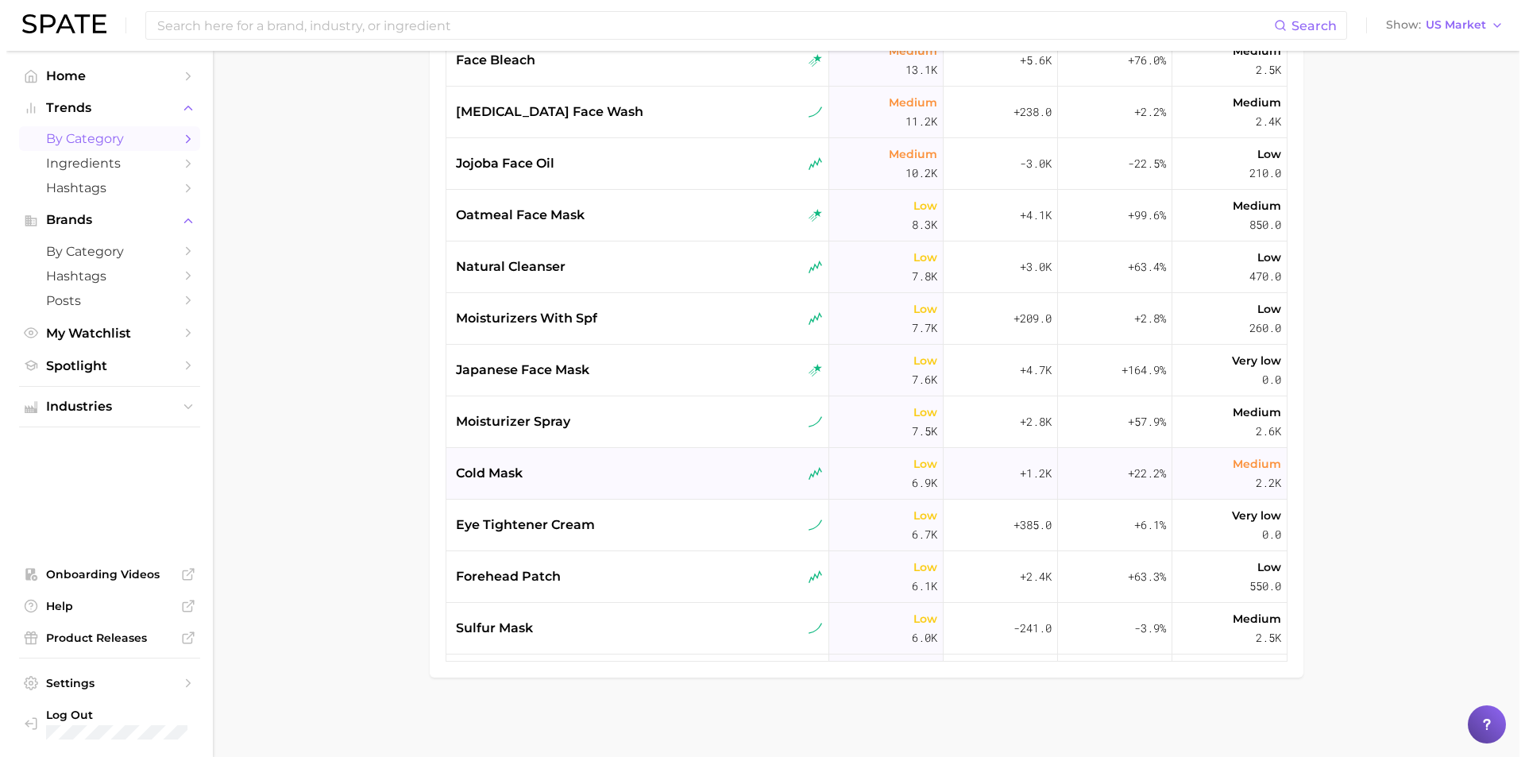
scroll to position [477, 0]
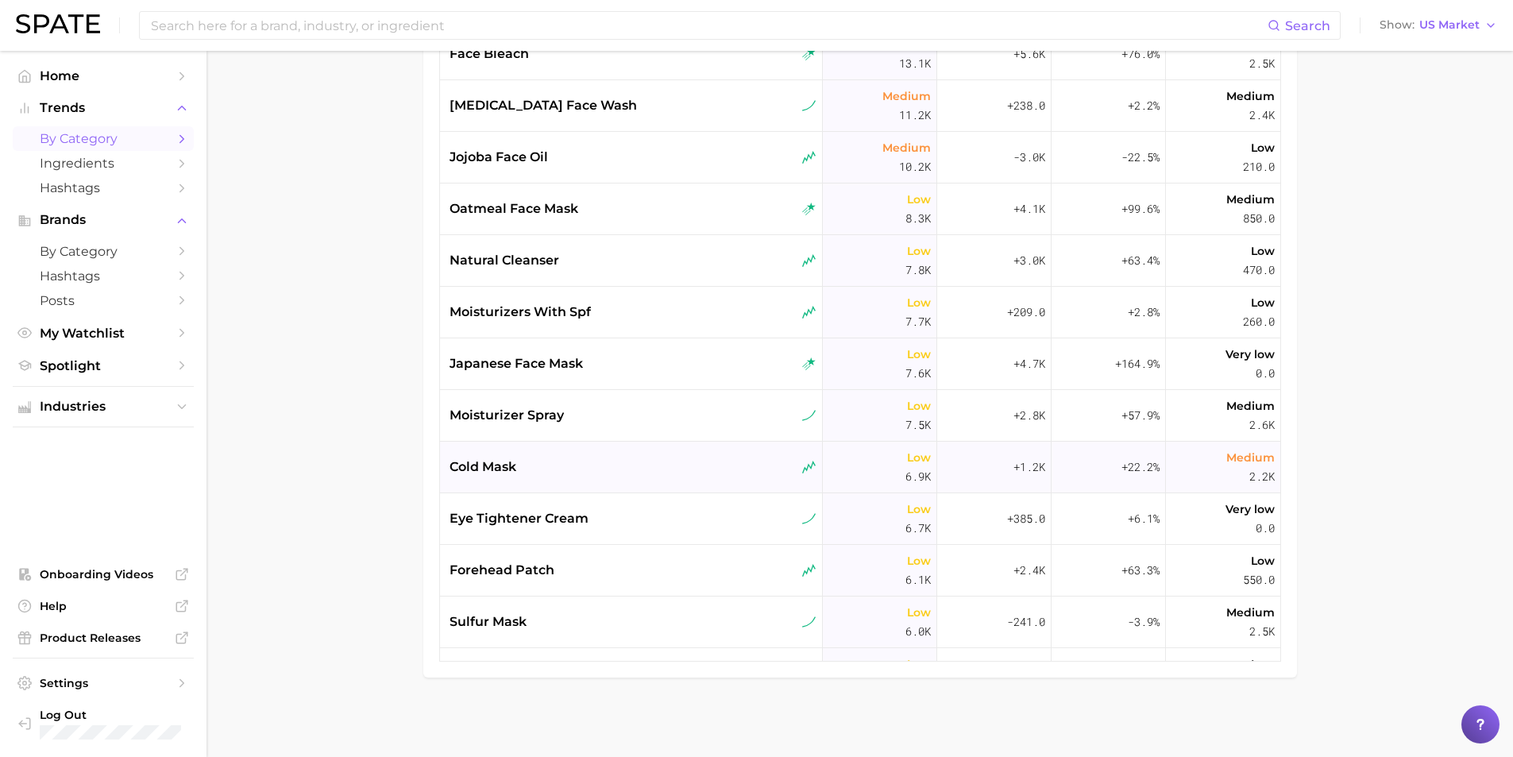
click at [488, 476] on span "cold mask" at bounding box center [483, 466] width 67 height 19
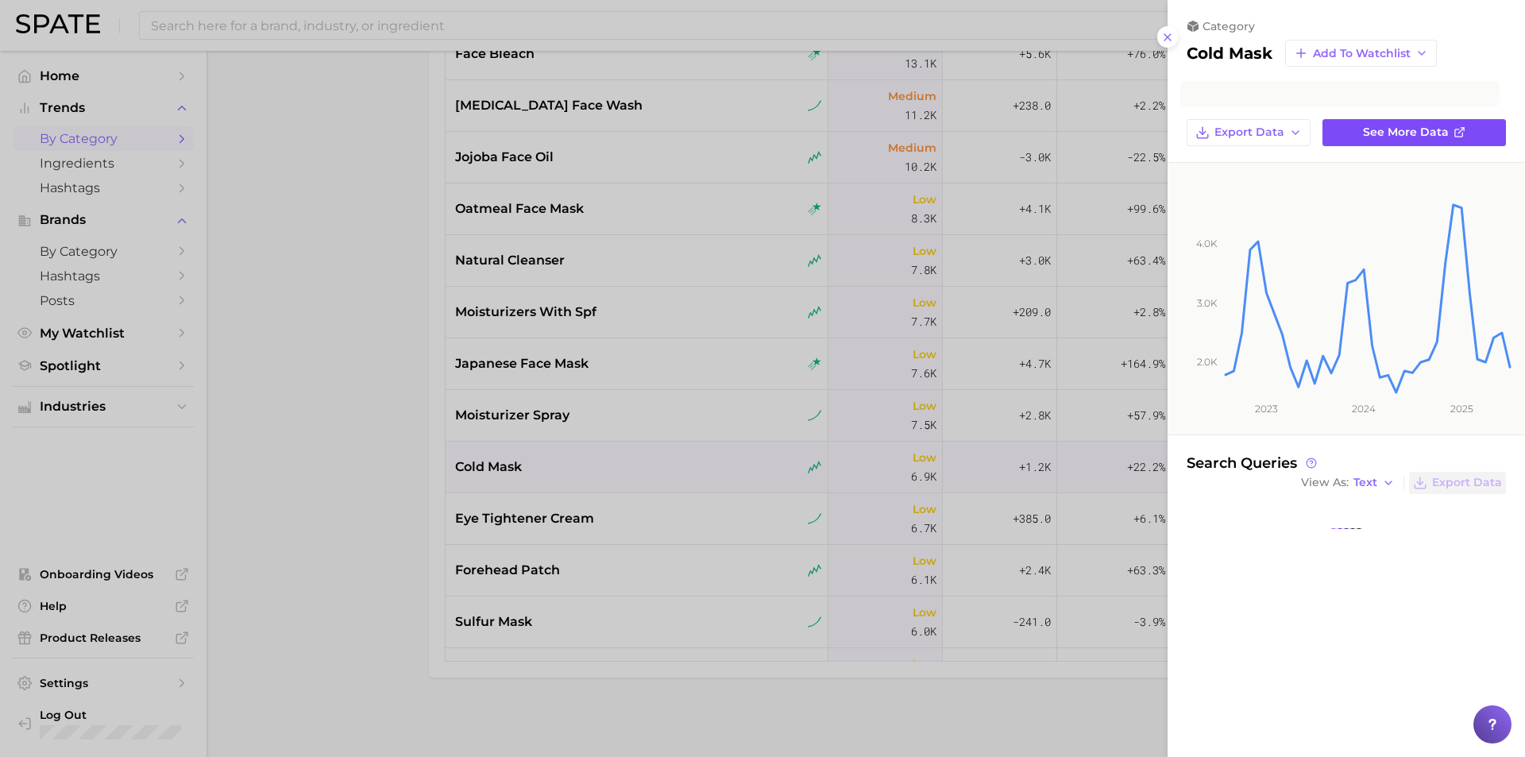
click at [1418, 136] on span "See more data" at bounding box center [1406, 132] width 86 height 14
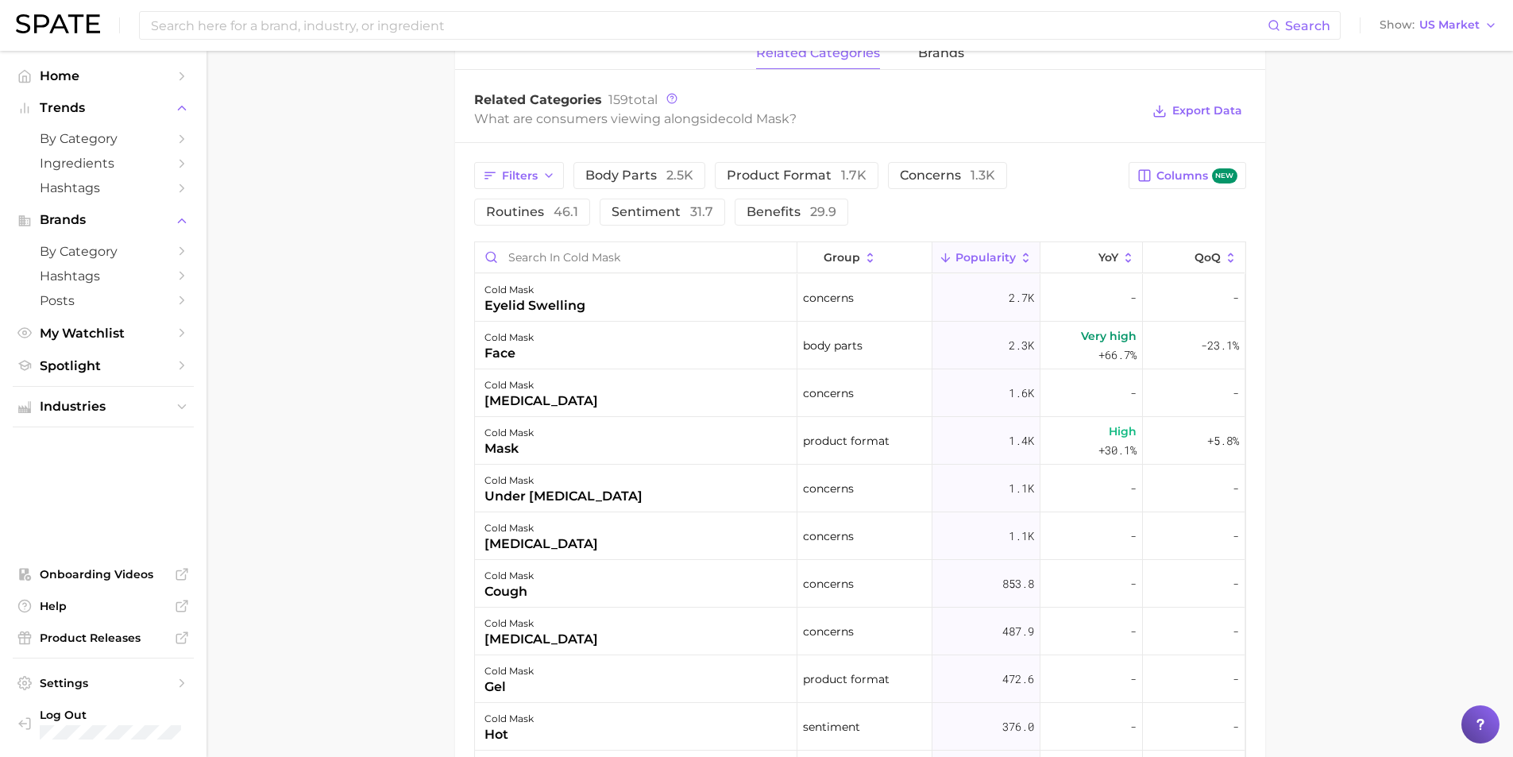
scroll to position [874, 0]
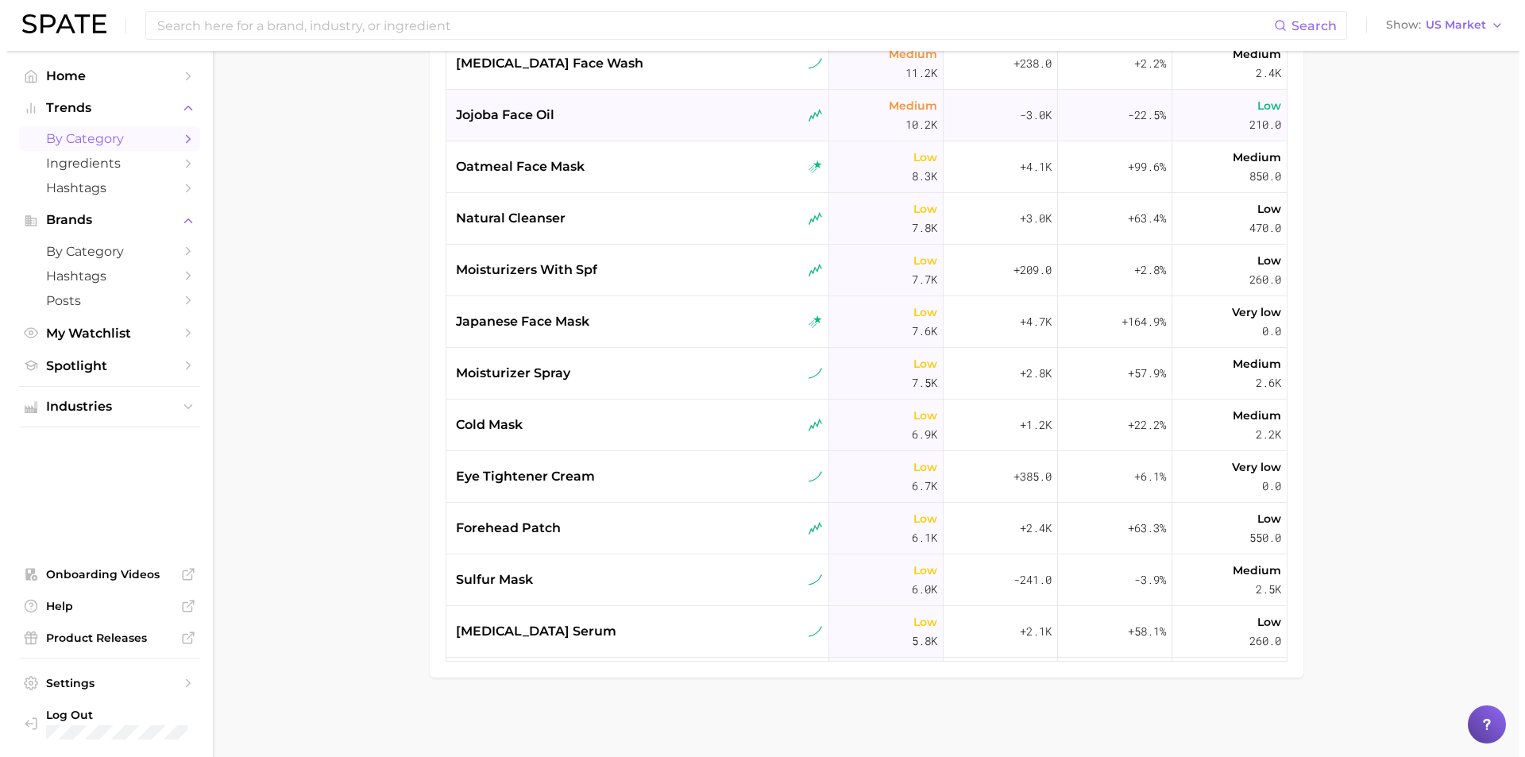
scroll to position [556, 0]
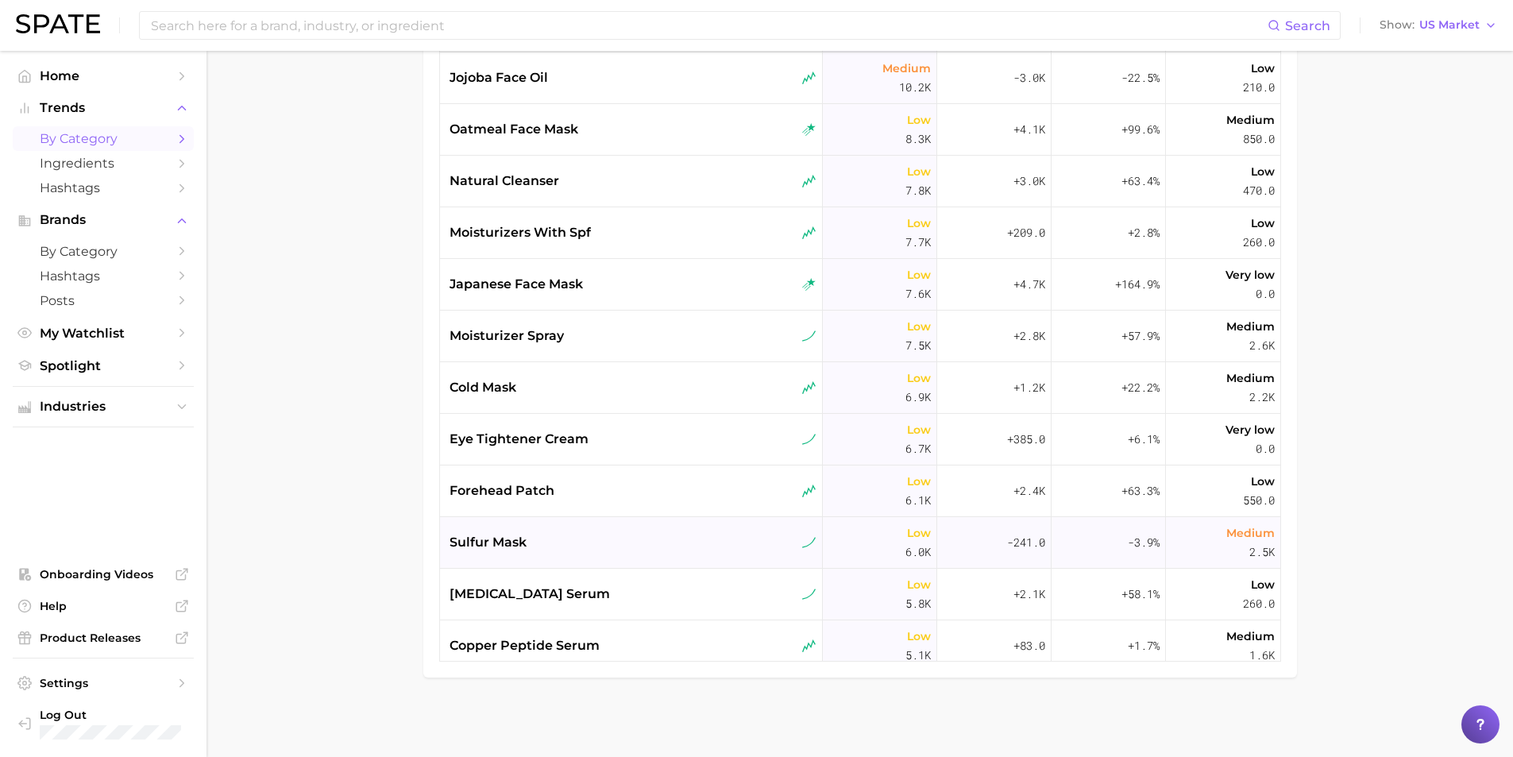
click at [500, 535] on span "sulfur mask" at bounding box center [488, 542] width 77 height 19
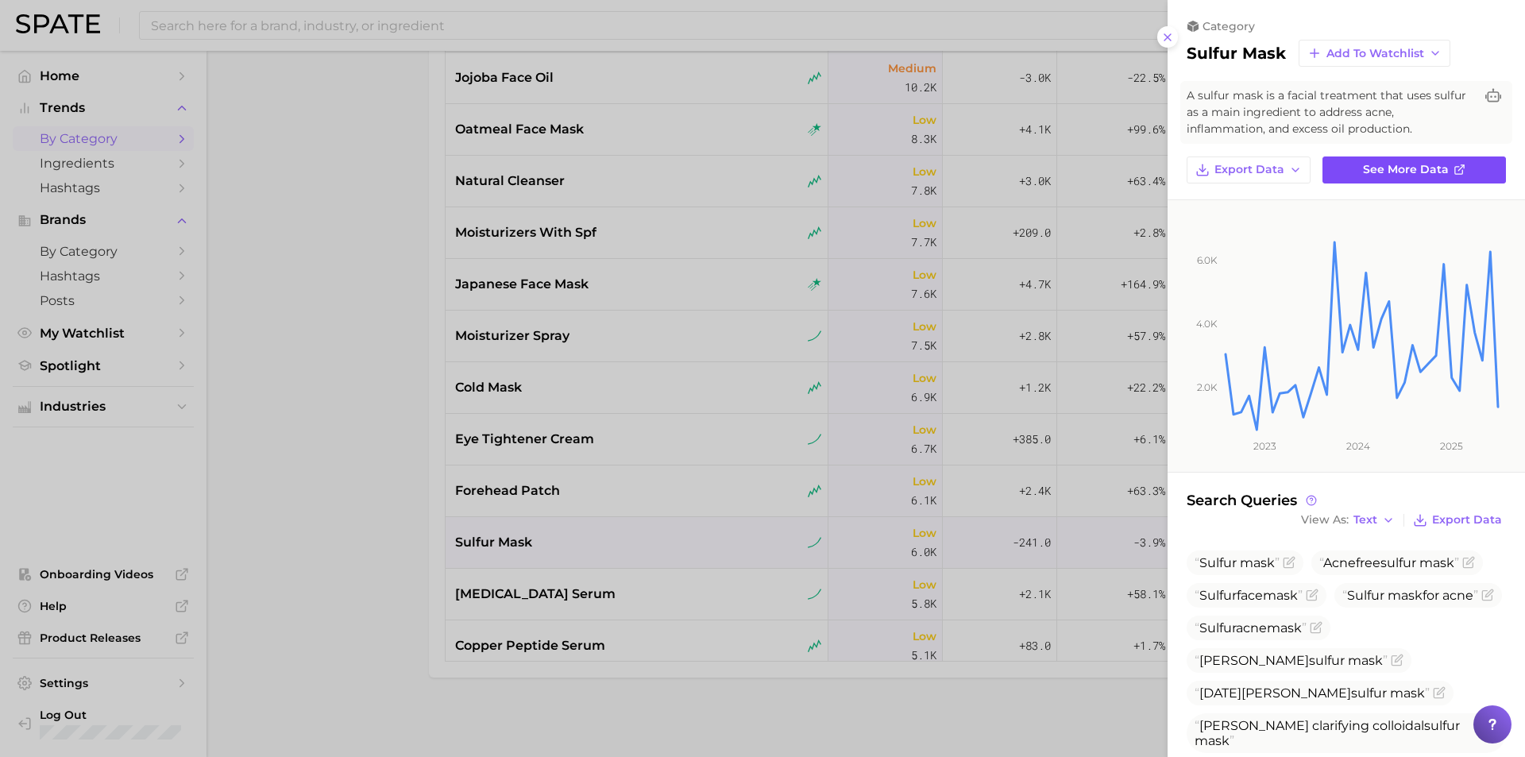
click at [1385, 176] on span "See more data" at bounding box center [1406, 170] width 86 height 14
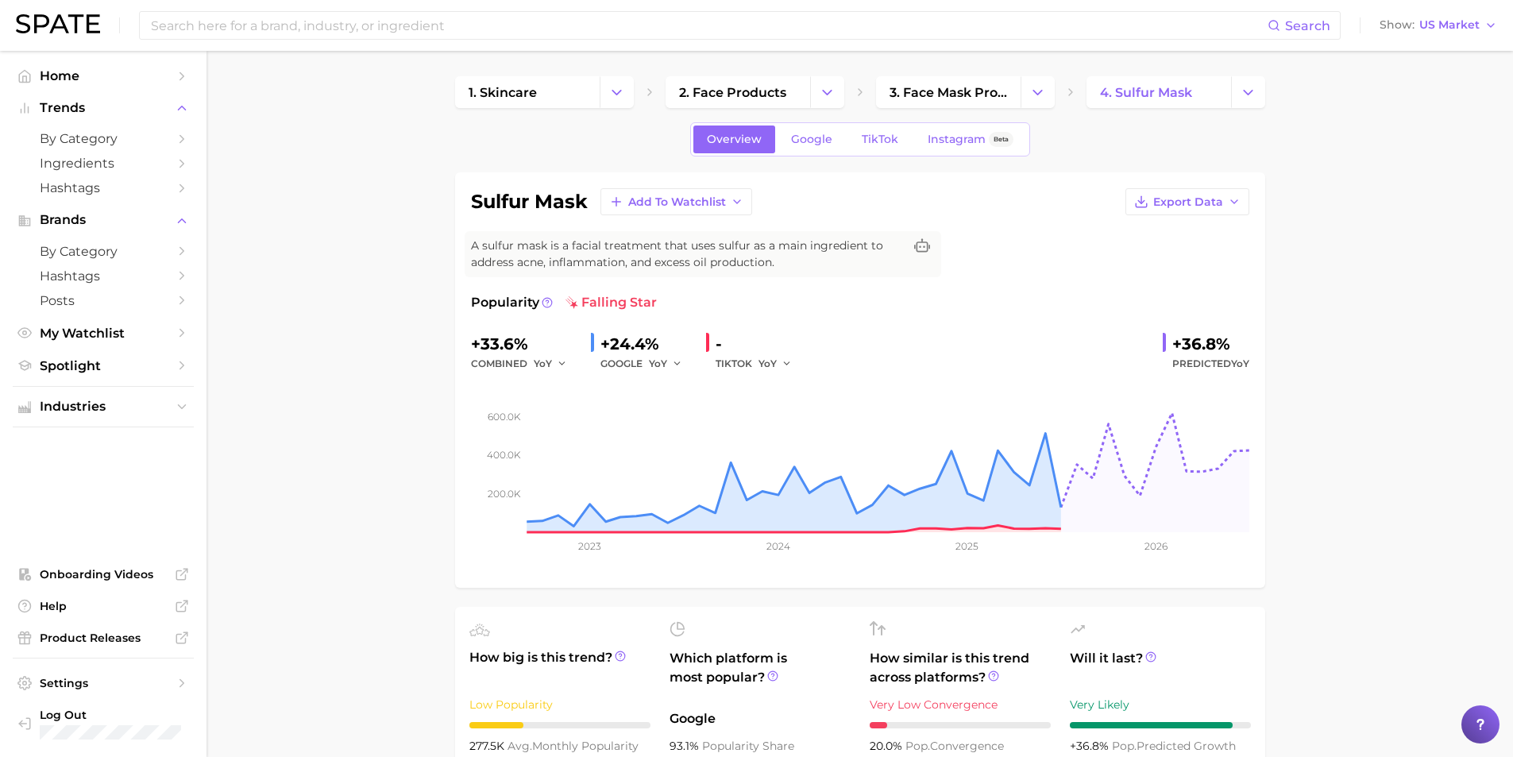
click at [807, 149] on link "Google" at bounding box center [812, 139] width 68 height 28
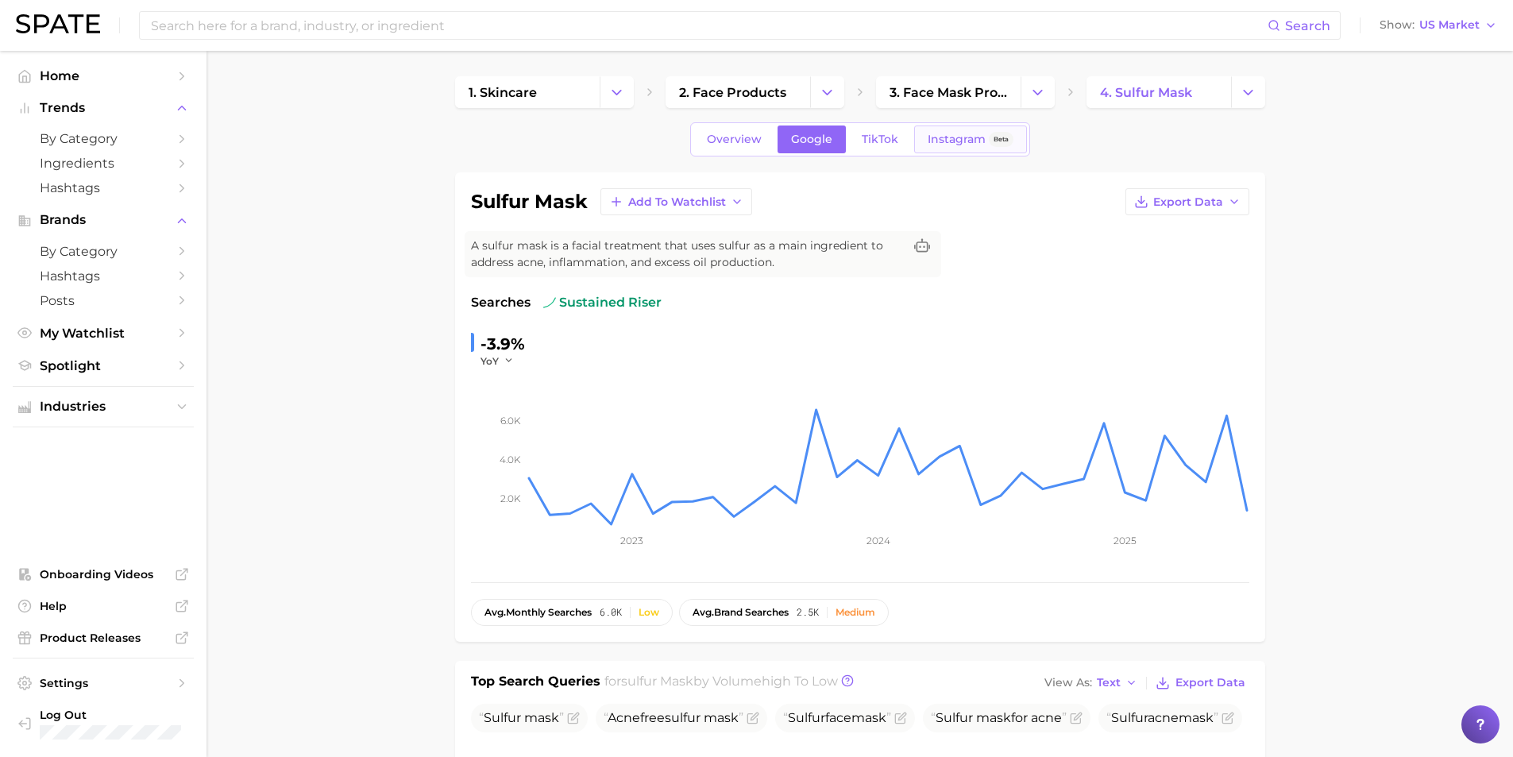
click at [917, 144] on link "Instagram Beta" at bounding box center [970, 139] width 113 height 28
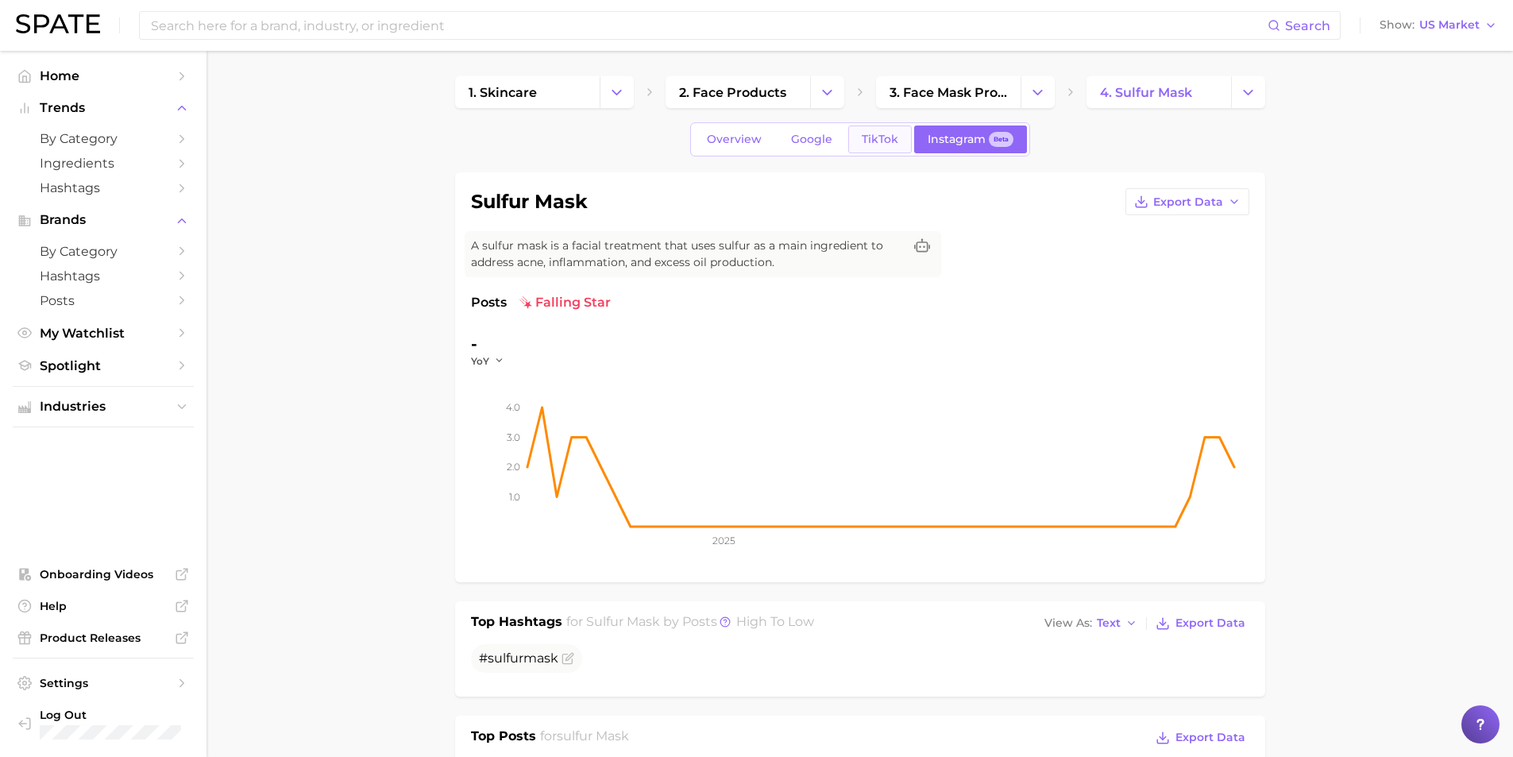
click at [879, 148] on link "TikTok" at bounding box center [880, 139] width 64 height 28
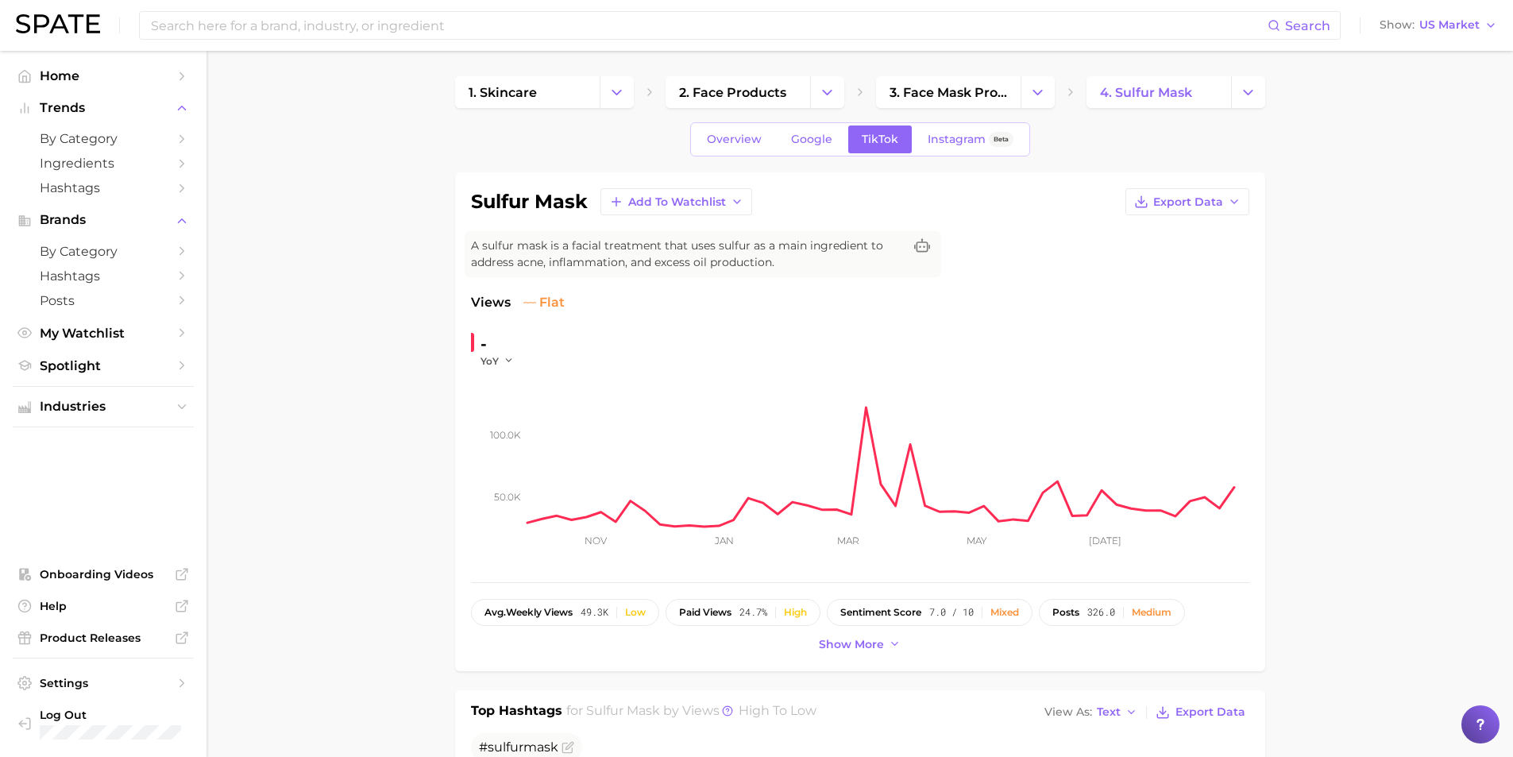
click at [807, 84] on link "2. face products" at bounding box center [738, 92] width 145 height 32
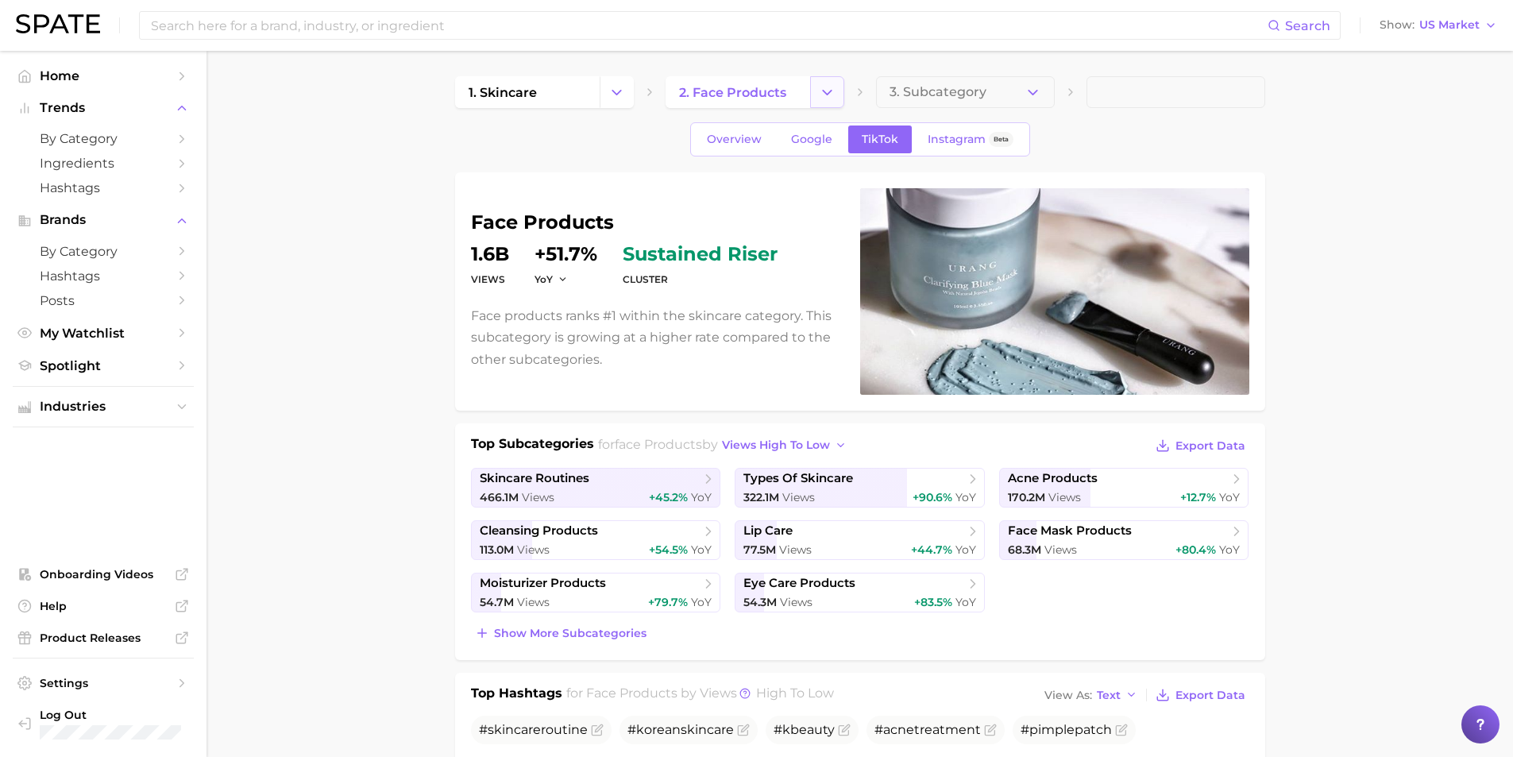
click at [810, 89] on button "Change Category" at bounding box center [827, 92] width 34 height 32
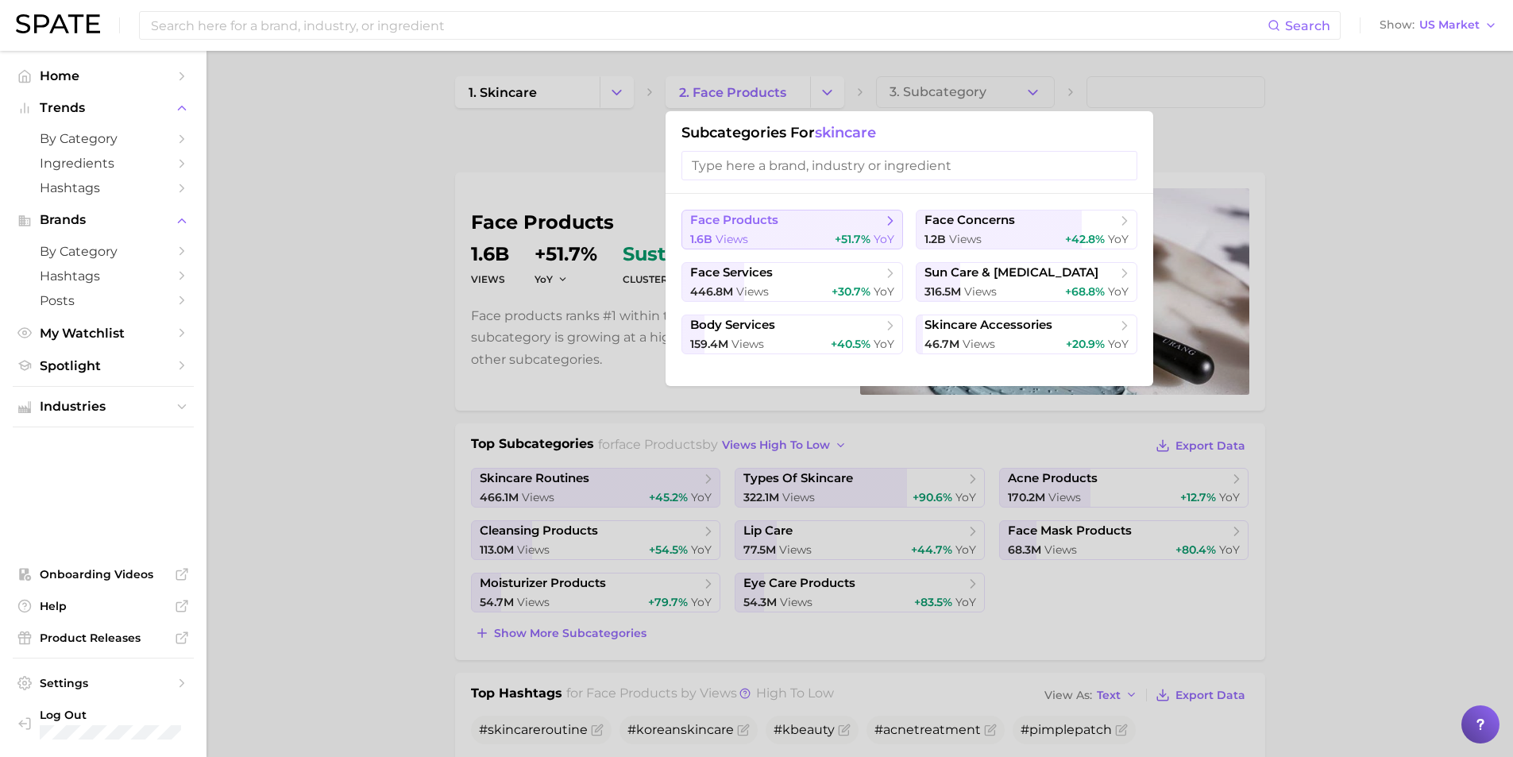
click at [830, 236] on div "1.6b views +51.7% YoY" at bounding box center [792, 239] width 204 height 15
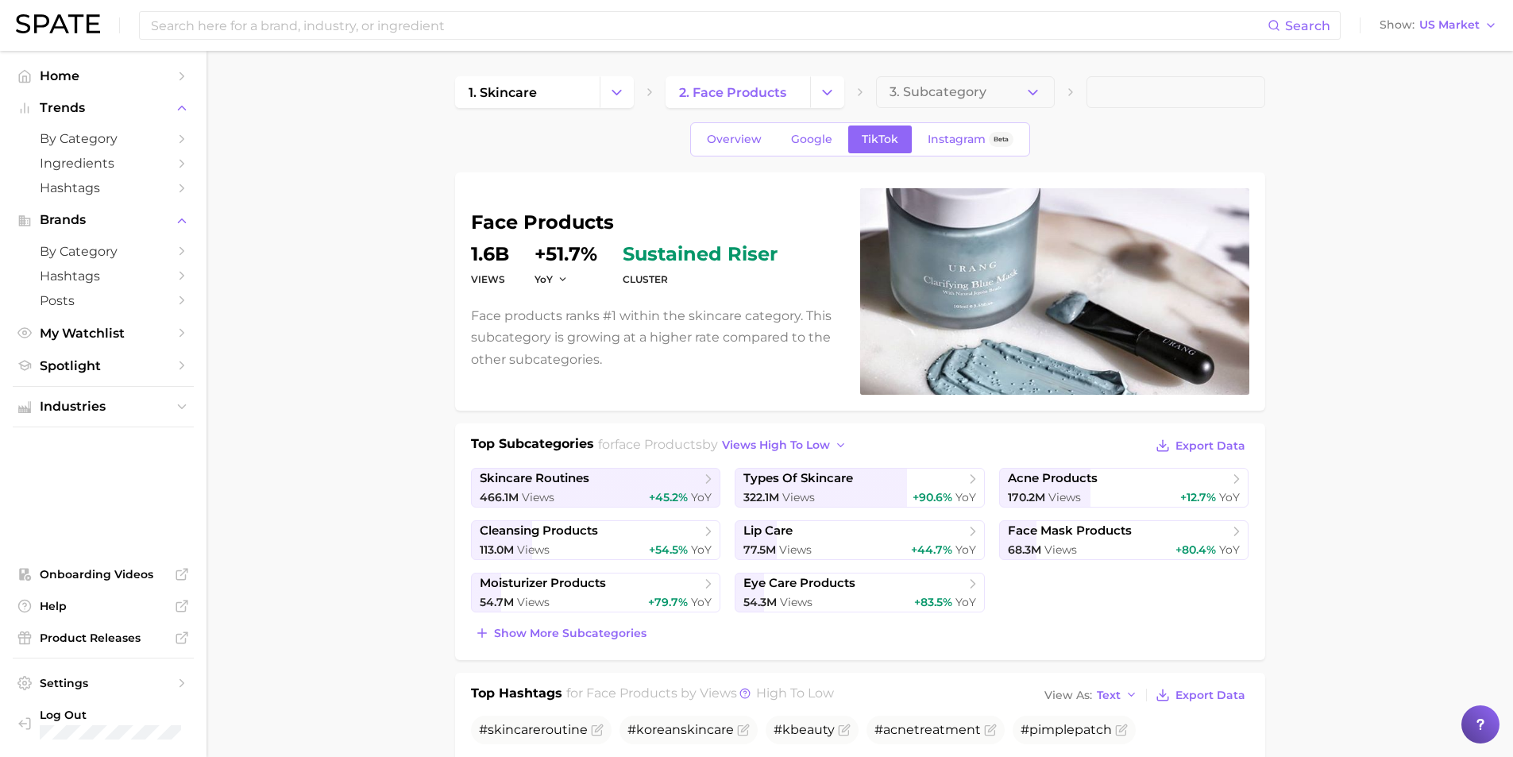
click at [817, 442] on span "views high to low" at bounding box center [776, 445] width 108 height 14
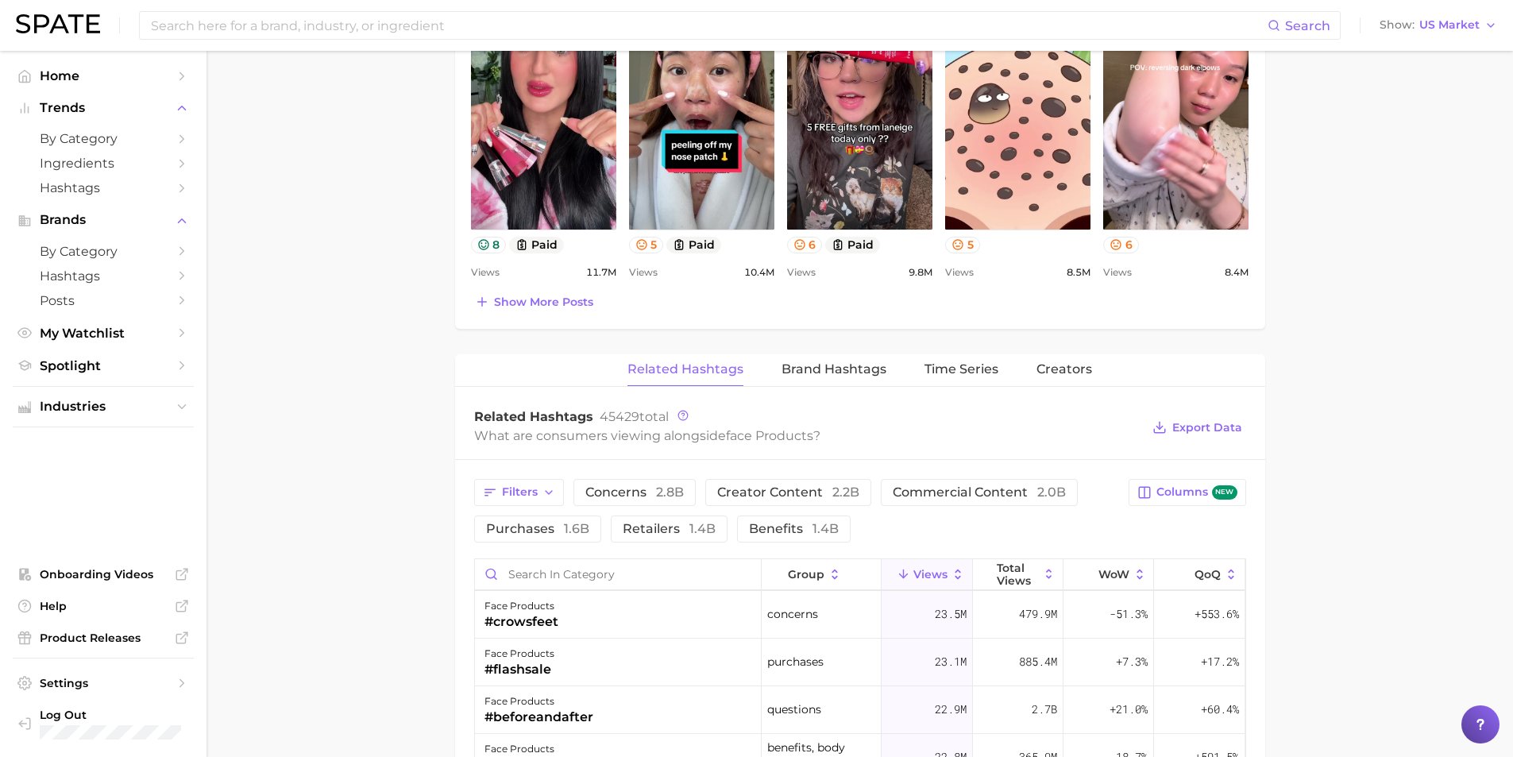
scroll to position [1033, 0]
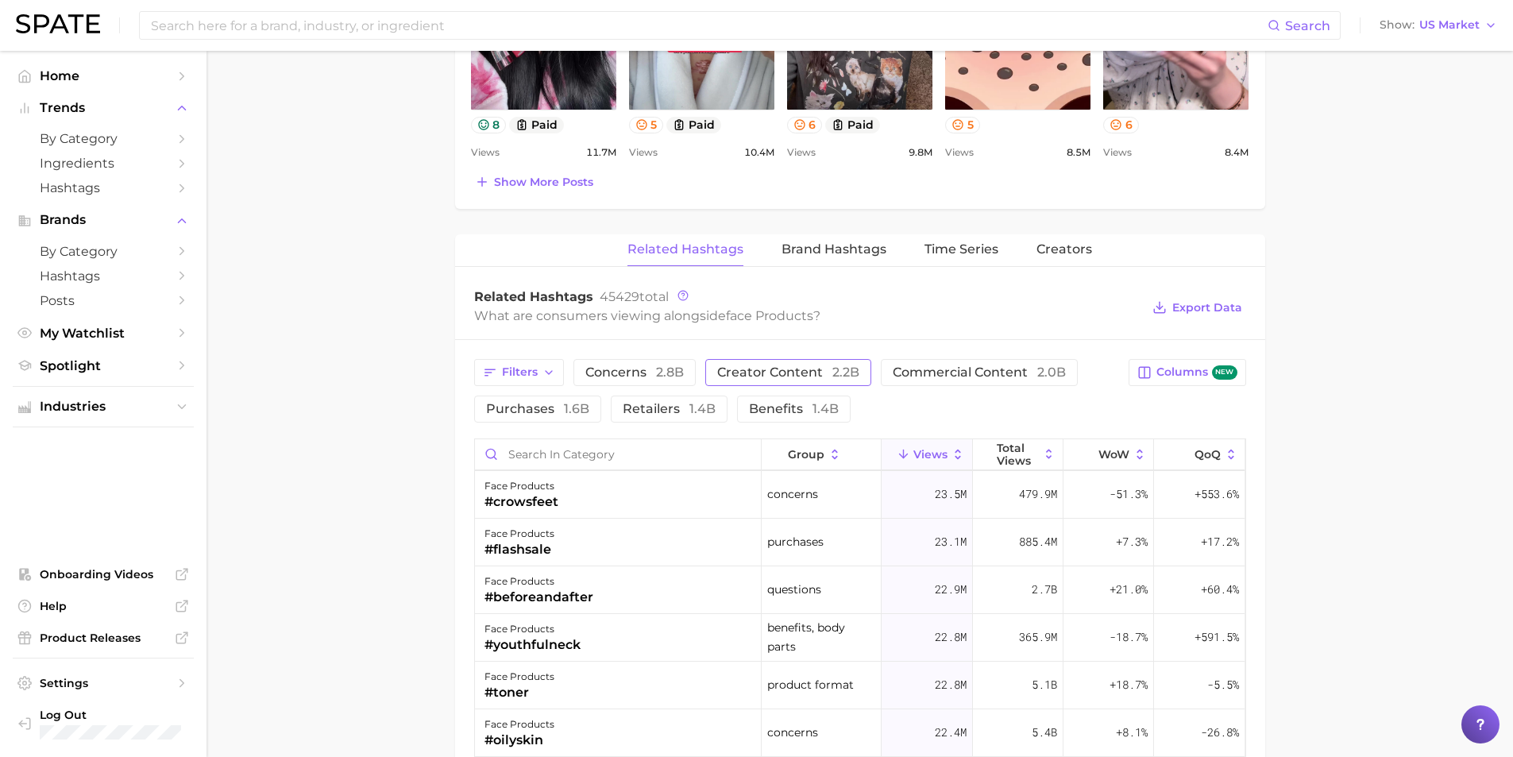
click at [789, 364] on button "creator content 2.2b" at bounding box center [788, 372] width 166 height 27
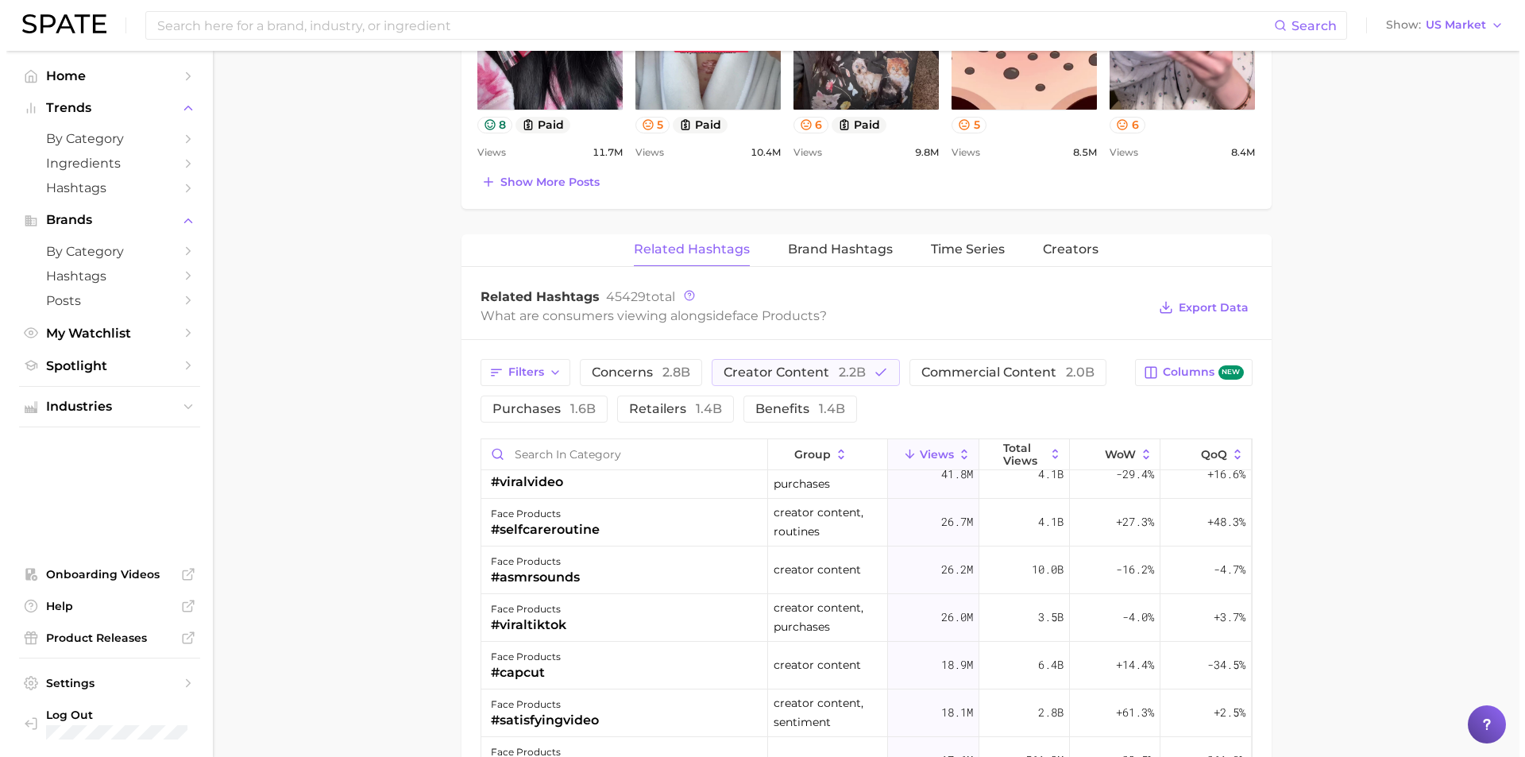
scroll to position [477, 0]
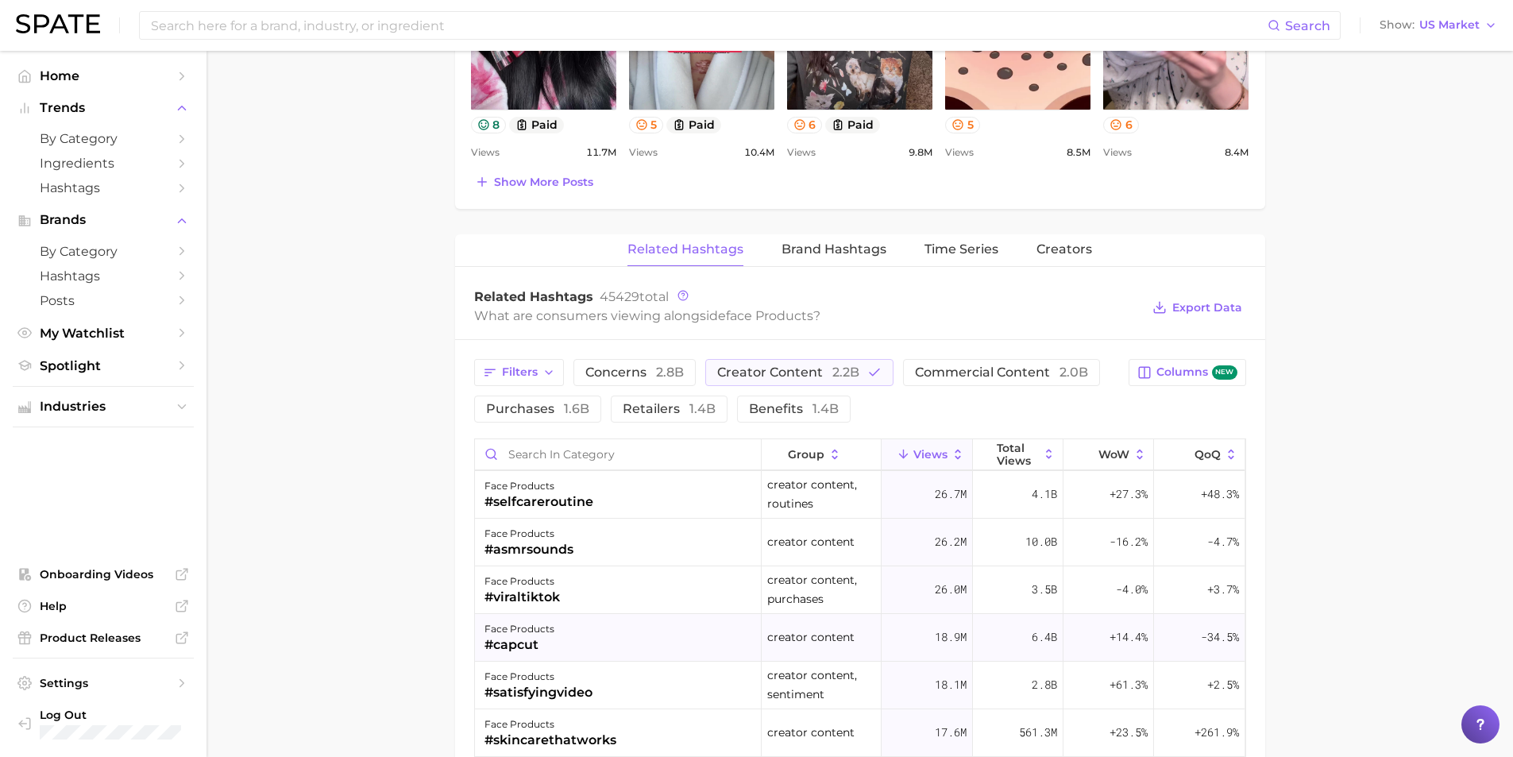
click at [539, 638] on div "face products" at bounding box center [519, 629] width 70 height 19
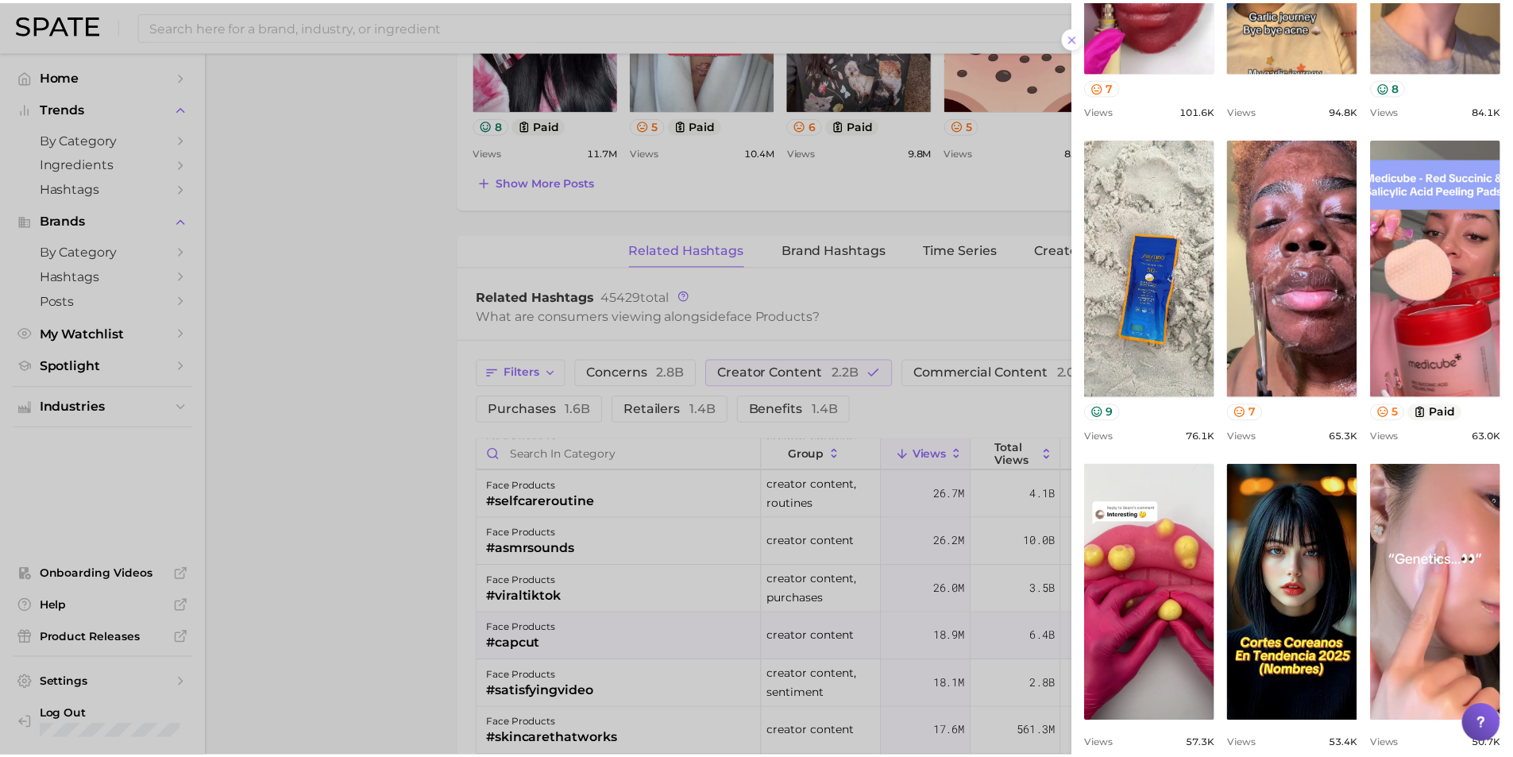
scroll to position [415, 0]
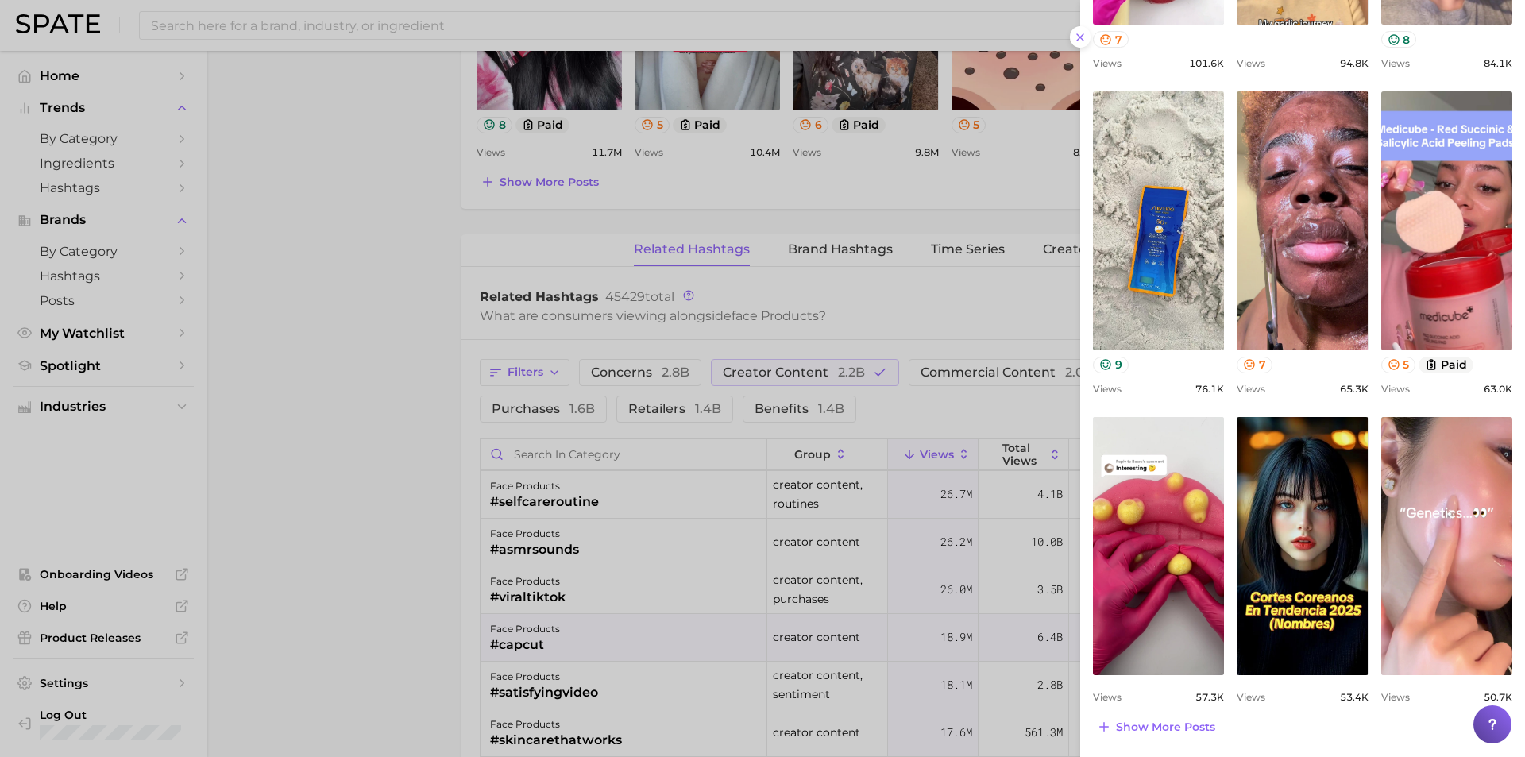
click at [226, 520] on div at bounding box center [762, 378] width 1525 height 757
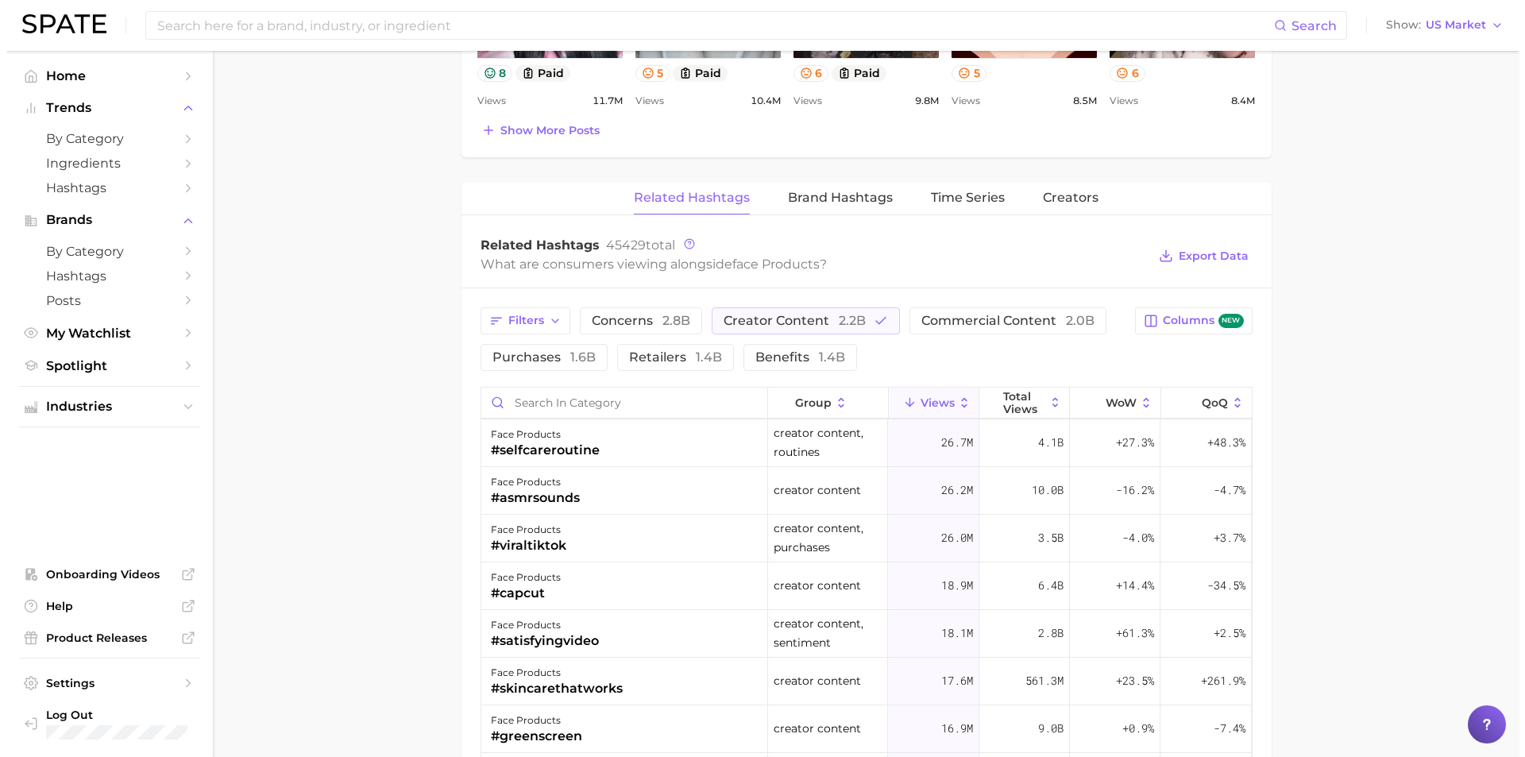
scroll to position [1112, 0]
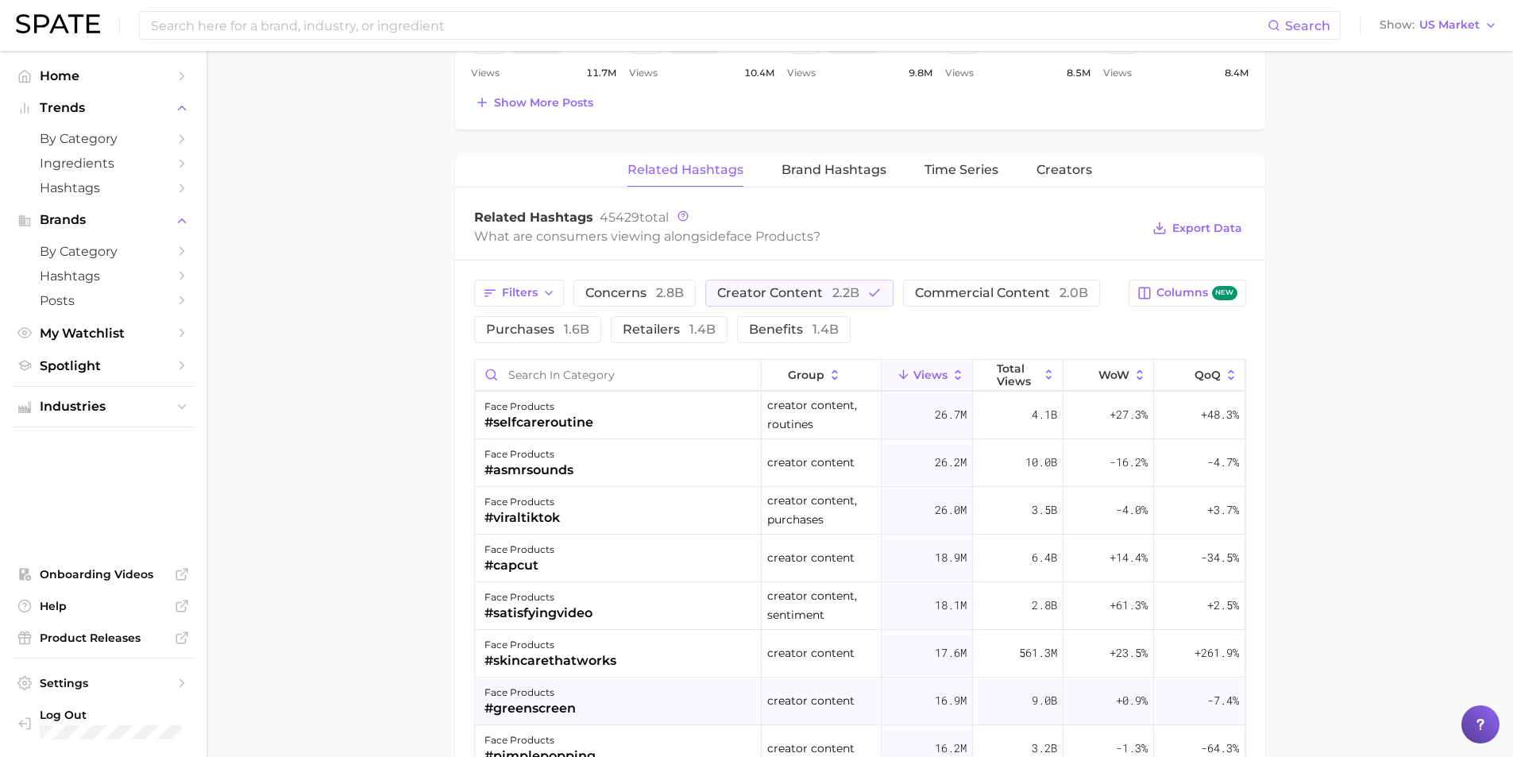
click at [549, 708] on div "#greenscreen" at bounding box center [529, 708] width 91 height 19
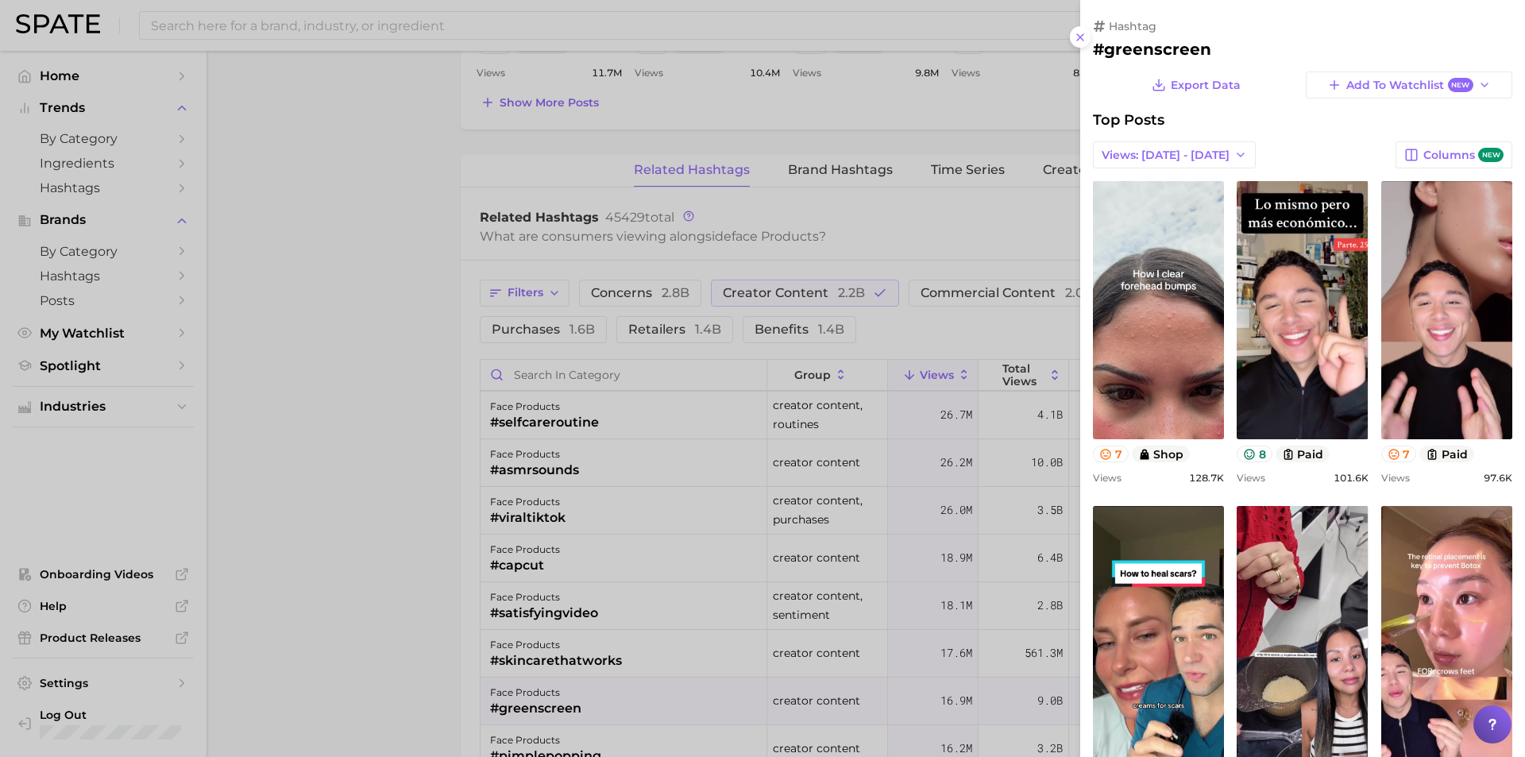
scroll to position [0, 0]
